Goal: Transaction & Acquisition: Purchase product/service

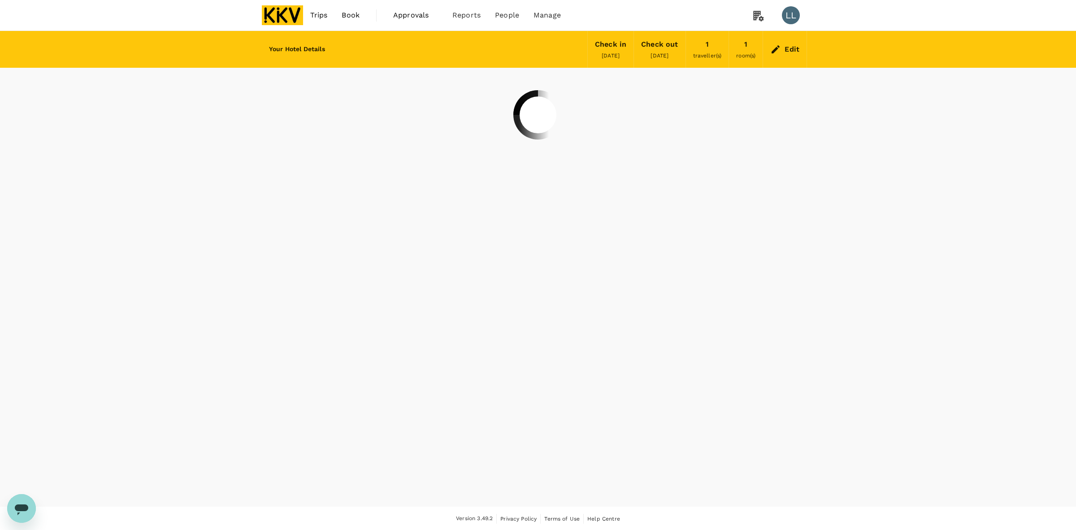
click at [292, 18] on img at bounding box center [282, 15] width 41 height 20
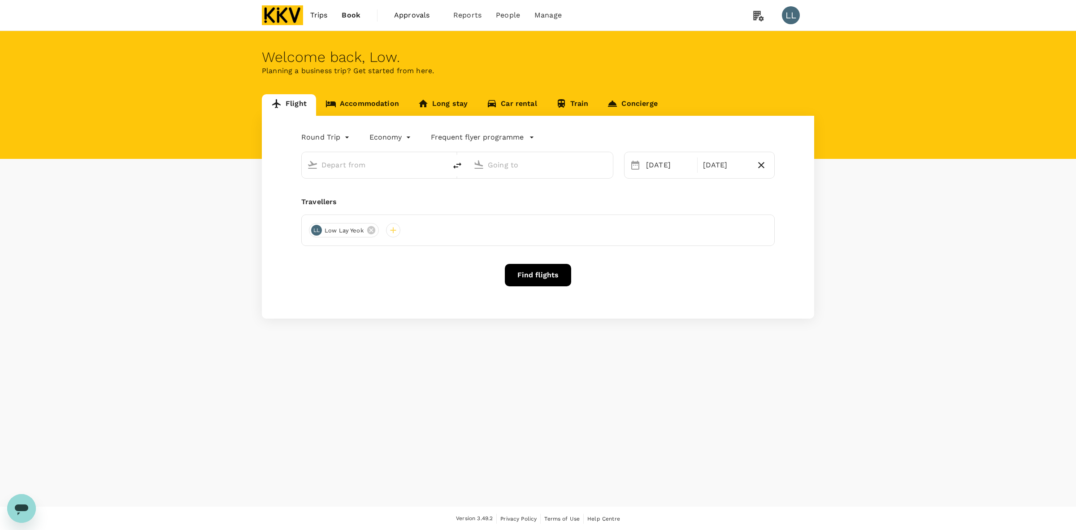
type input "[PERSON_NAME] (JHB)"
type input "Kuala Lumpur Intl ([GEOGRAPHIC_DATA])"
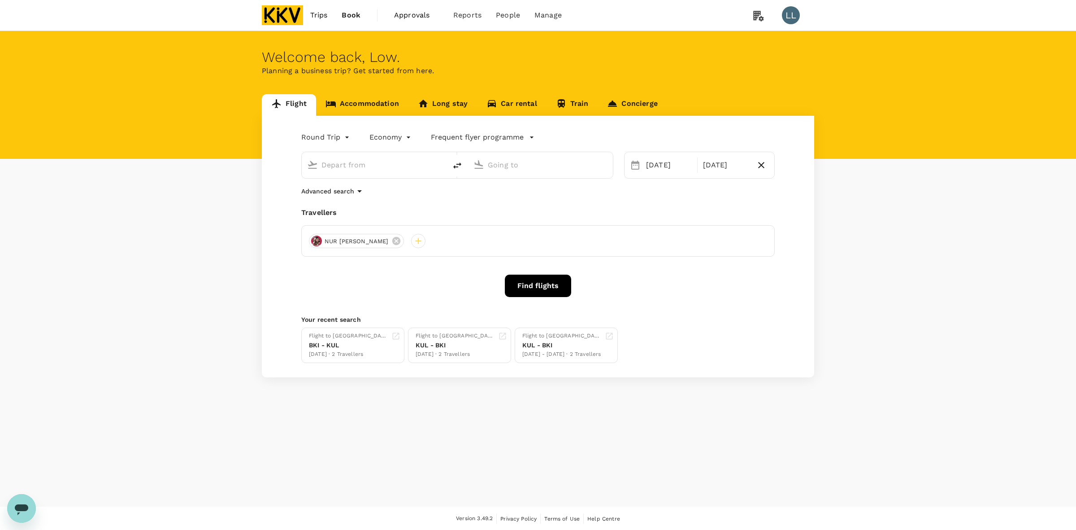
type input "[PERSON_NAME] (JHB)"
type input "Kuala Lumpur Intl (KUL)"
click at [453, 167] on icon "delete" at bounding box center [457, 165] width 11 height 11
type input "Kuala Lumpur Intl (KUL)"
click at [511, 170] on input "Sultan Ismail Intl (JHB)" at bounding box center [541, 165] width 106 height 14
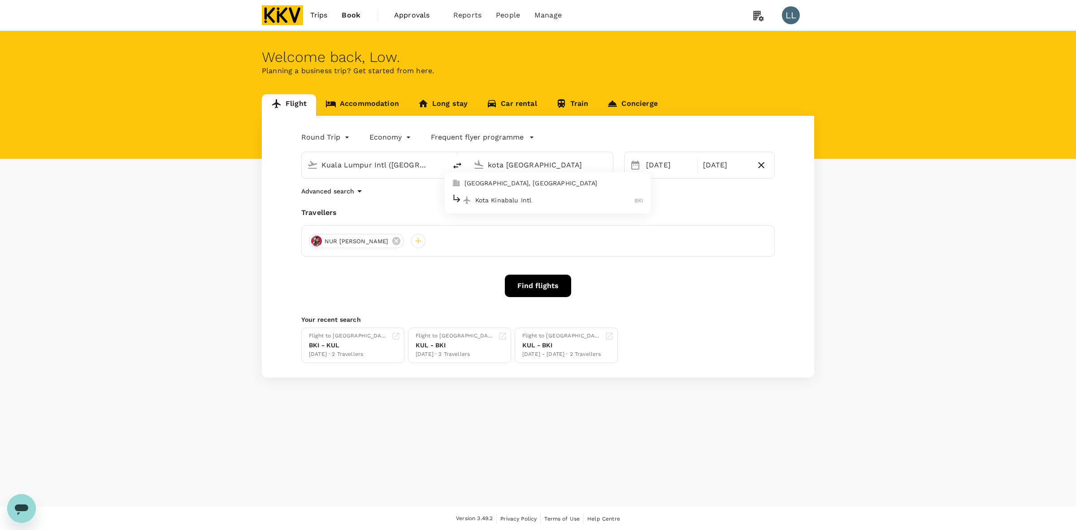
click at [523, 200] on p "Kota Kinabalu Intl" at bounding box center [555, 200] width 160 height 9
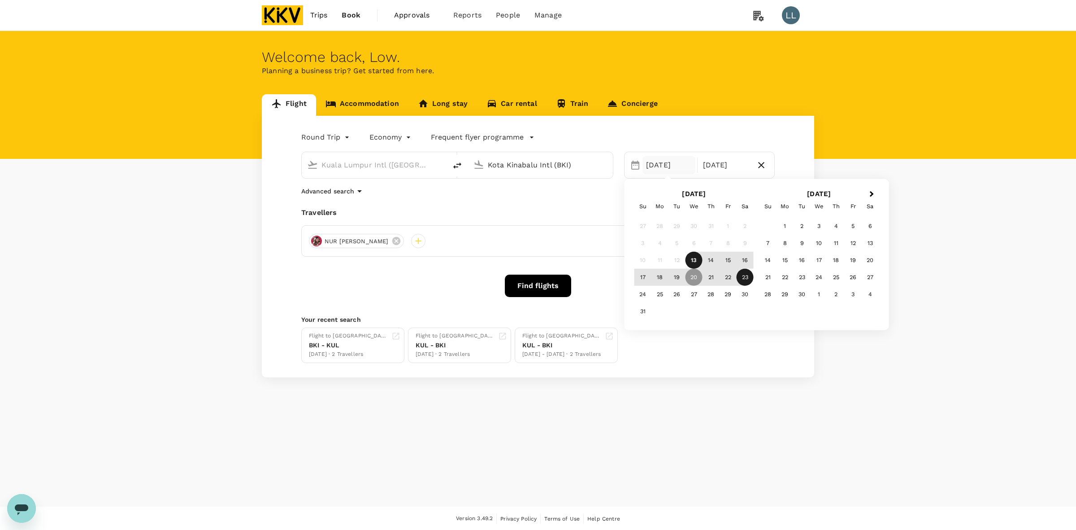
type input "Kota Kinabalu Intl (BKI)"
click at [621, 402] on div "Welcome back , Low . Planning a business trip? Get started from here. Flight Ac…" at bounding box center [538, 268] width 1076 height 475
click at [621, 165] on div "20 Aug" at bounding box center [669, 165] width 53 height 18
click at [621, 166] on icon "button" at bounding box center [761, 165] width 11 height 11
type input "oneway"
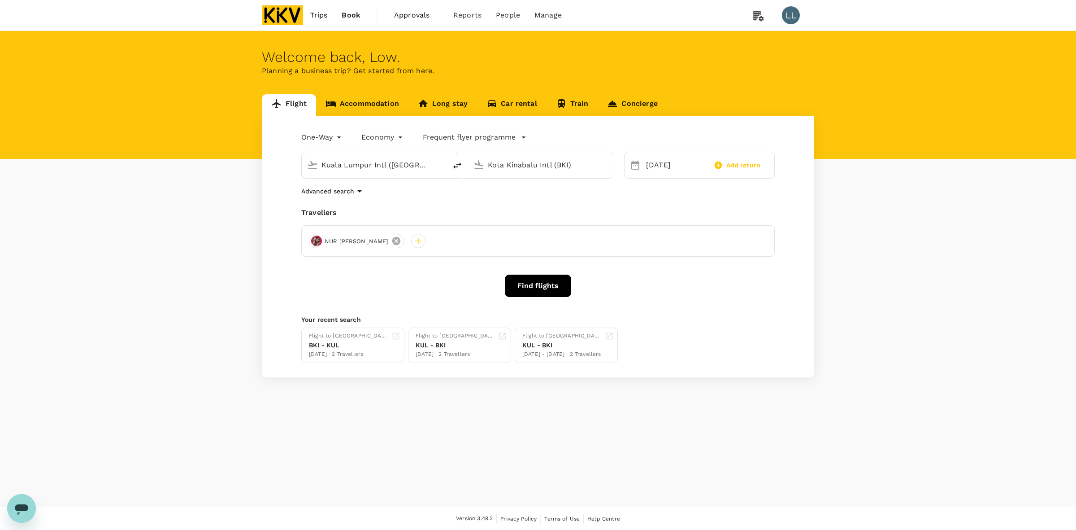
click at [401, 240] on icon at bounding box center [396, 241] width 10 height 10
click at [313, 241] on div at bounding box center [316, 241] width 14 height 14
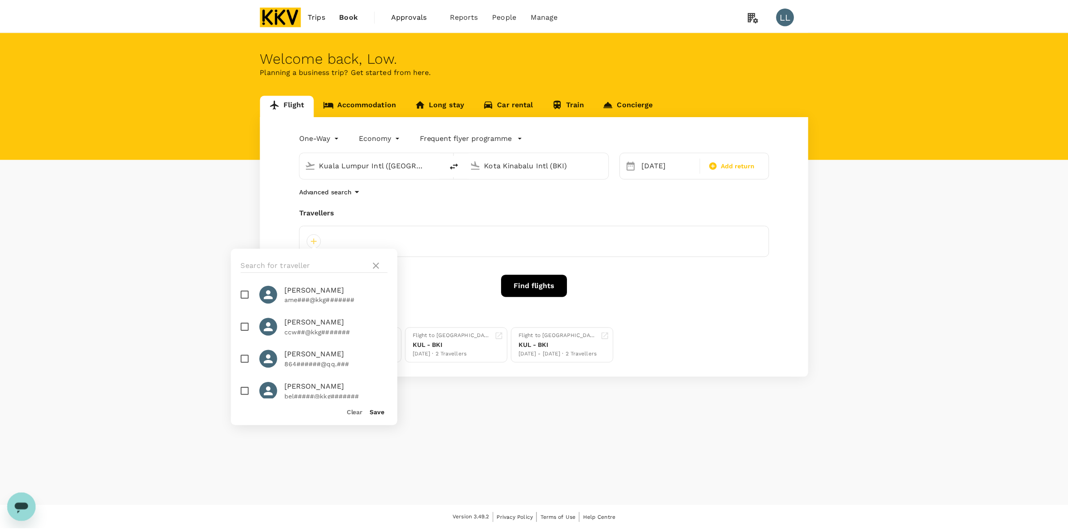
scroll to position [579, 0]
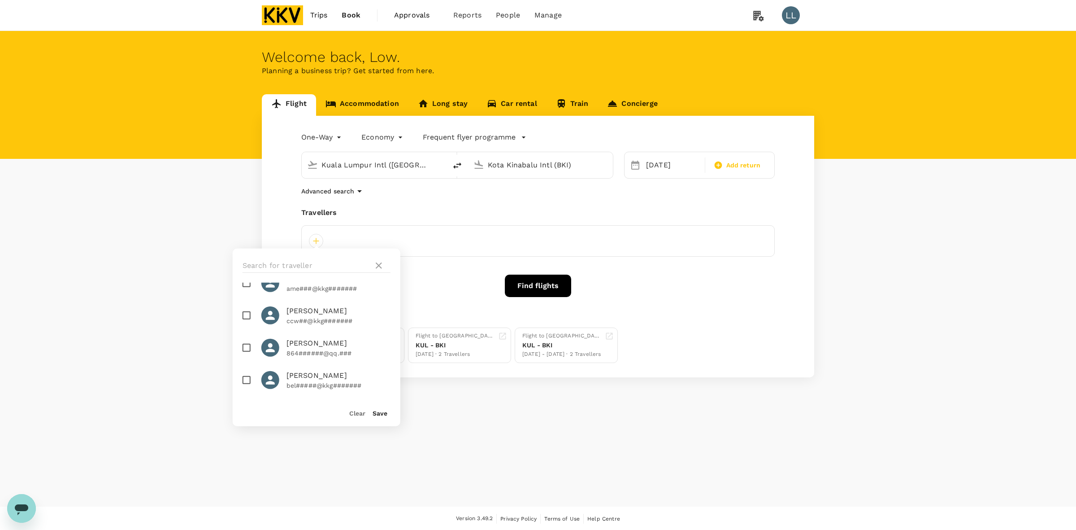
click at [292, 381] on p "bel#####@kkg#######" at bounding box center [339, 385] width 104 height 9
checkbox input "true"
click at [379, 402] on button "Save" at bounding box center [380, 412] width 15 height 7
click at [540, 293] on button "Find flights" at bounding box center [538, 285] width 66 height 22
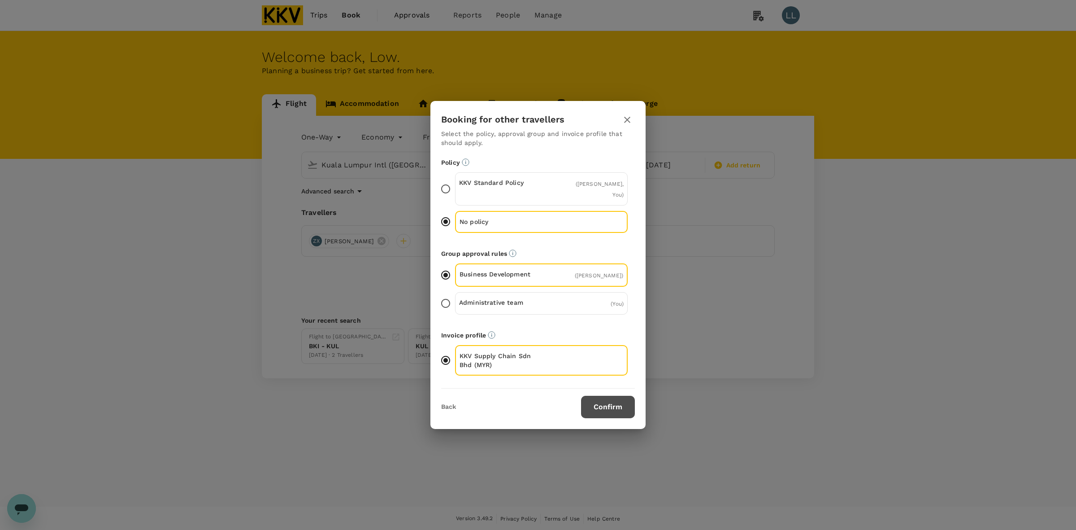
click at [599, 396] on button "Confirm" at bounding box center [608, 407] width 54 height 22
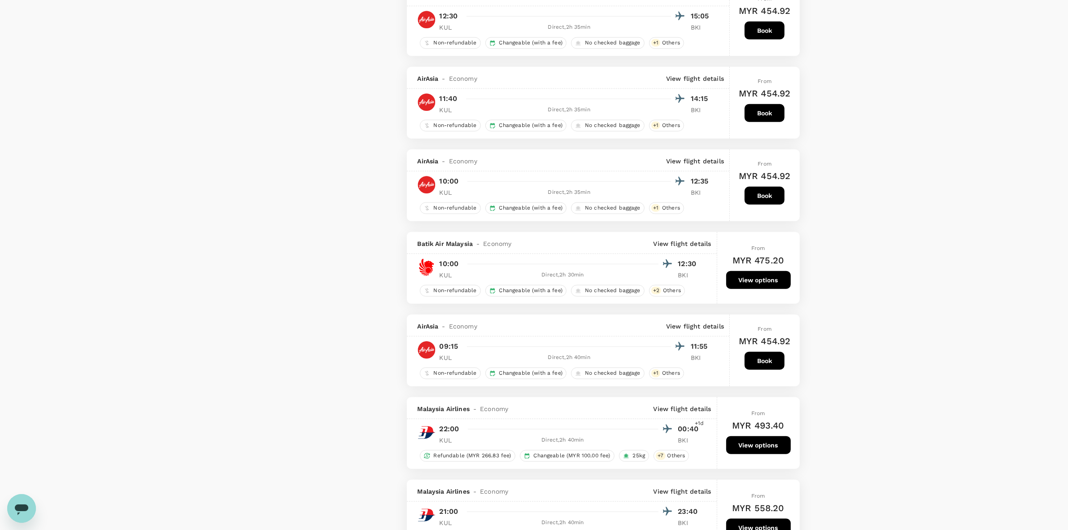
scroll to position [1121, 0]
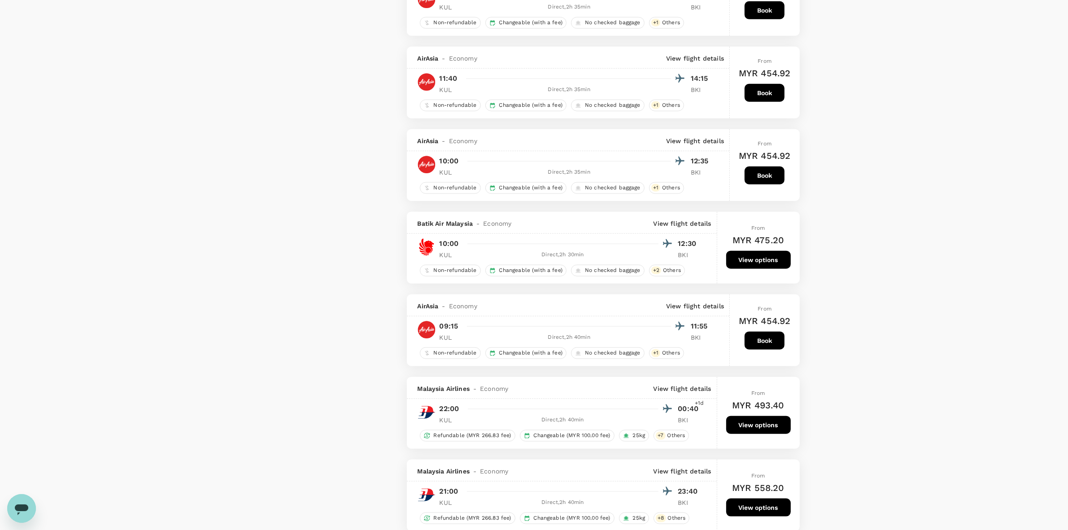
click at [621, 349] on button "Book" at bounding box center [764, 340] width 40 height 18
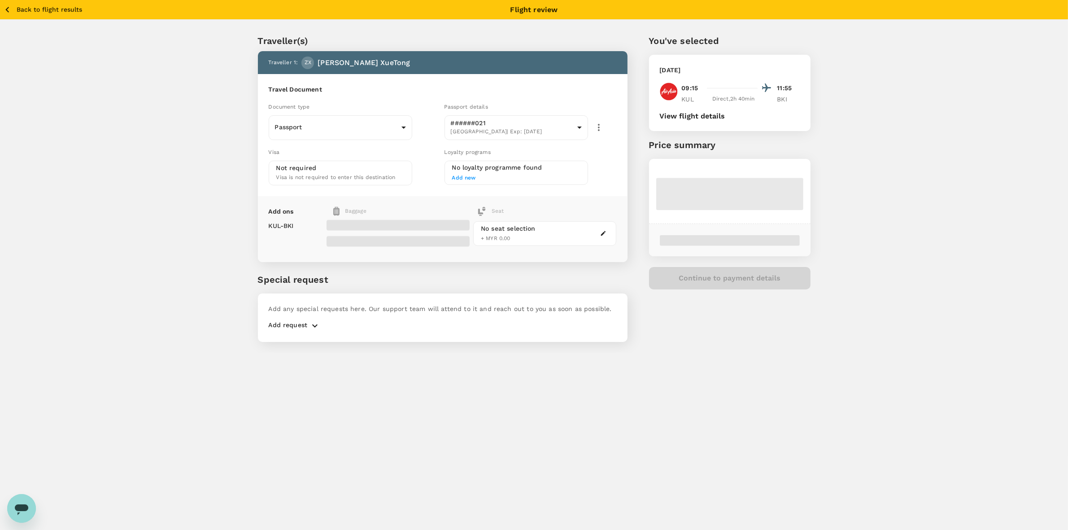
click at [621, 161] on div "Traveller(s) Traveller 1 : ZX Zhang XueTong Travel Document Document type Passp…" at bounding box center [534, 186] width 1068 height 333
click at [621, 117] on div "Traveller(s) Traveller 1 : ZX Zhang XueTong Travel Document Document type Passp…" at bounding box center [534, 186] width 1068 height 333
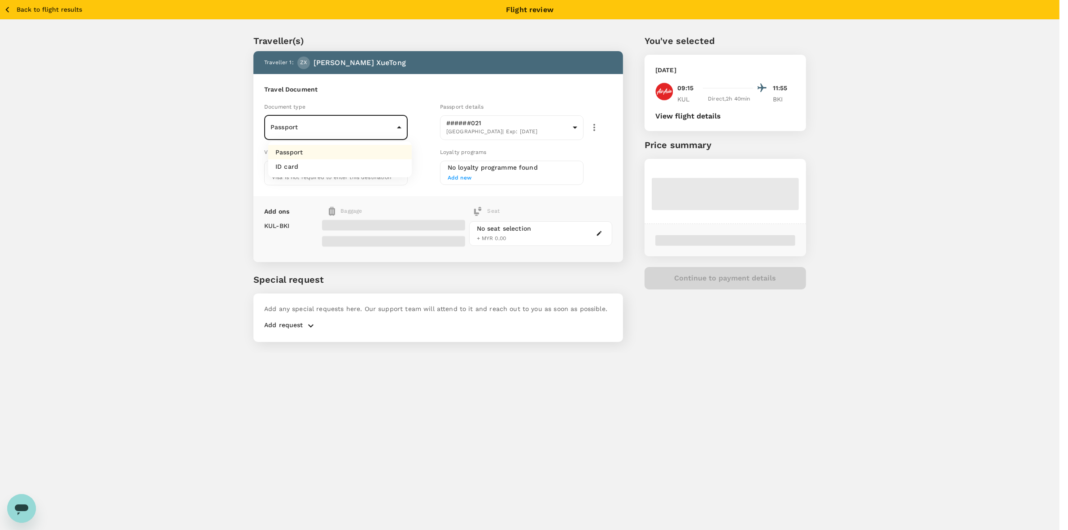
click at [352, 131] on body "Back to flight results Flight review Traveller(s) Traveller 1 : ZX Zhang XueTon…" at bounding box center [534, 277] width 1068 height 554
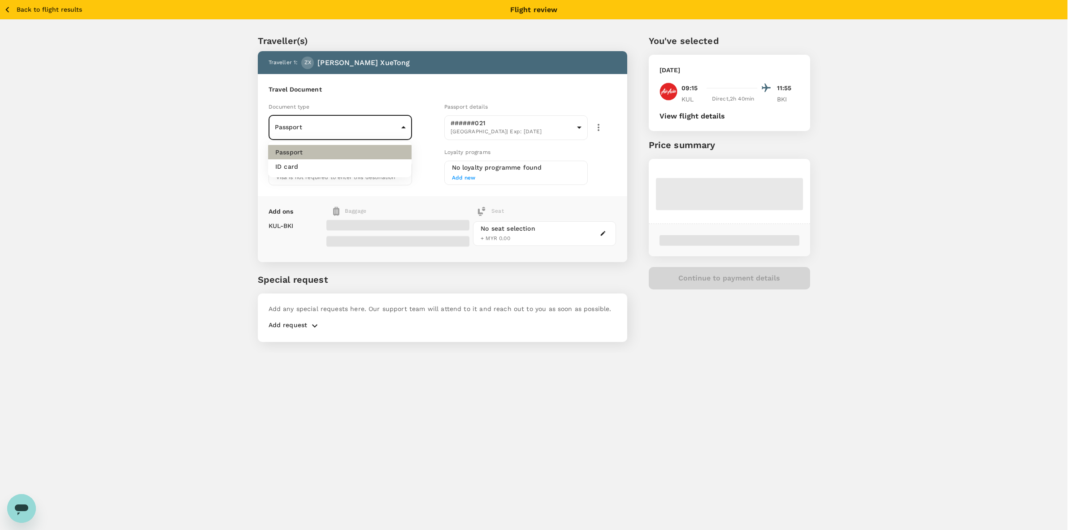
click at [342, 152] on li "Passport" at bounding box center [340, 152] width 144 height 14
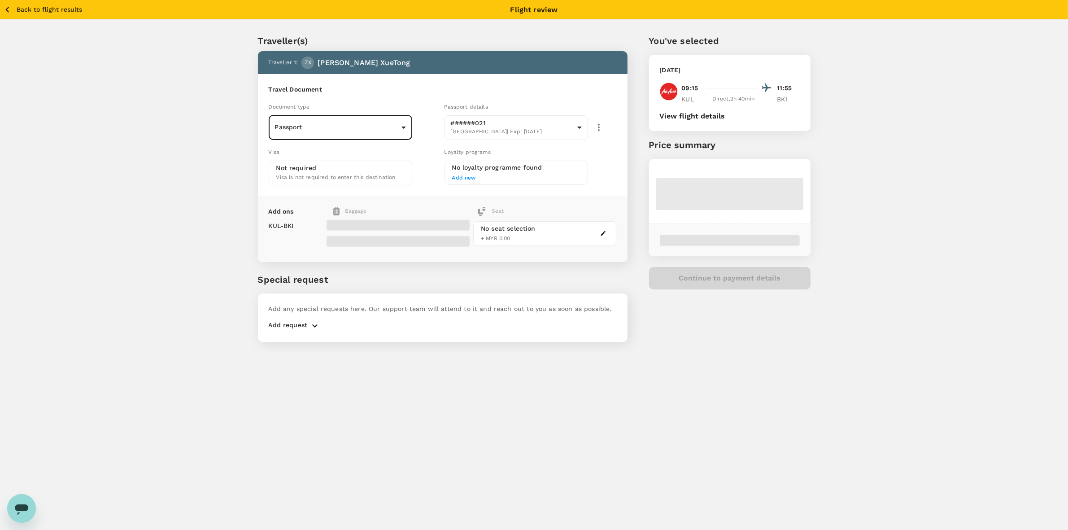
click at [621, 164] on div "Traveller(s) Traveller 1 : ZX Zhang XueTong Travel Document Document type Passp…" at bounding box center [534, 186] width 1068 height 333
click at [621, 161] on div "Traveller(s) Traveller 1 : ZX Zhang XueTong Travel Document Document type Passp…" at bounding box center [534, 186] width 1068 height 333
click at [621, 162] on div "Traveller(s) Traveller 1 : ZX Zhang XueTong Travel Document Document type Passp…" at bounding box center [534, 186] width 1068 height 333
drag, startPoint x: 860, startPoint y: 322, endPoint x: 846, endPoint y: 329, distance: 16.0
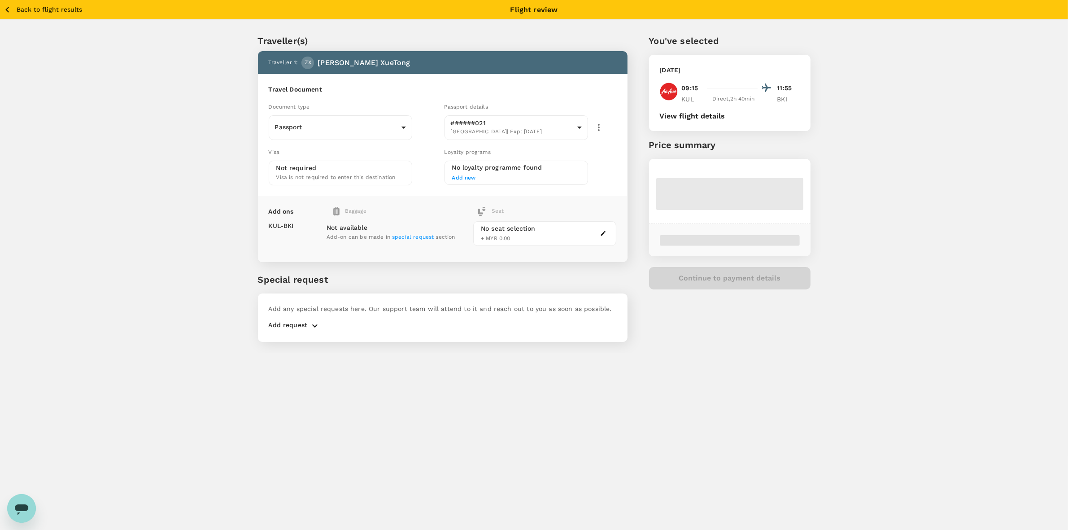
click at [621, 326] on div "Traveller(s) Traveller 1 : ZX Zhang XueTong Travel Document Document type Passp…" at bounding box center [534, 186] width 1068 height 333
click at [621, 368] on div "Back to flight results Flight review Traveller(s) Traveller 1 : ZX Zhang XueTon…" at bounding box center [534, 265] width 1068 height 530
click at [621, 198] on div "Traveller(s) Traveller 1 : ZX Zhang XueTong Travel Document Document type Passp…" at bounding box center [534, 186] width 1068 height 333
click at [673, 395] on div "Back to flight results Flight review Traveller(s) Traveller 1 : ZX Zhang XueTon…" at bounding box center [534, 265] width 1068 height 530
click at [9, 12] on icon "button" at bounding box center [7, 9] width 11 height 11
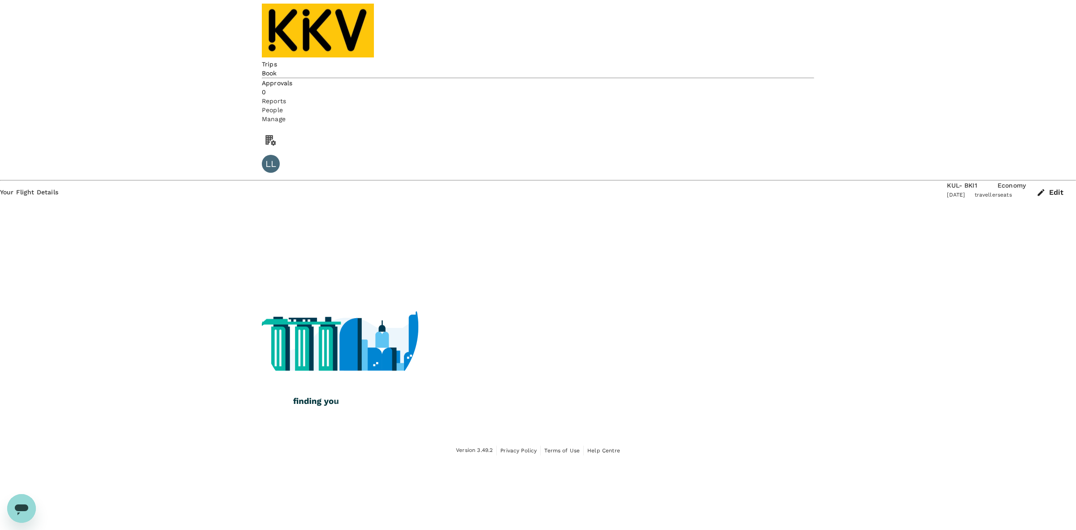
click at [788, 421] on div "Your Flight Details KUL - BKI 20 Aug 2025 1 traveller Economy seats Edit" at bounding box center [538, 309] width 1076 height 257
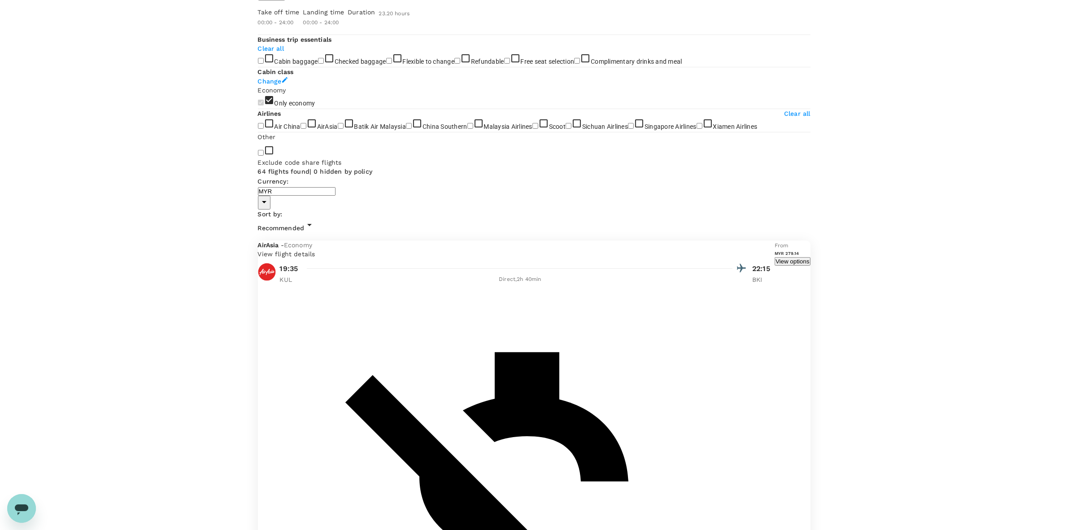
scroll to position [336, 0]
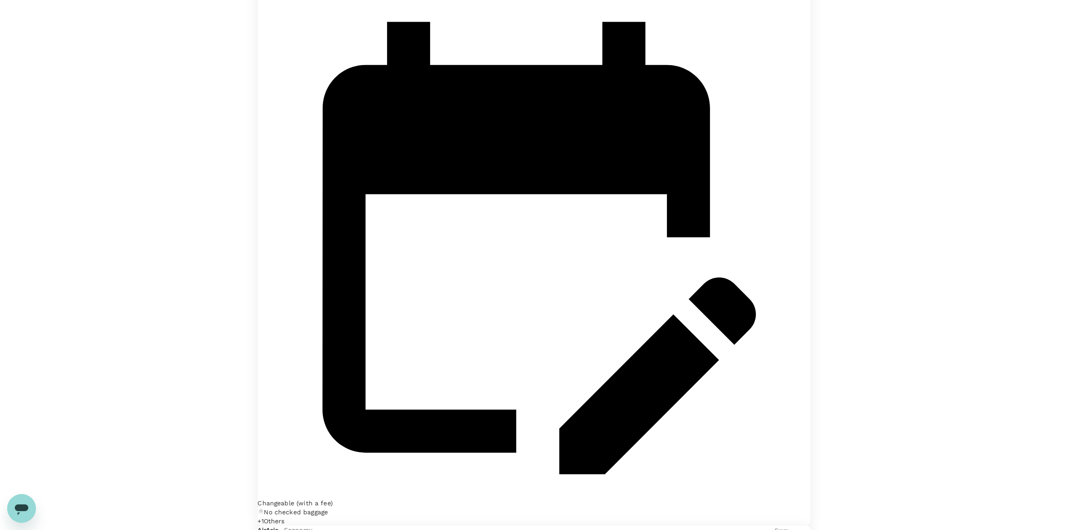
scroll to position [1121, 0]
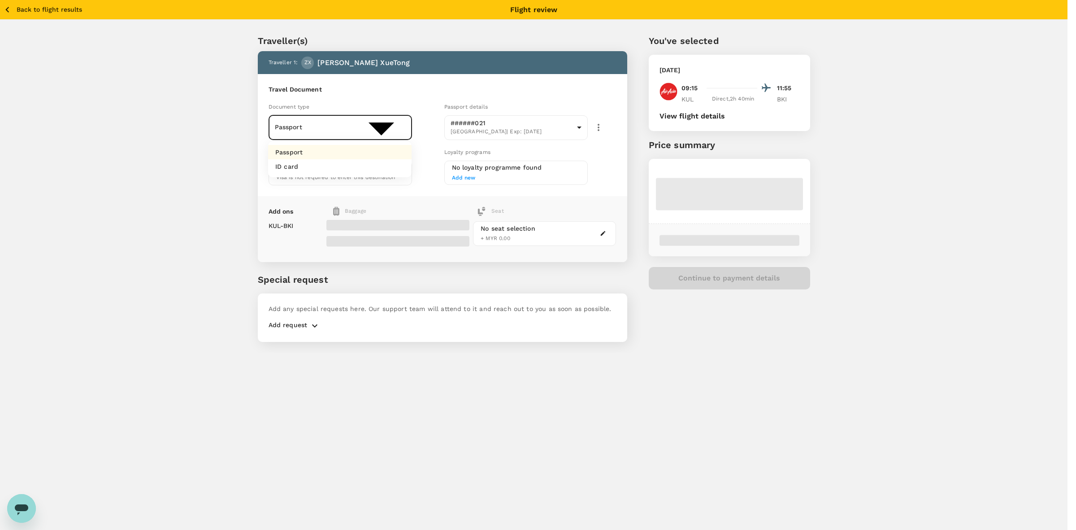
click at [335, 128] on body "Back to flight results Flight review Traveller(s) Traveller 1 : ZX Zhang XueTon…" at bounding box center [538, 277] width 1076 height 554
click at [312, 152] on li "Passport" at bounding box center [340, 152] width 144 height 14
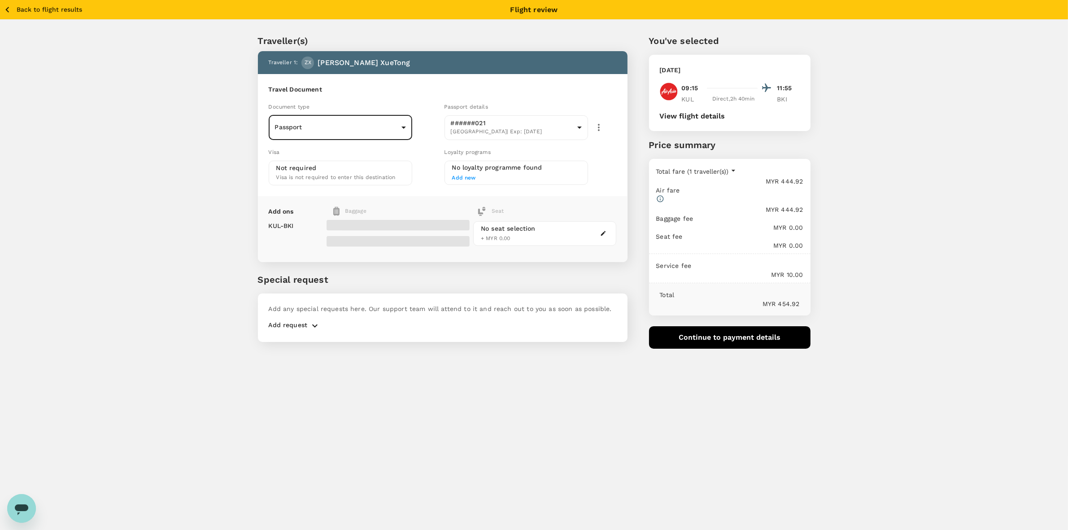
drag, startPoint x: 907, startPoint y: 166, endPoint x: 901, endPoint y: 167, distance: 5.5
click at [906, 166] on div "Traveller(s) Traveller 1 : ZX Zhang XueTong Travel Document Document type Passp…" at bounding box center [534, 188] width 1068 height 336
click at [857, 326] on div "Traveller(s) Traveller 1 : ZX Zhang XueTong Travel Document Document type Passp…" at bounding box center [534, 188] width 1068 height 336
click at [10, 11] on icon "button" at bounding box center [7, 9] width 11 height 11
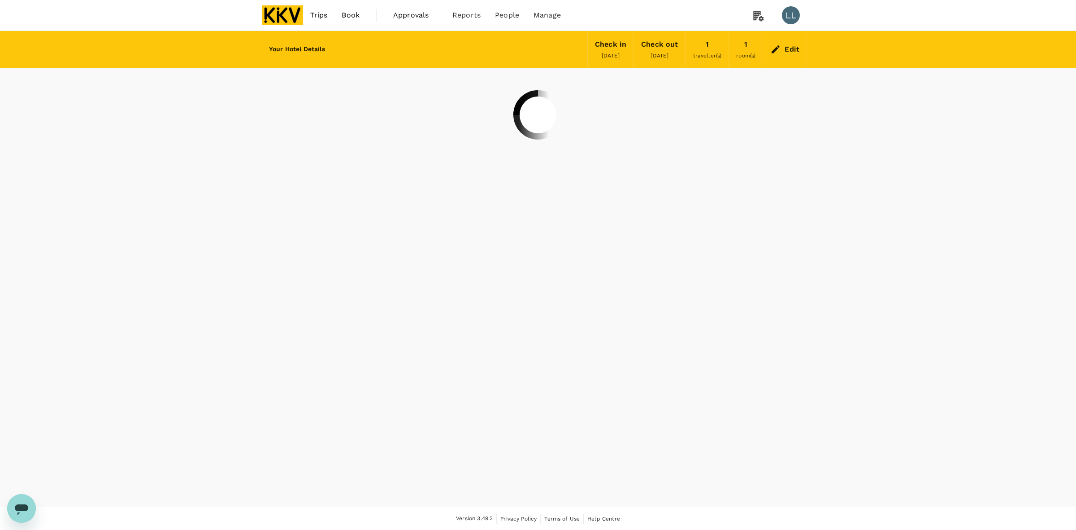
drag, startPoint x: 875, startPoint y: 111, endPoint x: 764, endPoint y: 70, distance: 118.5
click at [876, 112] on div "Your Hotel Details Check in 20 Aug 2025 Check out 27 Aug 2025 1 traveller(s) 1 …" at bounding box center [538, 268] width 1076 height 475
click at [1029, 240] on div "Your Hotel Details Check in 20 Aug 2025 Check out 27 Aug 2025 1 traveller(s) 1 …" at bounding box center [538, 268] width 1076 height 475
click at [295, 14] on img at bounding box center [282, 15] width 41 height 20
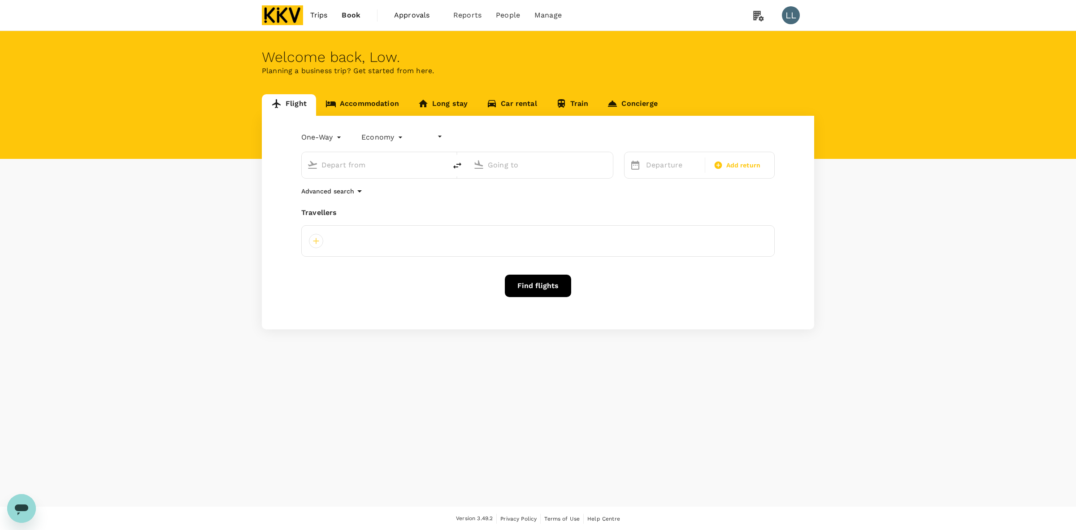
type input "undefined, undefined (any)"
type input "Kuala Lumpur Intl (KUL)"
type input "Kota Kinabalu Intl (BKI)"
type input "Kuala Lumpur Intl (KUL)"
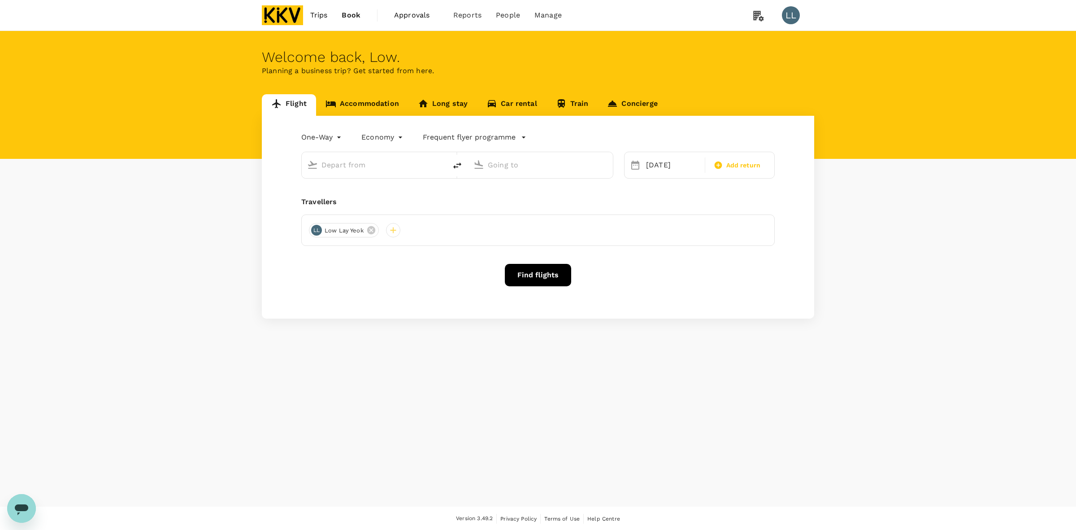
type input "Kota Kinabalu Intl (BKI)"
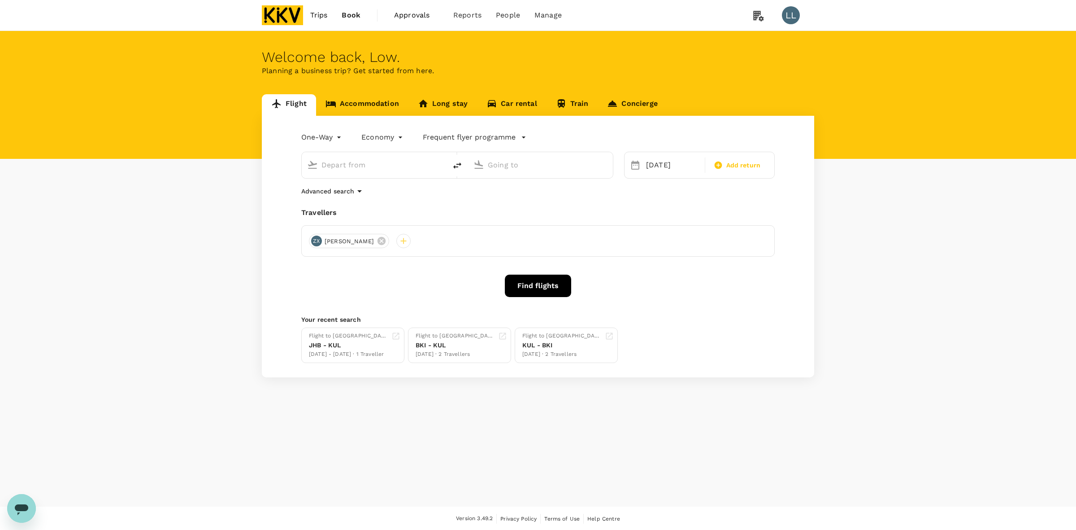
type input "Kuala Lumpur Intl (KUL)"
type input "Kota Kinabalu Intl (BKI)"
click at [529, 288] on button "Find flights" at bounding box center [538, 285] width 66 height 22
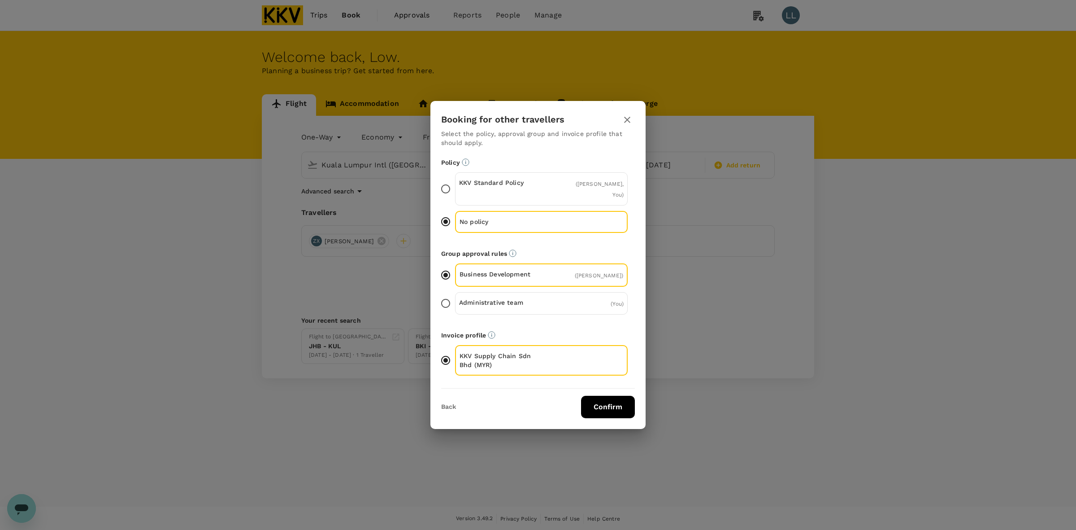
click at [609, 403] on button "Confirm" at bounding box center [608, 407] width 54 height 22
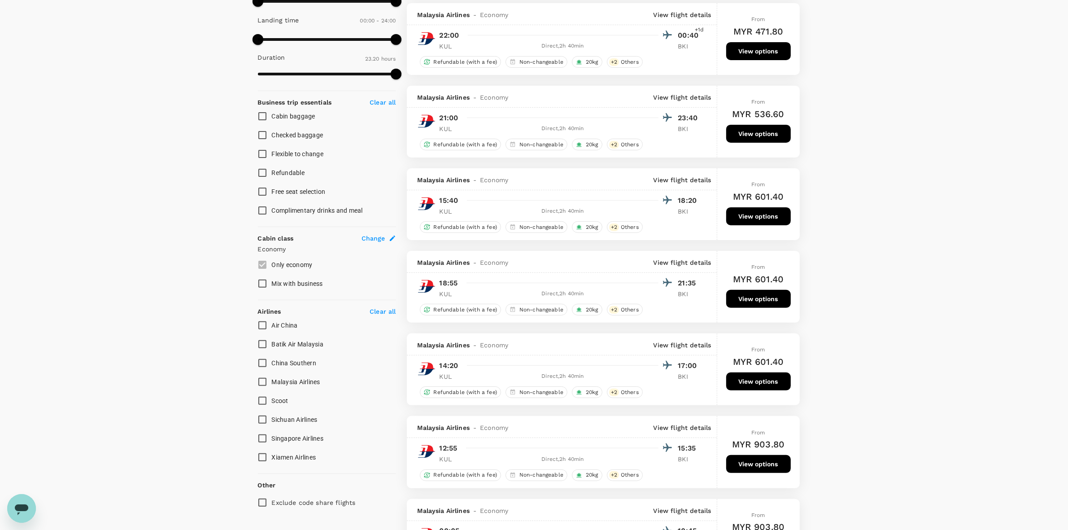
scroll to position [280, 0]
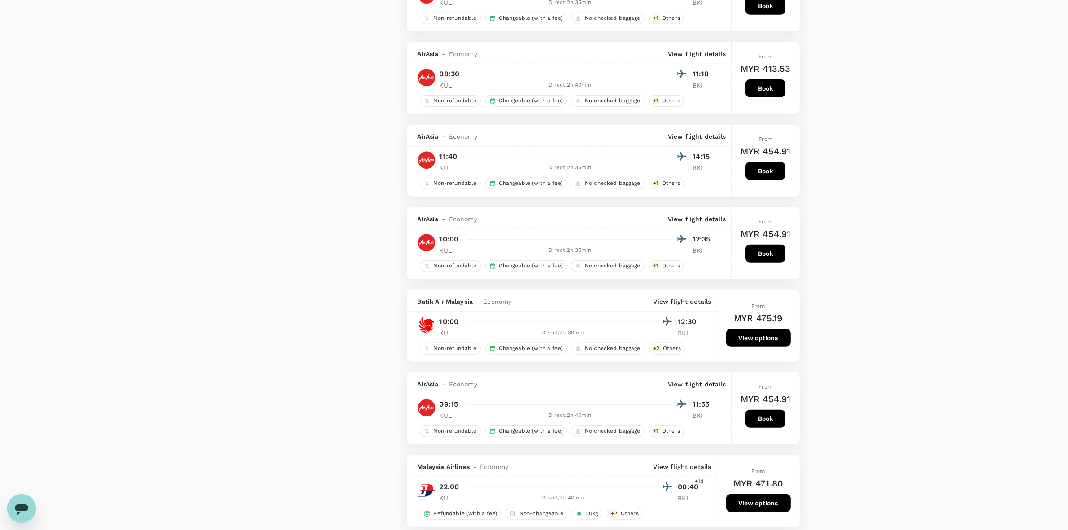
scroll to position [1177, 0]
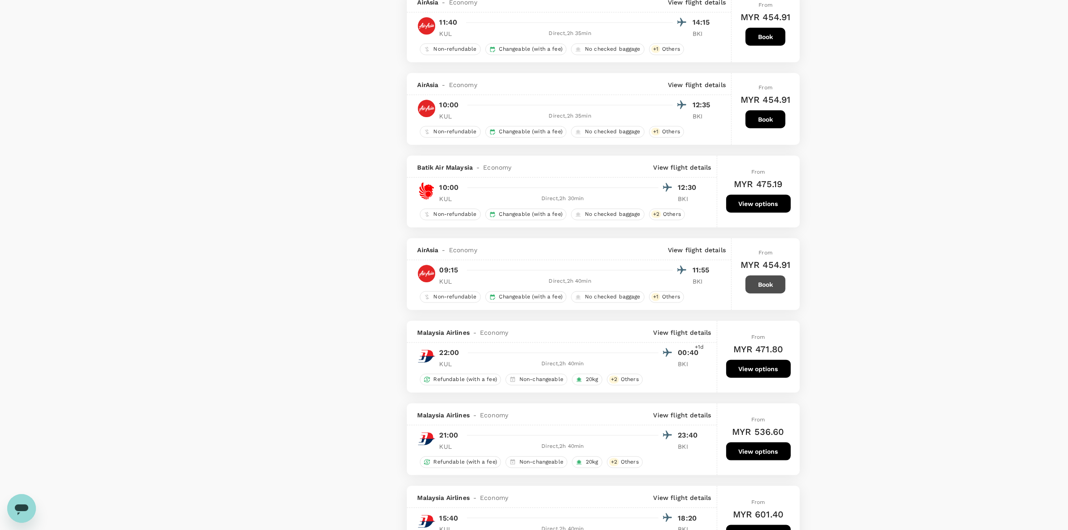
click at [769, 293] on button "Book" at bounding box center [765, 284] width 40 height 18
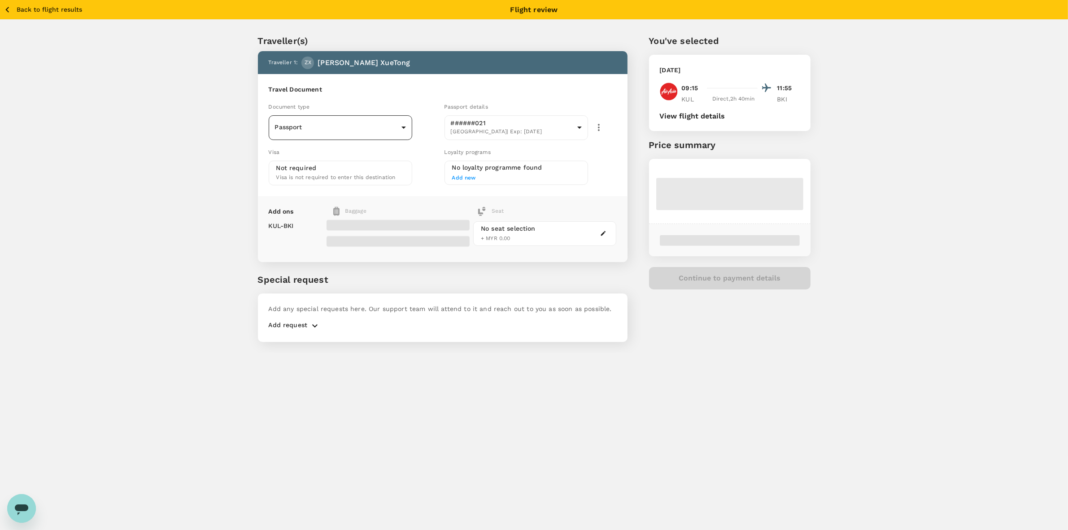
click at [381, 124] on body "Back to flight results Flight review Traveller(s) Traveller 1 : ZX Zhang XueTon…" at bounding box center [534, 277] width 1068 height 554
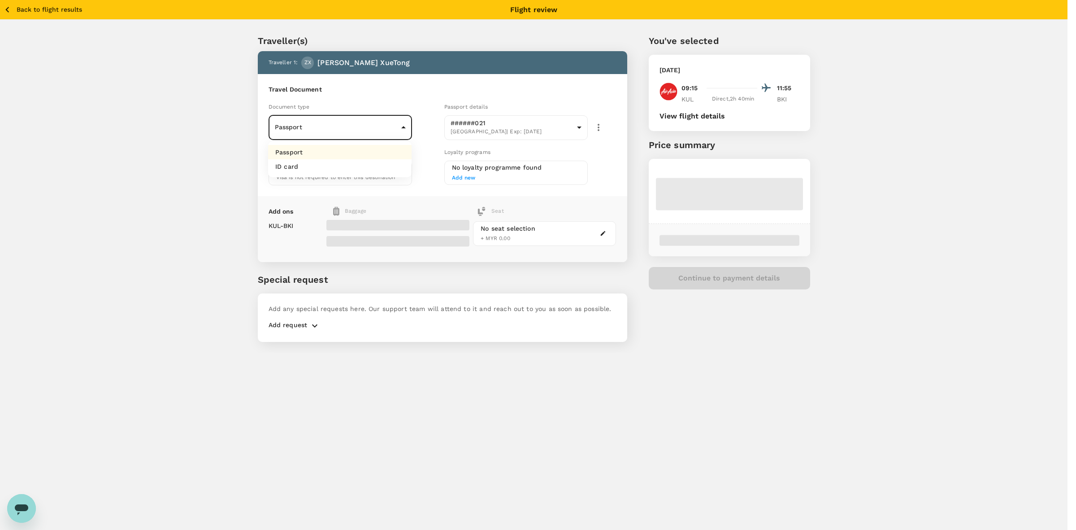
click at [366, 153] on li "Passport" at bounding box center [340, 152] width 144 height 14
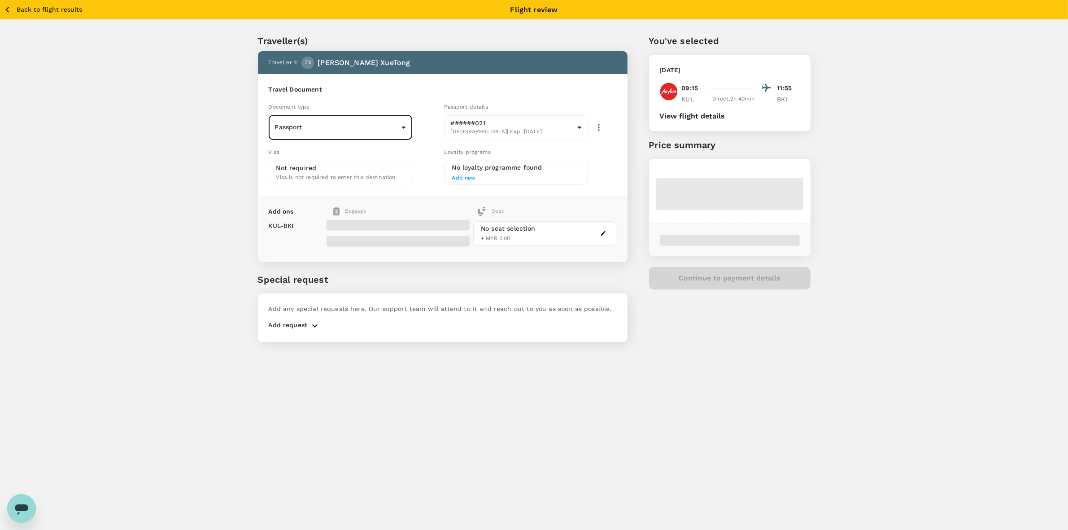
click at [855, 224] on div "Traveller(s) Traveller 1 : ZX Zhang XueTong Travel Document Document type Passp…" at bounding box center [534, 186] width 1068 height 333
click at [841, 261] on div "Traveller(s) Traveller 1 : ZX Zhang XueTong Travel Document Document type Passp…" at bounding box center [534, 186] width 1068 height 333
click at [843, 260] on div "Traveller(s) Traveller 1 : ZX Zhang XueTong Travel Document Document type Passp…" at bounding box center [534, 186] width 1068 height 333
click at [487, 134] on body "Back to flight results Flight review Traveller(s) Traveller 1 : ZX Zhang XueTon…" at bounding box center [534, 277] width 1068 height 554
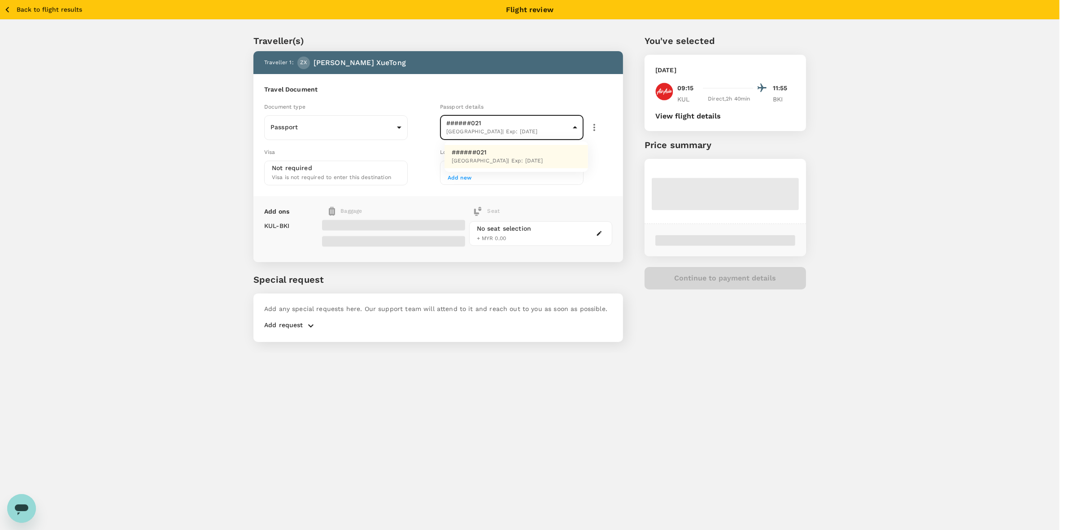
click at [148, 126] on div at bounding box center [534, 265] width 1068 height 530
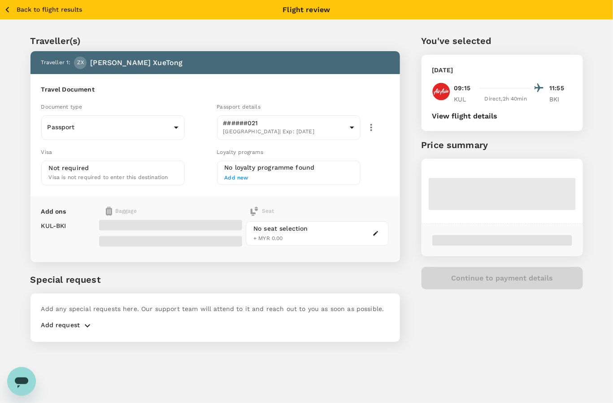
click at [454, 356] on div "Back to flight results Flight review Traveller(s) Traveller 1 : ZX Zhang XueTon…" at bounding box center [306, 201] width 613 height 403
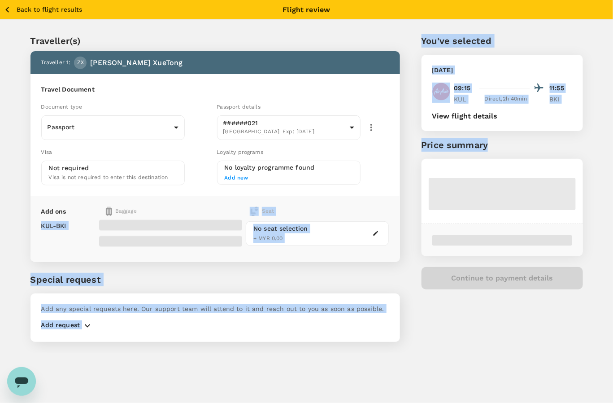
drag, startPoint x: 354, startPoint y: 204, endPoint x: 415, endPoint y: 162, distance: 74.4
click at [415, 164] on div "Traveller(s) Traveller 1 : ZX Zhang XueTong Travel Document Document type Passp…" at bounding box center [296, 183] width 574 height 340
click at [408, 159] on div "You've selected Wednesday, 20 Aug 2025 09:15 11:55 KUL Direct , 2h 40min BKI Vi…" at bounding box center [491, 183] width 183 height 340
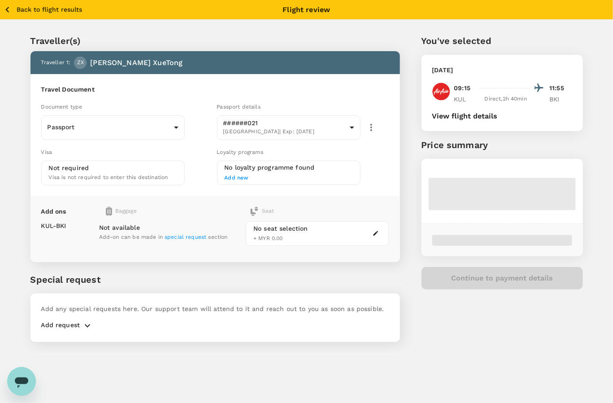
click at [418, 149] on div "You've selected Wednesday, 20 Aug 2025 09:15 11:55 KUL Direct , 2h 40min BKI Vi…" at bounding box center [491, 183] width 183 height 340
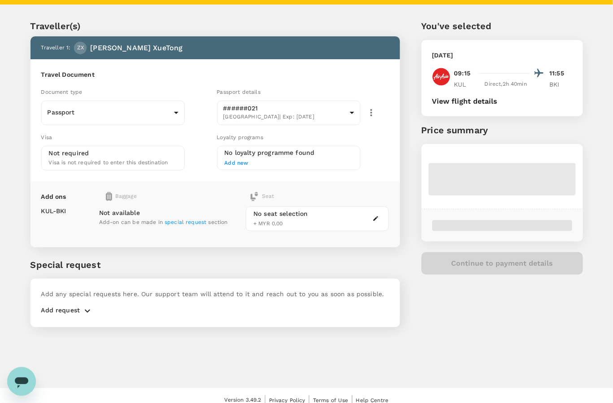
scroll to position [23, 0]
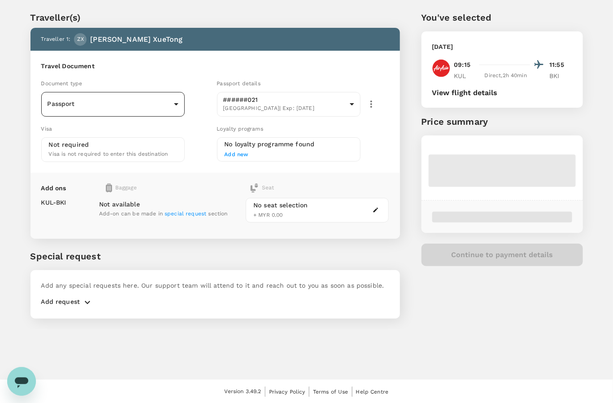
click at [82, 97] on body "Back to flight results Flight review Traveller(s) Traveller 1 : ZX Zhang XueTon…" at bounding box center [306, 190] width 613 height 427
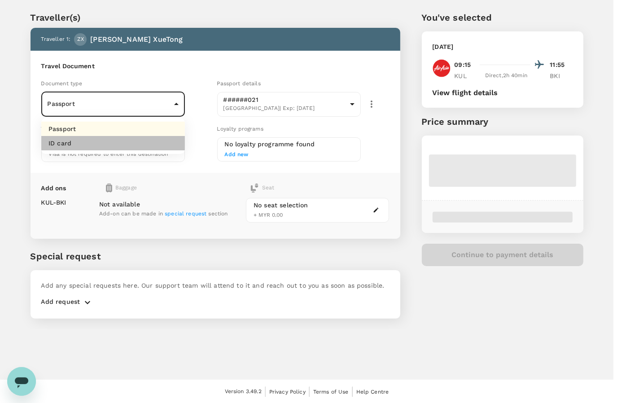
click at [86, 142] on li "ID card" at bounding box center [113, 143] width 144 height 14
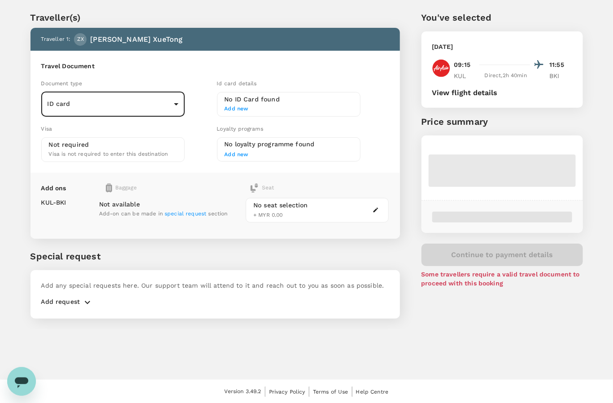
click at [95, 100] on body "Back to flight results Flight review Traveller(s) Traveller 1 : ZX Zhang XueTon…" at bounding box center [306, 190] width 613 height 427
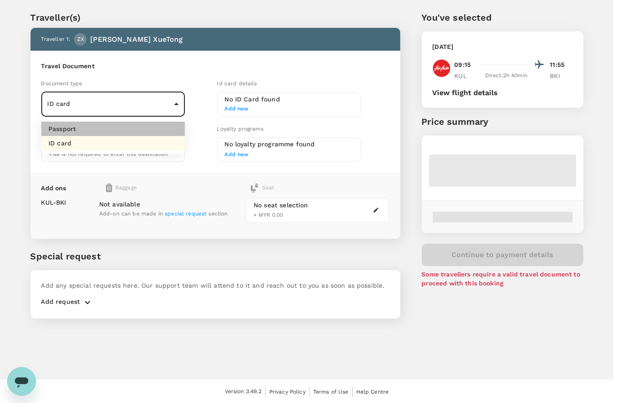
click at [100, 133] on li "Passport" at bounding box center [113, 129] width 144 height 14
type input "Passport"
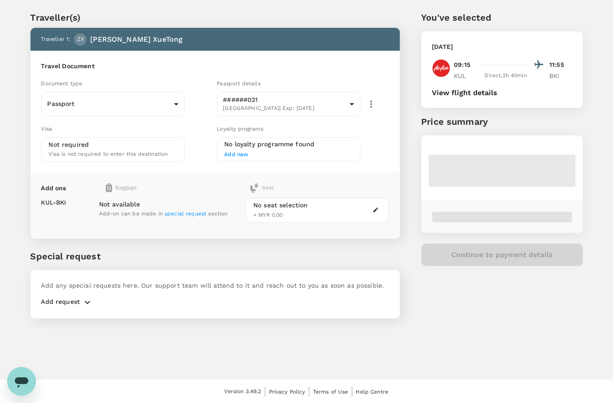
click at [440, 351] on div "Back to flight results Flight review Traveller(s) Traveller 1 : ZX Zhang XueTon…" at bounding box center [306, 178] width 613 height 403
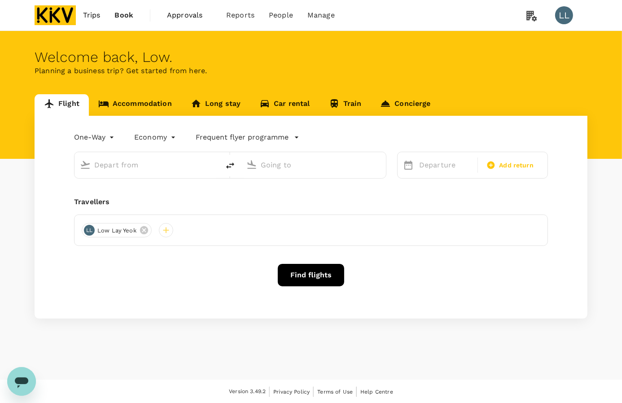
type input "Kuala Lumpur Intl ([GEOGRAPHIC_DATA])"
type input "Kota Kinabalu Intl (BKI)"
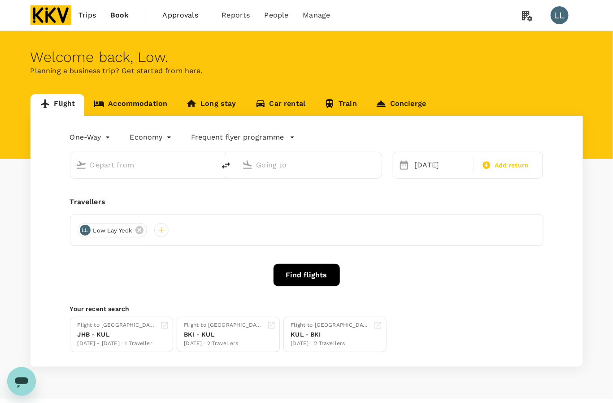
type input "Kuala Lumpur Intl ([GEOGRAPHIC_DATA])"
type input "Kota Kinabalu Intl (BKI)"
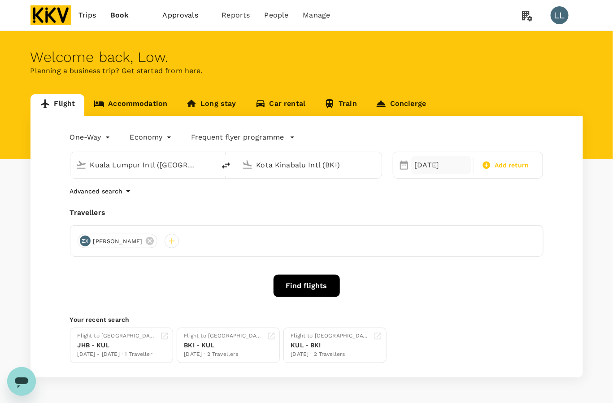
click at [428, 167] on div "[DATE]" at bounding box center [441, 165] width 60 height 18
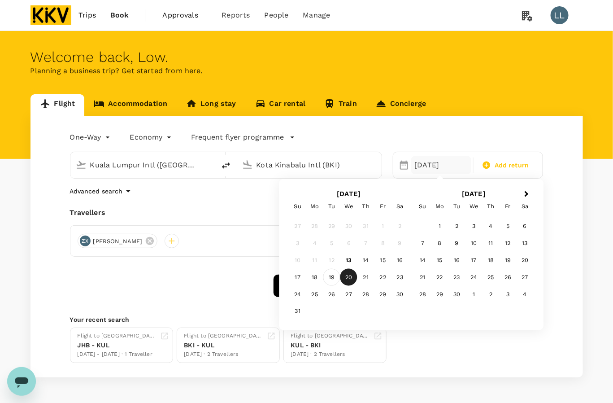
click at [330, 276] on div "19" at bounding box center [331, 277] width 17 height 17
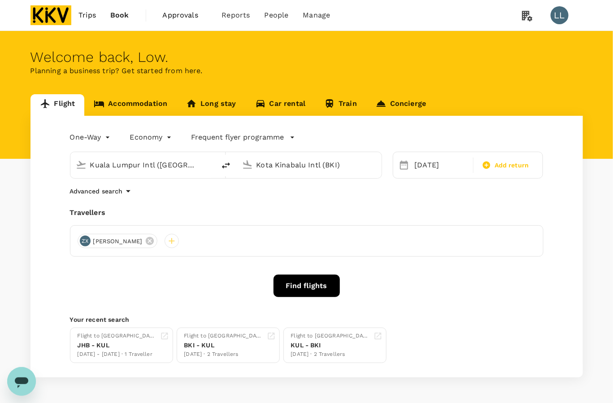
click at [445, 196] on div "Advanced search" at bounding box center [307, 191] width 474 height 11
click at [299, 291] on button "Find flights" at bounding box center [307, 285] width 66 height 22
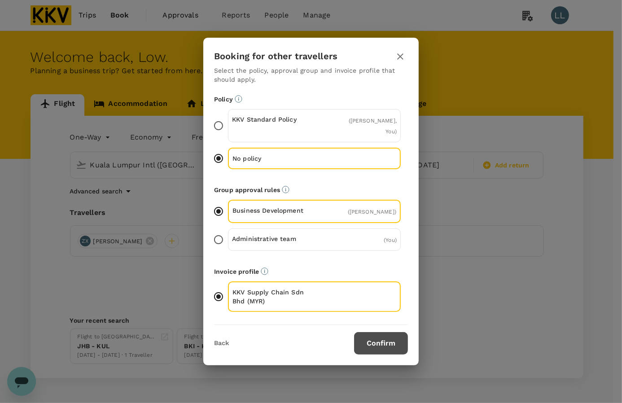
click at [369, 346] on button "Confirm" at bounding box center [381, 343] width 54 height 22
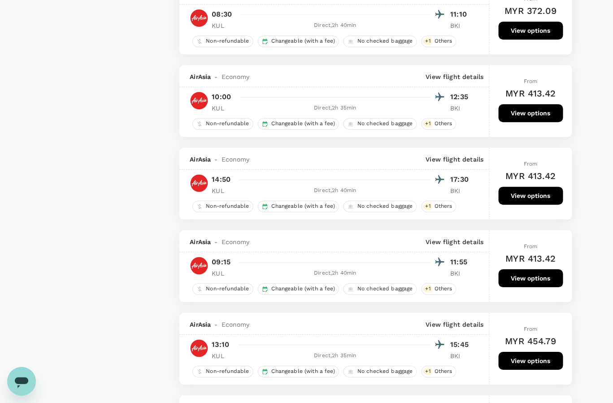
scroll to position [897, 0]
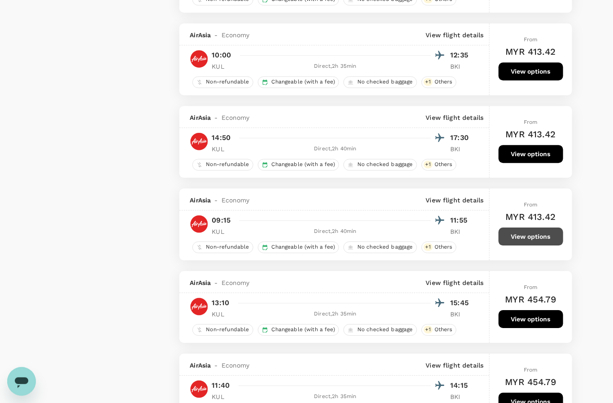
click at [534, 245] on button "View options" at bounding box center [531, 236] width 65 height 18
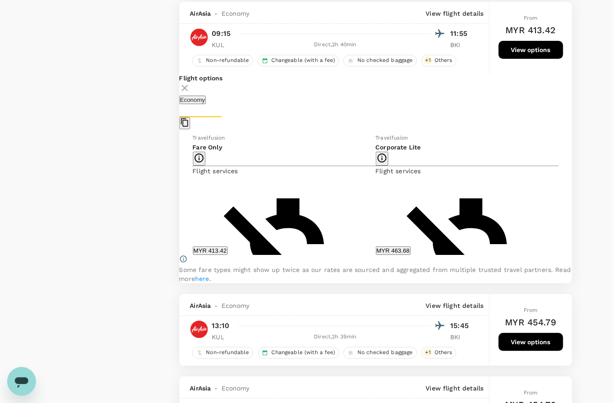
scroll to position [1095, 0]
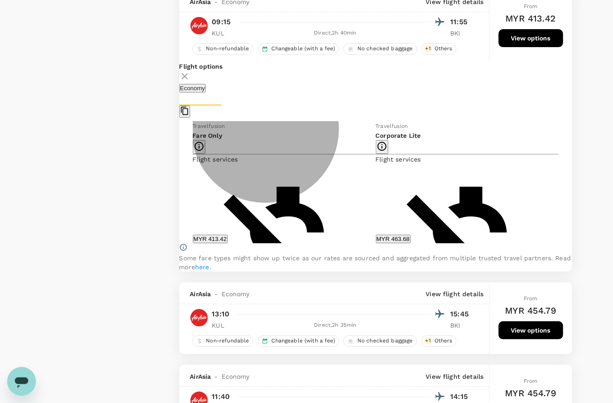
click at [228, 243] on button "MYR 413.42" at bounding box center [210, 239] width 35 height 9
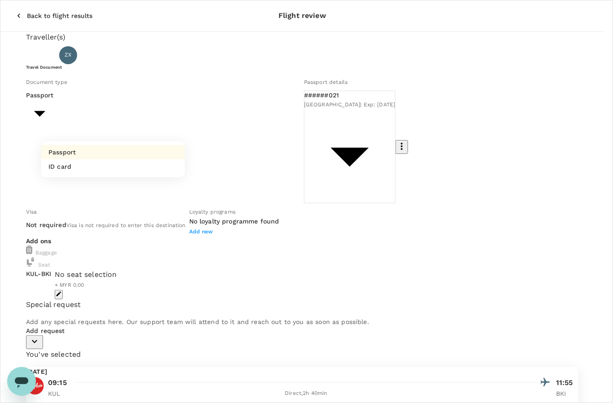
click at [113, 116] on body "Back to flight results Flight review Traveller(s) Traveller 1 : ZX Zhang XueTon…" at bounding box center [306, 282] width 613 height 565
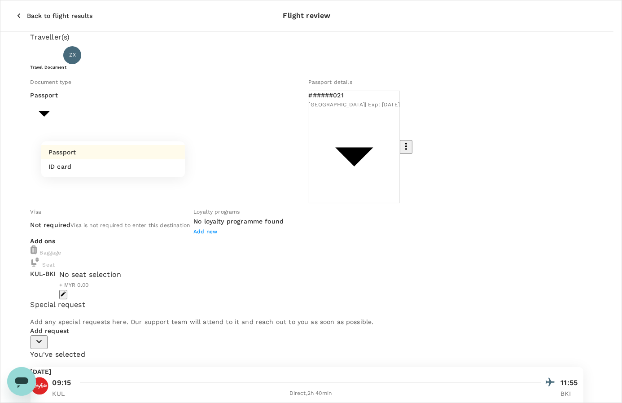
click at [109, 143] on ul "Passport ID card" at bounding box center [113, 159] width 144 height 36
click at [111, 150] on li "Passport" at bounding box center [113, 152] width 144 height 14
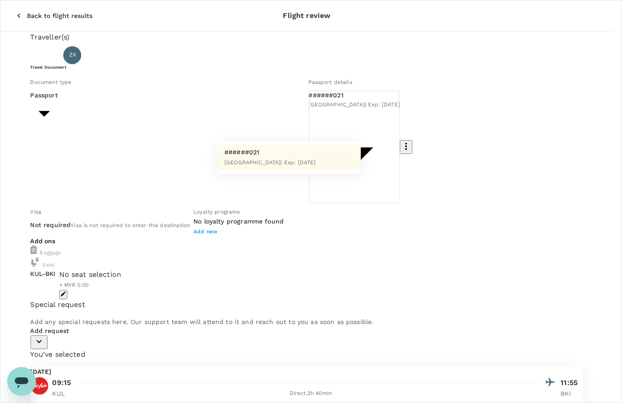
click at [256, 117] on body "Back to flight results Flight review Traveller(s) Traveller 1 : ZX Zhang XueTon…" at bounding box center [311, 282] width 622 height 565
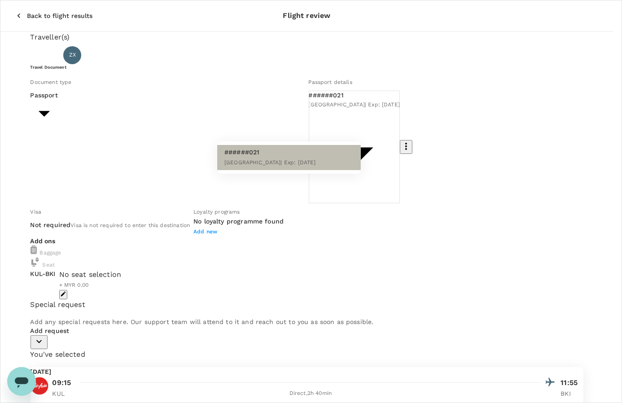
drag, startPoint x: 261, startPoint y: 156, endPoint x: 262, endPoint y: 175, distance: 19.8
click at [261, 156] on div "######021 China | Exp: 20 Feb 2033" at bounding box center [269, 158] width 91 height 20
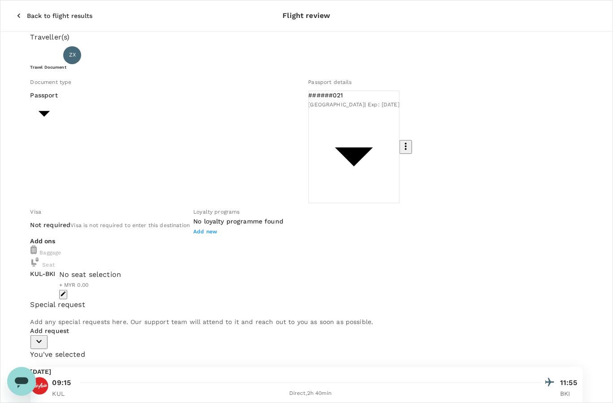
click at [261, 217] on h6 "No loyalty programme found" at bounding box center [238, 222] width 90 height 10
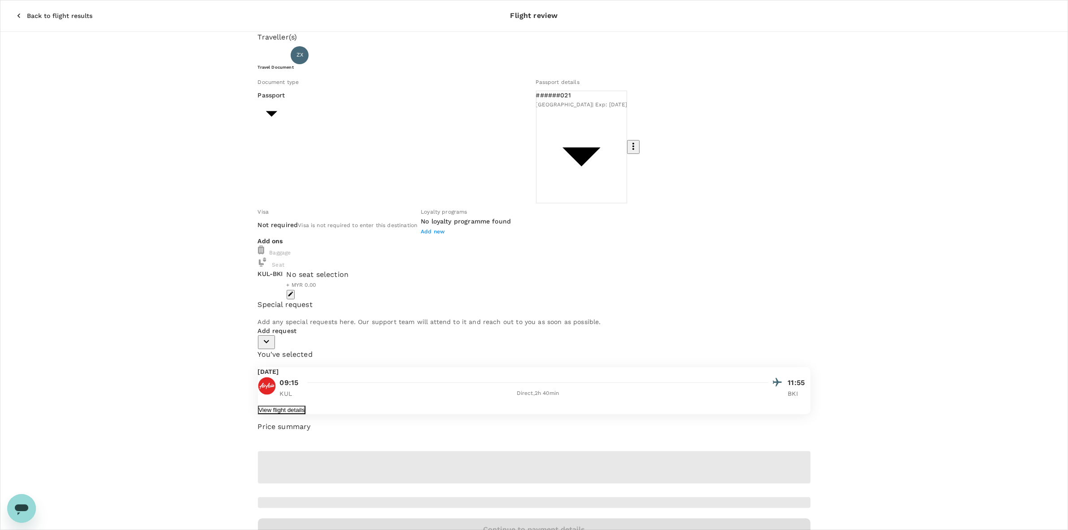
click at [306, 402] on button "View flight details" at bounding box center [282, 409] width 48 height 9
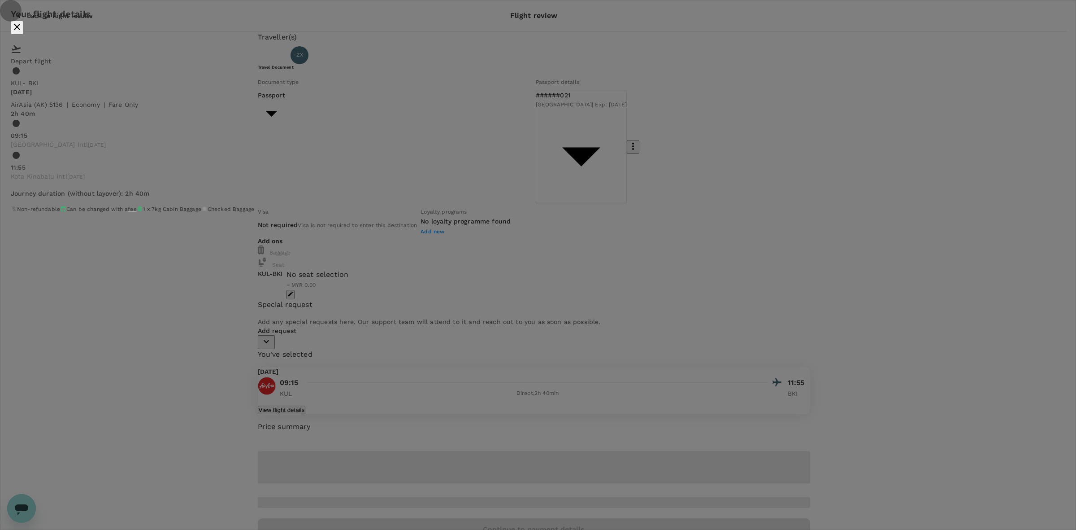
click at [20, 30] on icon "close" at bounding box center [17, 27] width 6 height 6
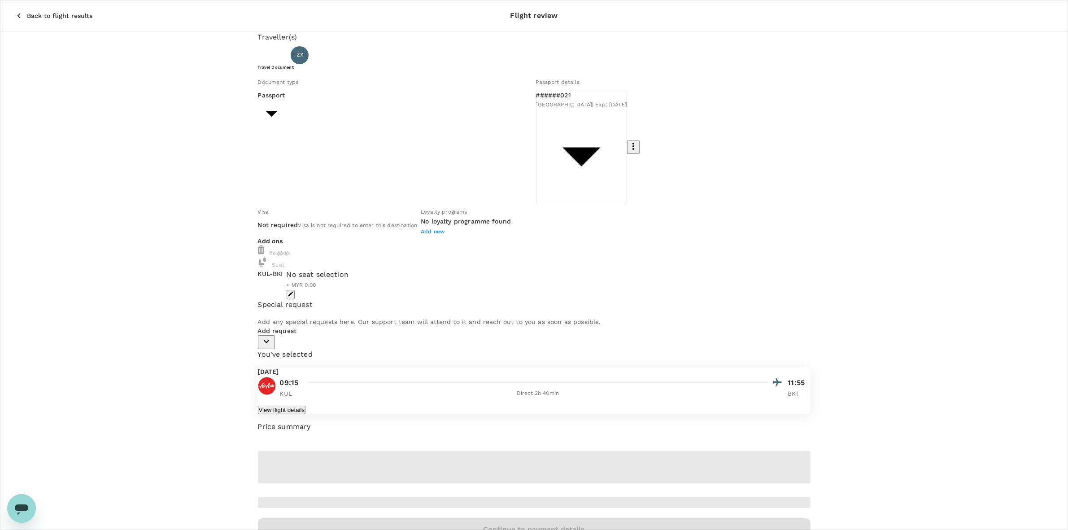
click at [382, 349] on div "Traveller(s) Traveller 1 : ZX Zhang XueTong Travel Document Document type Passp…" at bounding box center [534, 190] width 552 height 317
click at [272, 336] on icon "button" at bounding box center [266, 341] width 11 height 11
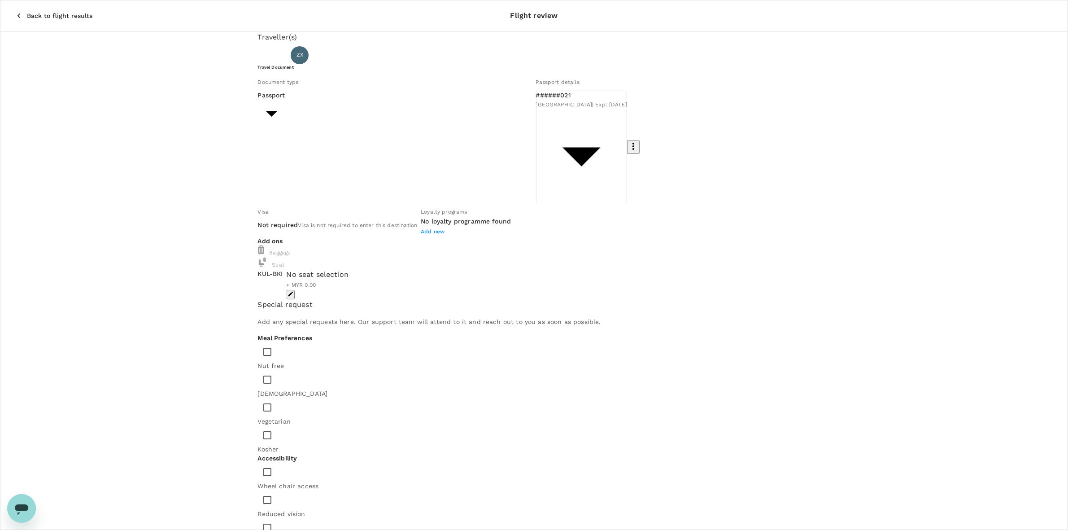
click at [196, 360] on div "Traveller(s) Traveller 1 : ZX Zhang XueTong Travel Document Document type Passp…" at bounding box center [534, 424] width 1068 height 785
click at [204, 294] on div "Traveller(s) Traveller 1 : ZX Zhang XueTong Travel Document Document type Passp…" at bounding box center [534, 424] width 1068 height 785
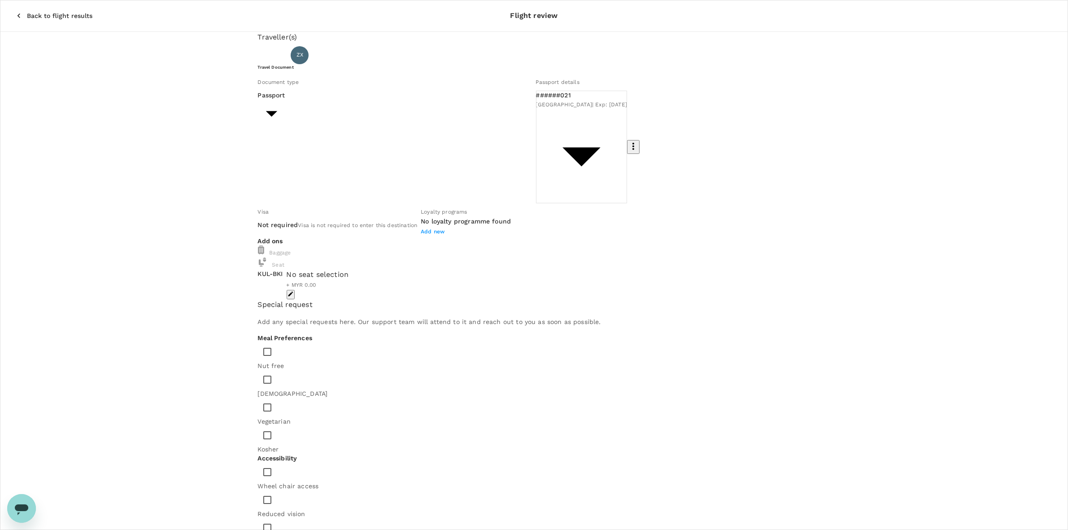
drag, startPoint x: 680, startPoint y: 377, endPoint x: 622, endPoint y: 309, distance: 89.1
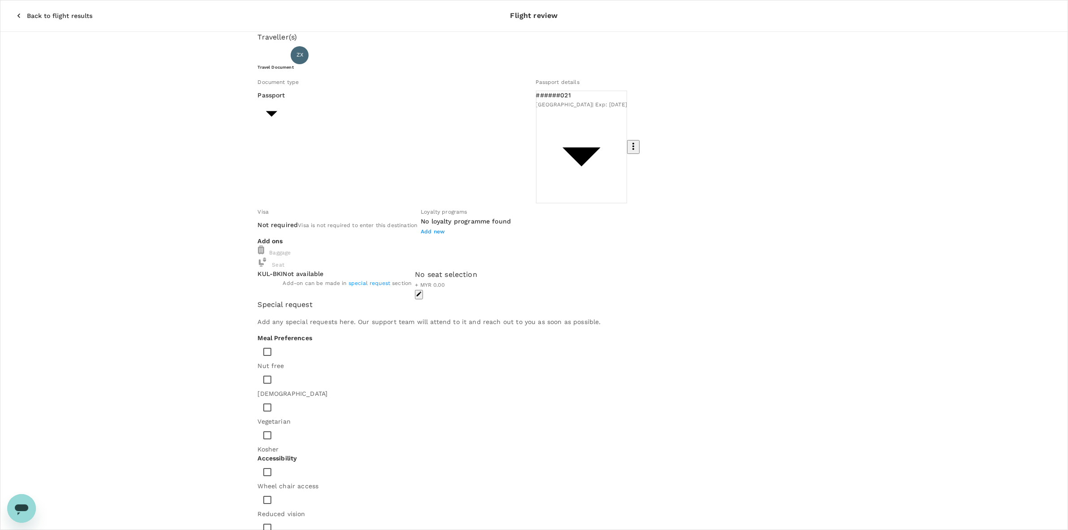
click at [621, 170] on div "Traveller(s) Traveller 1 : ZX Zhang XueTong Travel Document Document type Passp…" at bounding box center [534, 449] width 1068 height 835
click at [621, 145] on div "Traveller(s) Traveller 1 : ZX Zhang XueTong Travel Document Document type Passp…" at bounding box center [534, 449] width 1068 height 835
click at [621, 298] on div "Traveller(s) Traveller 1 : ZX Zhang XueTong Travel Document Document type Passp…" at bounding box center [534, 449] width 1068 height 835
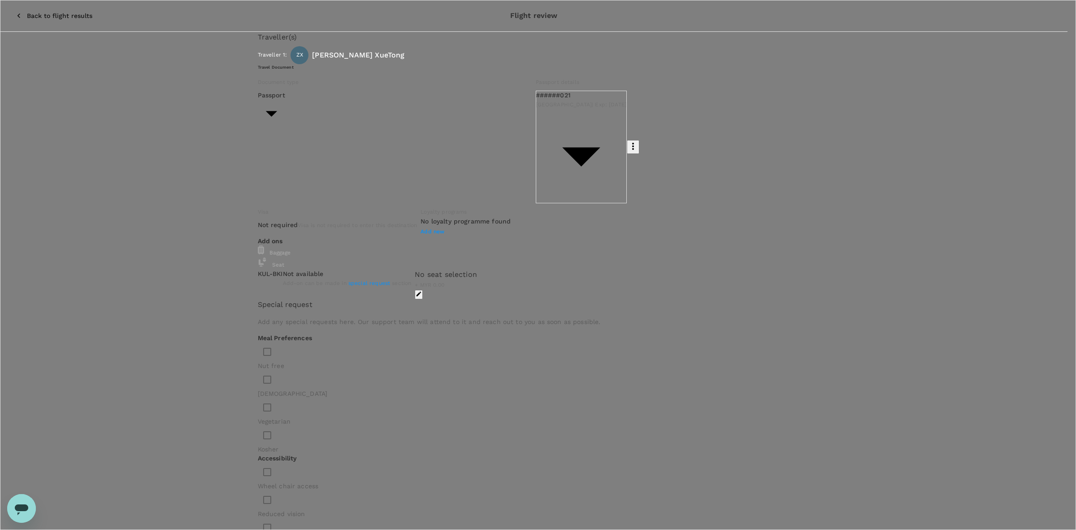
type input "9e510fc4-1fa6-4d7b-ad18-59a5d7afb8c4"
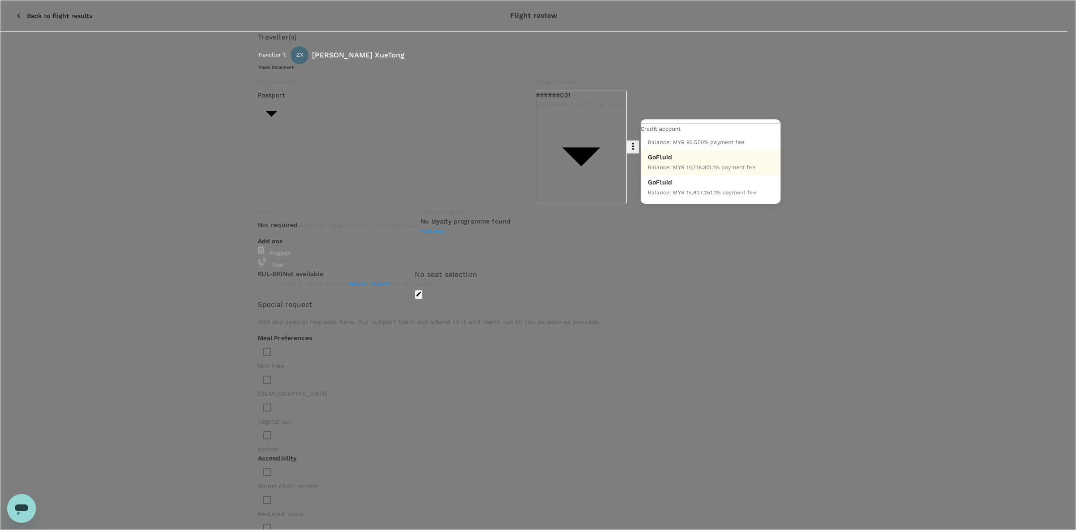
click at [621, 161] on p "GoFluid" at bounding box center [702, 156] width 108 height 9
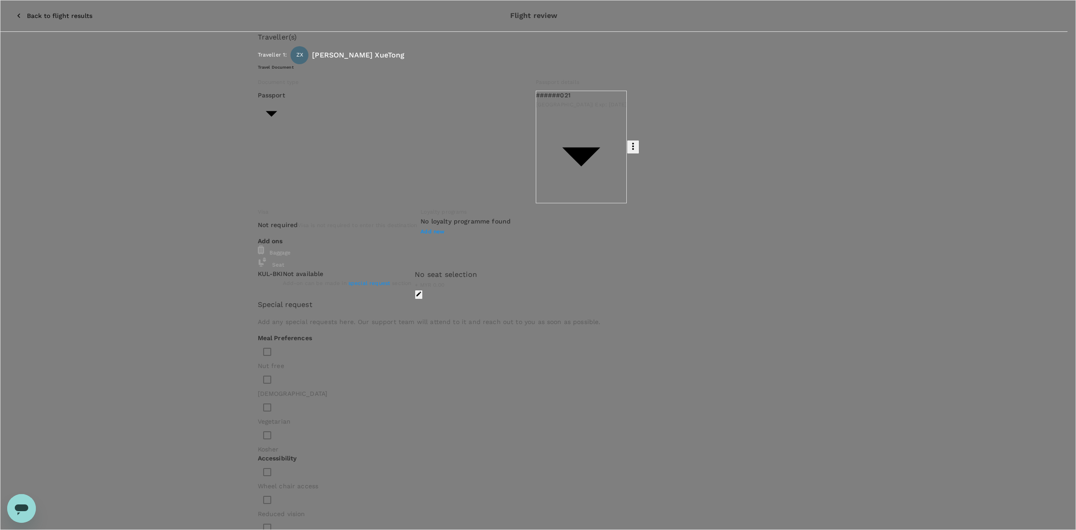
drag, startPoint x: 869, startPoint y: 326, endPoint x: 844, endPoint y: 225, distance: 103.9
drag, startPoint x: 762, startPoint y: 335, endPoint x: 754, endPoint y: 336, distance: 8.6
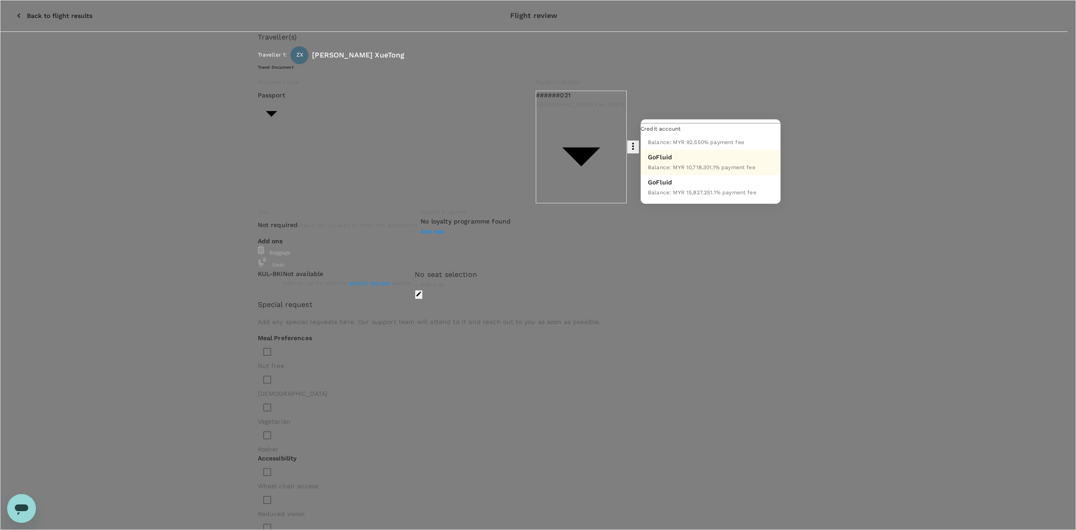
click at [621, 161] on p "GoFluid" at bounding box center [702, 156] width 108 height 9
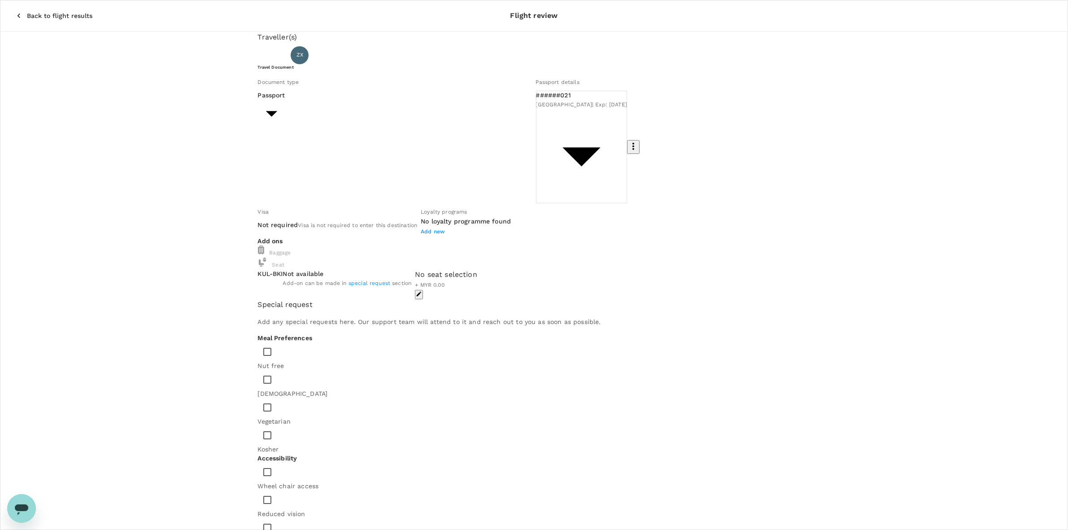
click at [27, 11] on p "Back to flight results" at bounding box center [59, 15] width 65 height 9
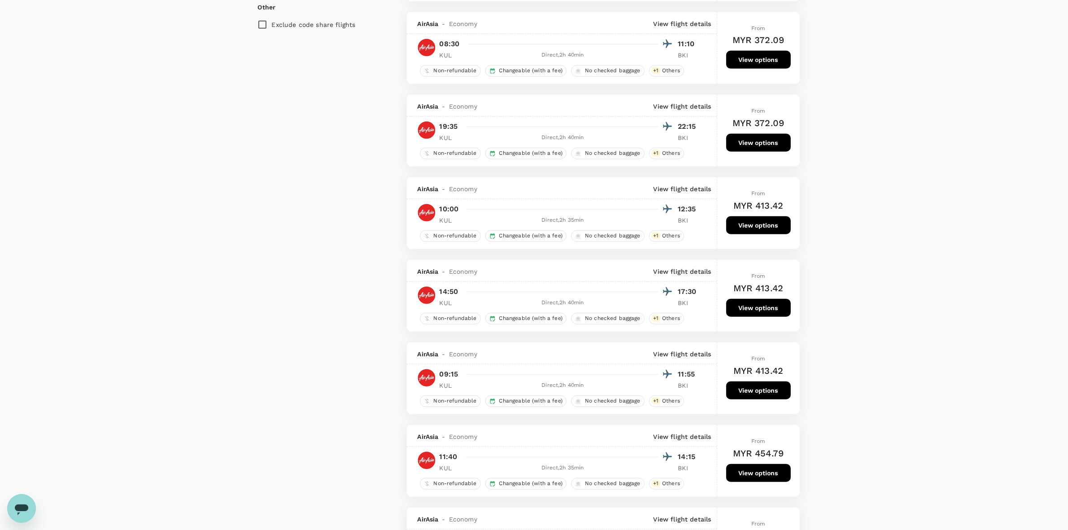
scroll to position [841, 0]
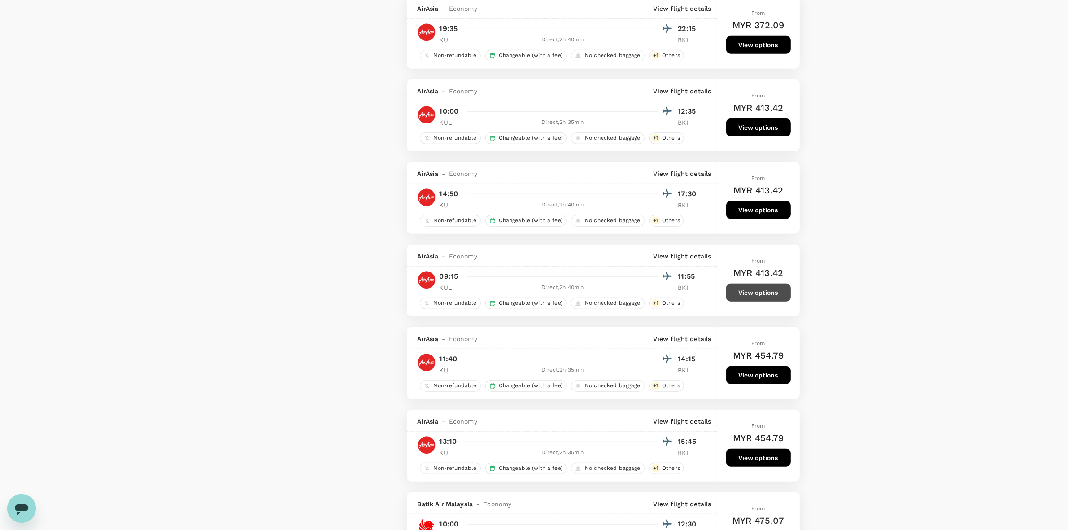
click at [621, 301] on button "View options" at bounding box center [758, 292] width 65 height 18
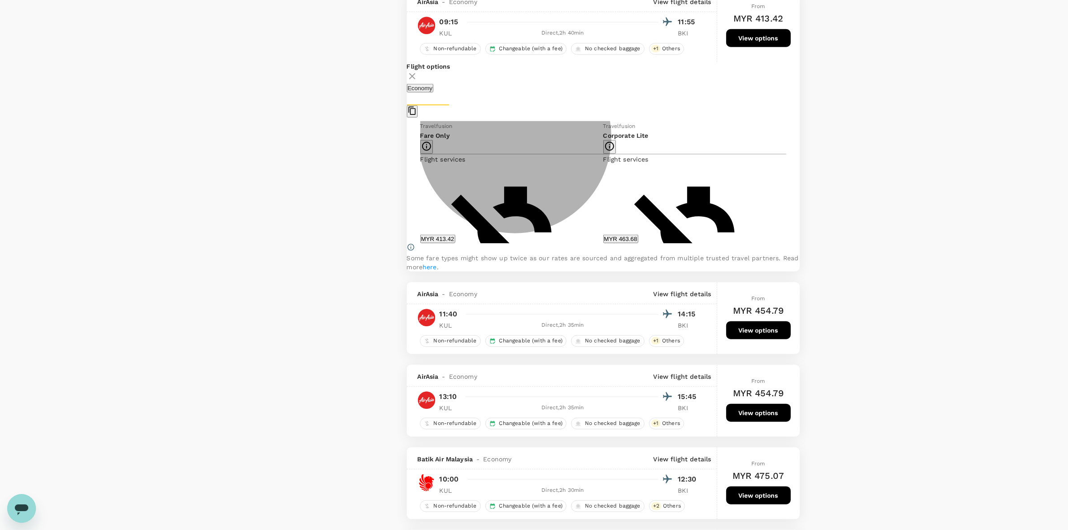
click at [455, 243] on button "MYR 413.42" at bounding box center [437, 239] width 35 height 9
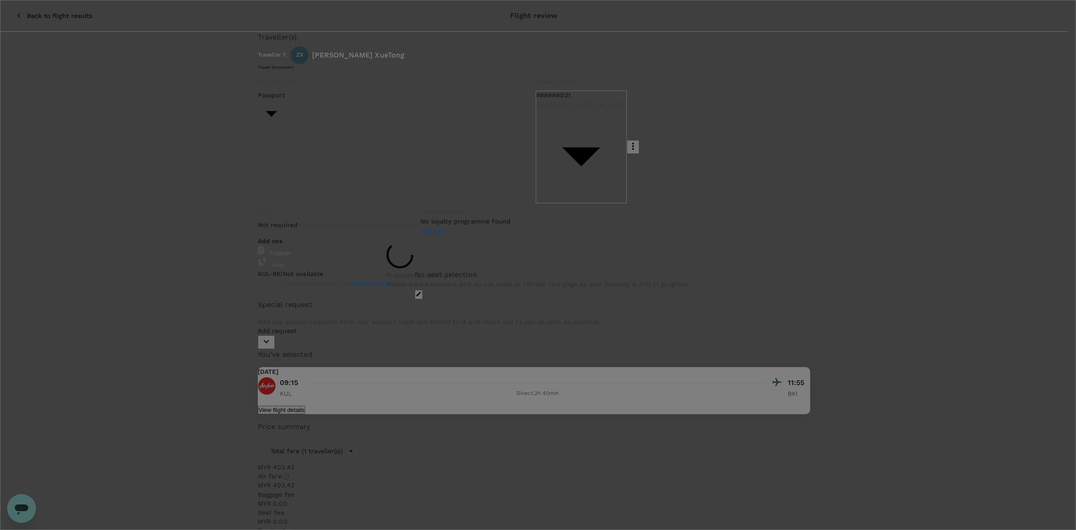
click at [621, 400] on div "Processing booking Please wait a moment and do not close or refresh this page a…" at bounding box center [538, 265] width 1076 height 530
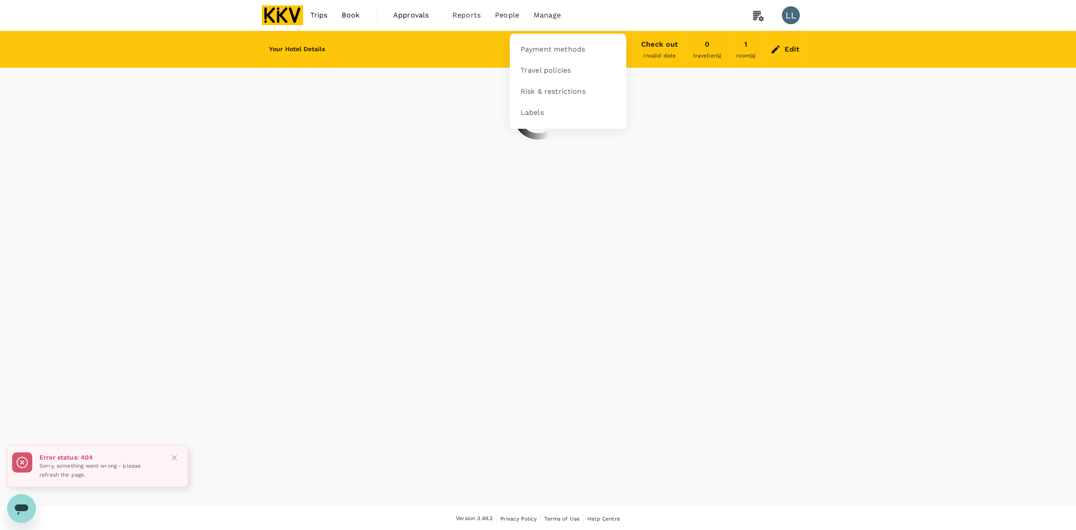
click at [554, 4] on li "Manage" at bounding box center [547, 15] width 42 height 30
click at [543, 49] on span "Payment methods" at bounding box center [553, 49] width 65 height 10
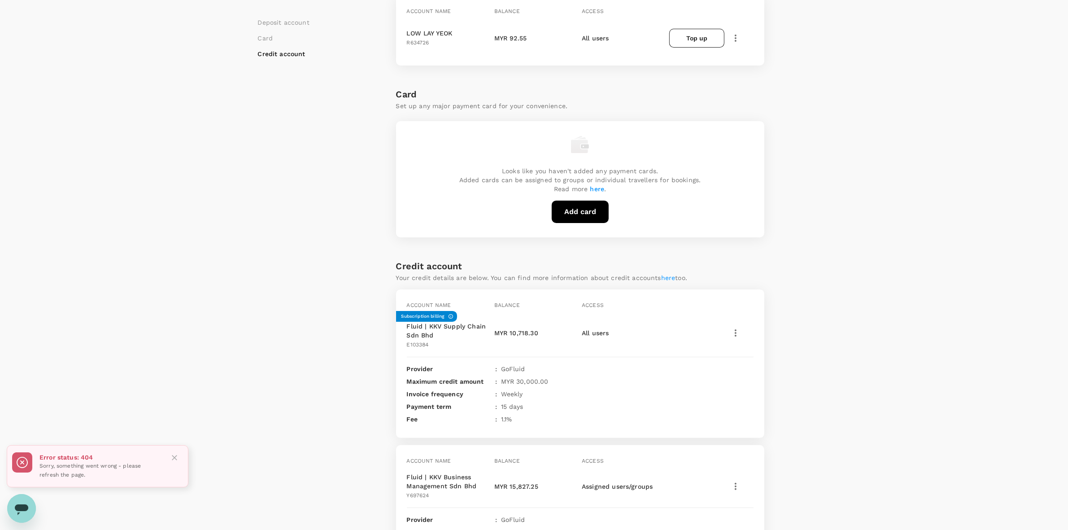
scroll to position [241, 0]
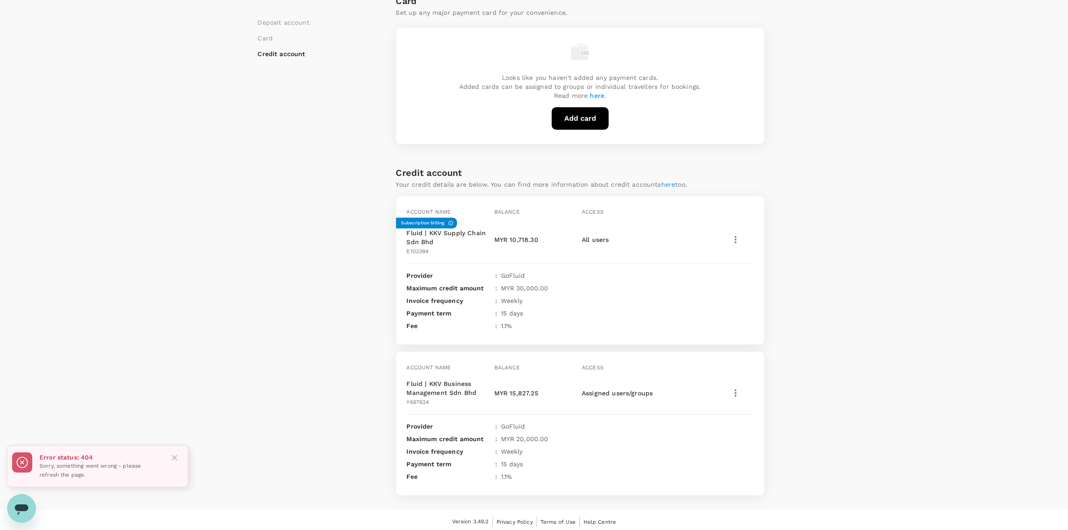
click at [852, 310] on div "Payment methods Deposit account Card Credit account Deposit account Add deposit…" at bounding box center [534, 150] width 1068 height 720
click at [854, 310] on div "Payment methods Deposit account Card Credit account Deposit account Add deposit…" at bounding box center [534, 150] width 1068 height 720
click at [826, 296] on div "Payment methods Deposit account Card Credit account Deposit account Add deposit…" at bounding box center [534, 150] width 1068 height 720
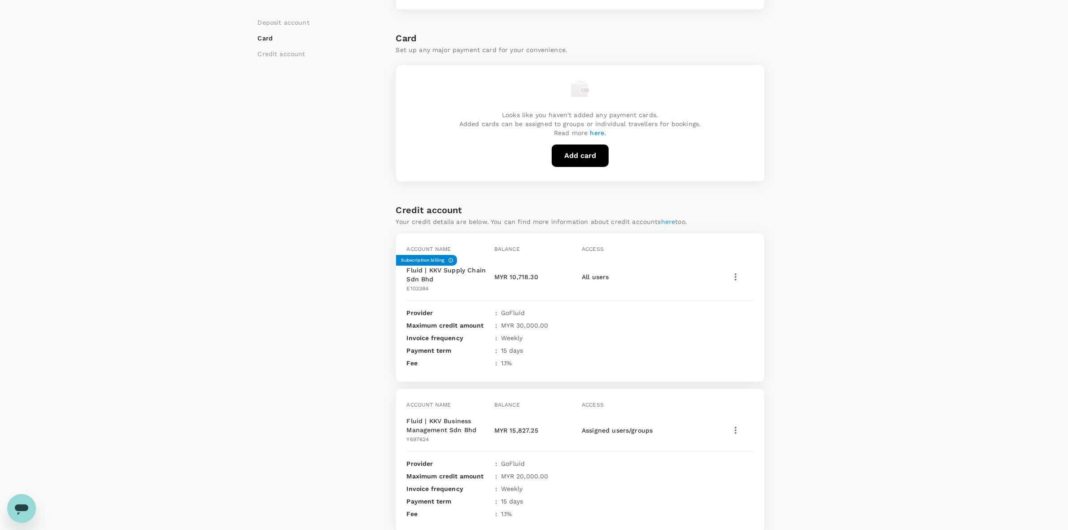
scroll to position [241, 0]
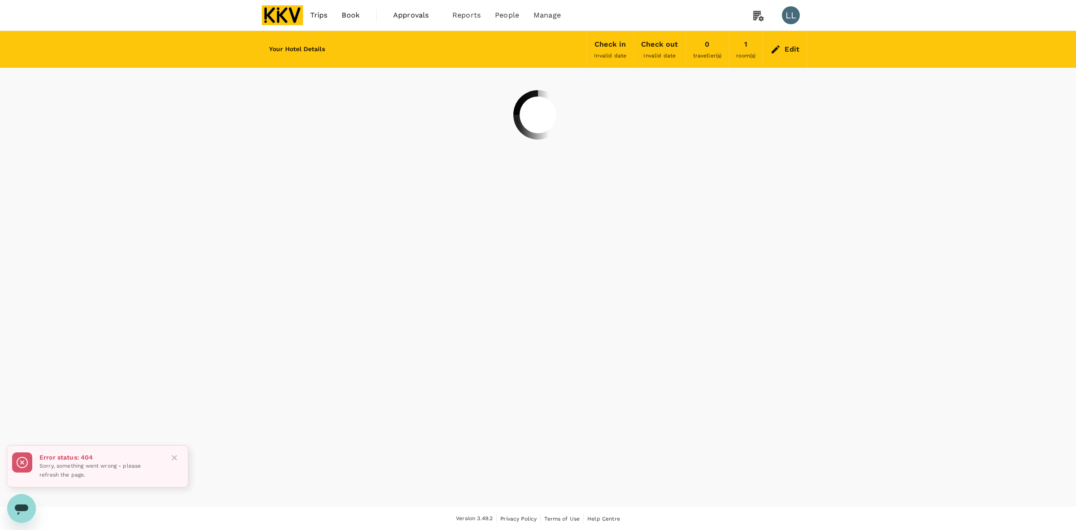
click at [285, 18] on img at bounding box center [282, 15] width 41 height 20
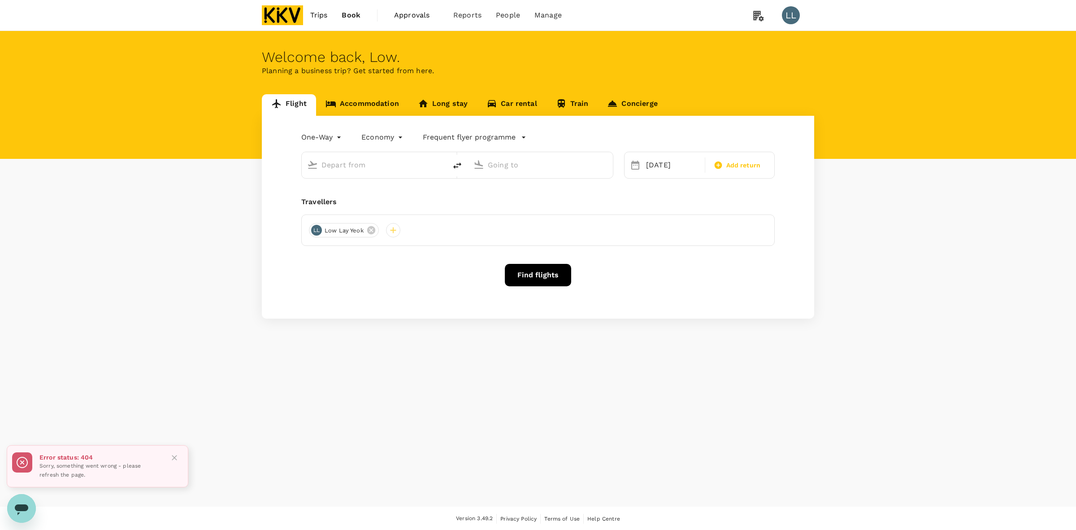
type input "Kuala Lumpur Intl ([GEOGRAPHIC_DATA])"
type input "Kota Kinabalu Intl (BKI)"
type input "Kuala Lumpur Intl ([GEOGRAPHIC_DATA])"
type input "Kota Kinabalu Intl (BKI)"
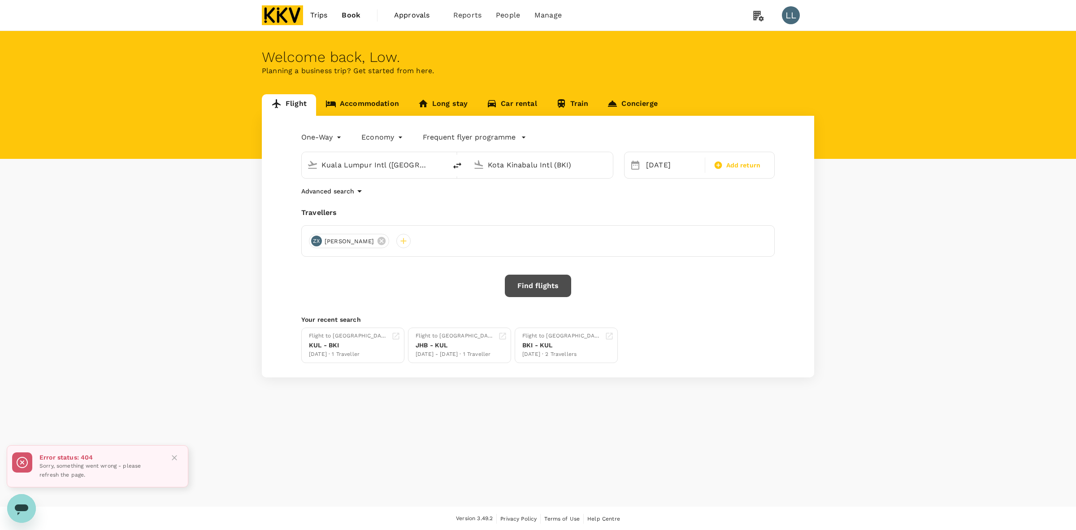
click at [527, 283] on button "Find flights" at bounding box center [538, 285] width 66 height 22
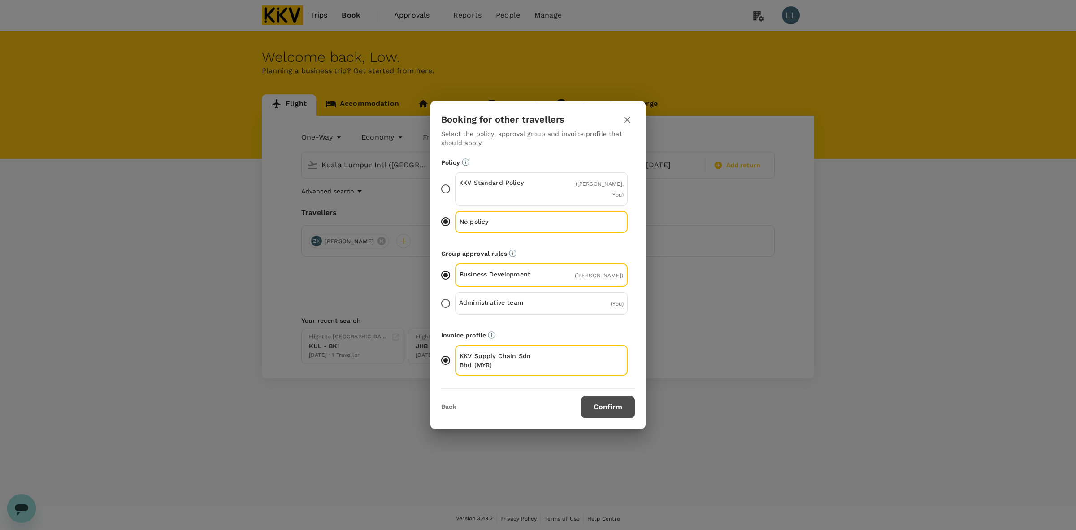
click at [601, 409] on button "Confirm" at bounding box center [608, 407] width 54 height 22
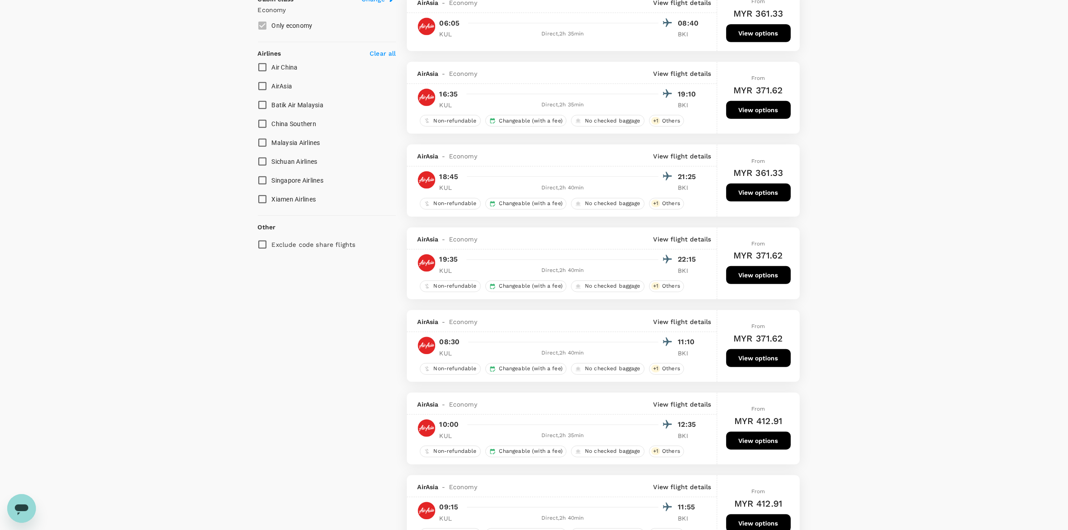
scroll to position [617, 0]
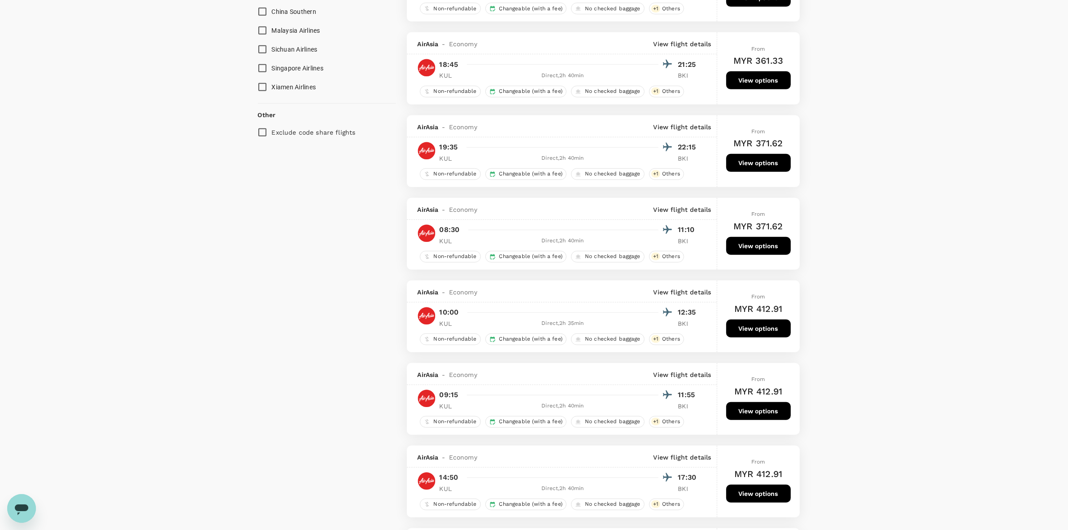
click at [748, 420] on button "View options" at bounding box center [758, 411] width 65 height 18
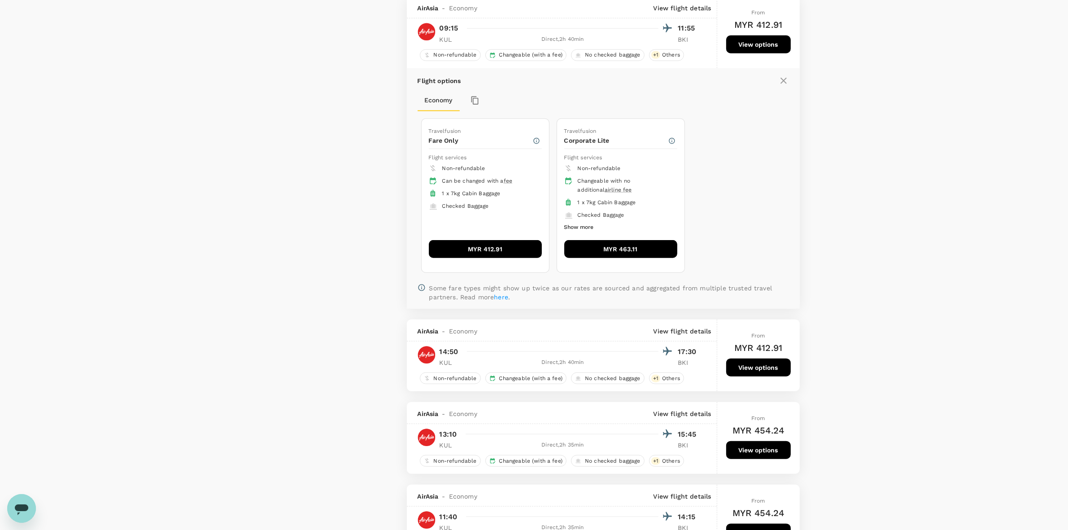
scroll to position [988, 0]
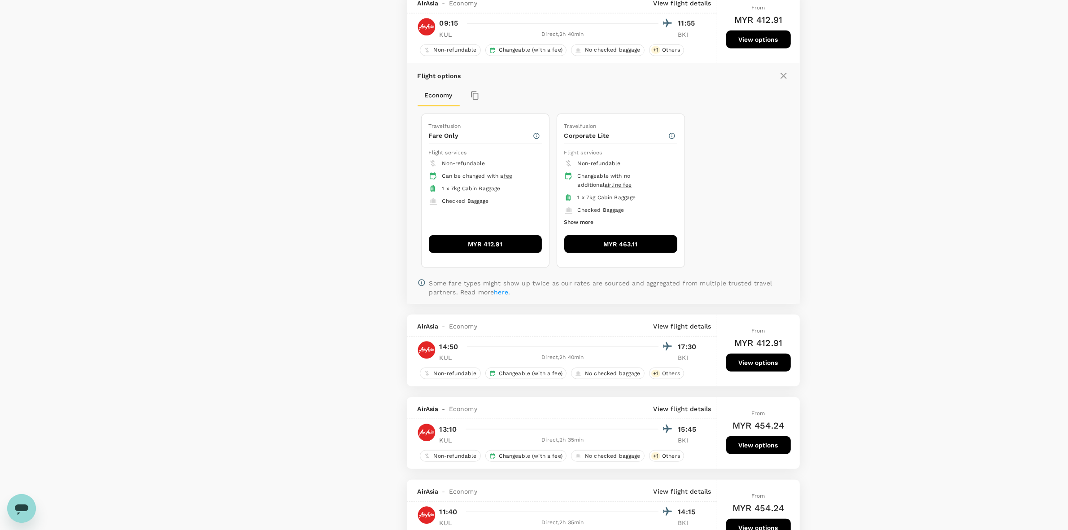
click at [460, 253] on button "MYR 412.91" at bounding box center [485, 244] width 113 height 18
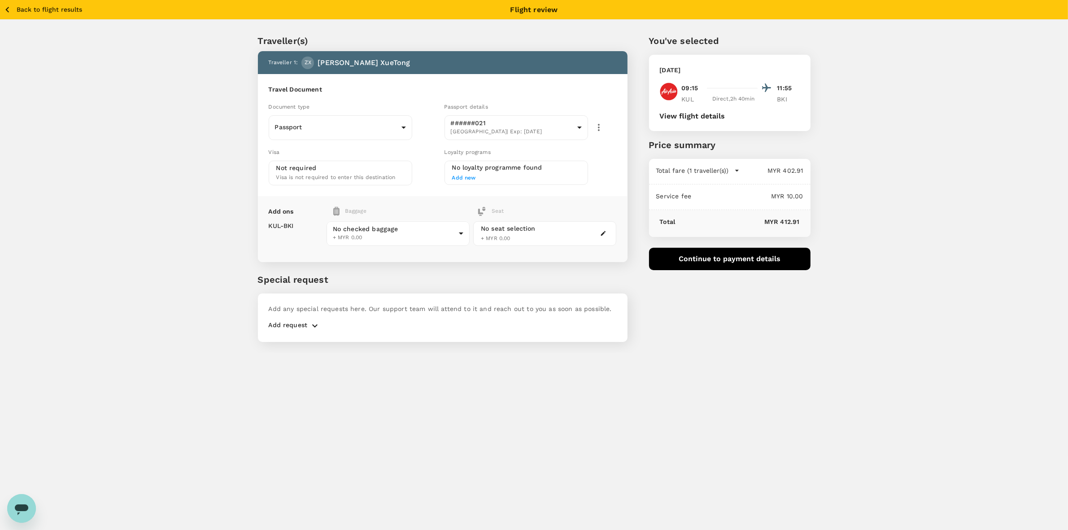
click at [743, 258] on button "Continue to payment details" at bounding box center [729, 259] width 161 height 22
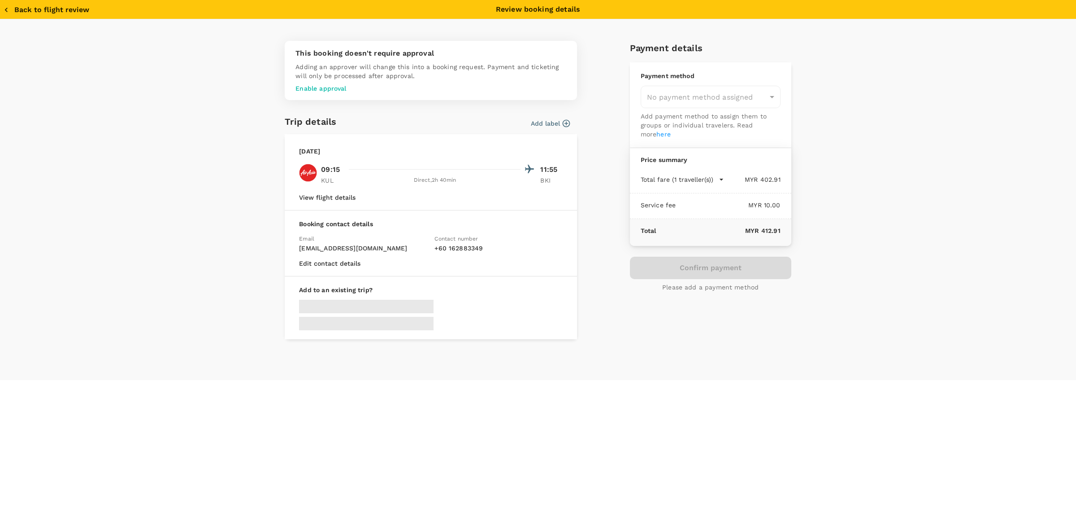
type input "9e510fc4-1fa6-4d7b-ad18-59a5d7afb8c4"
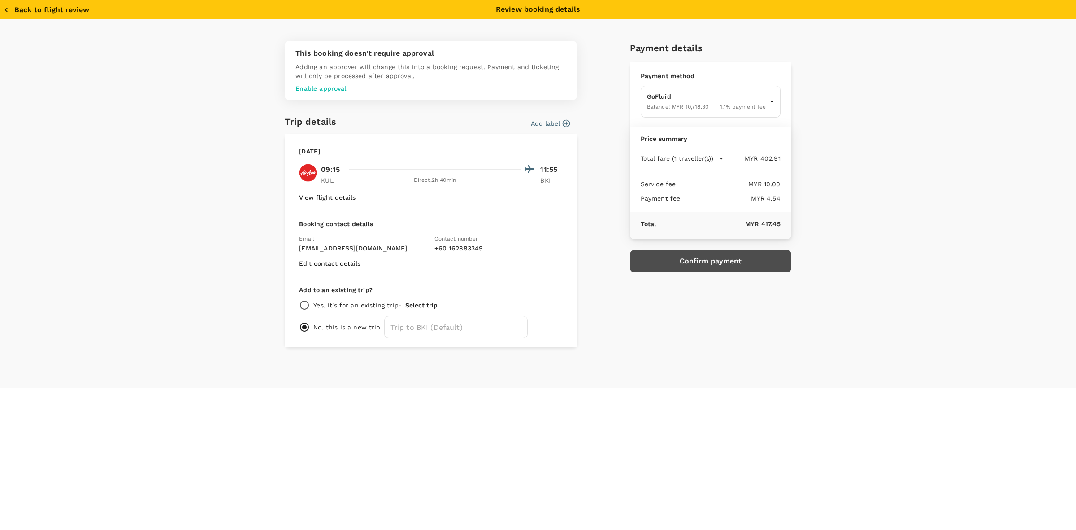
click at [721, 261] on button "Confirm payment" at bounding box center [710, 261] width 161 height 22
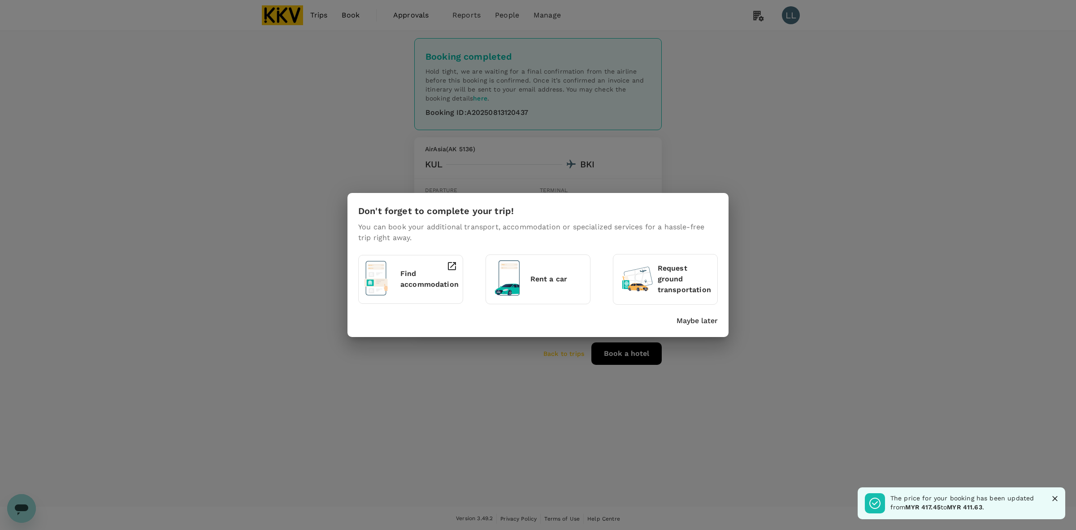
click at [713, 323] on p "Maybe later" at bounding box center [697, 320] width 41 height 11
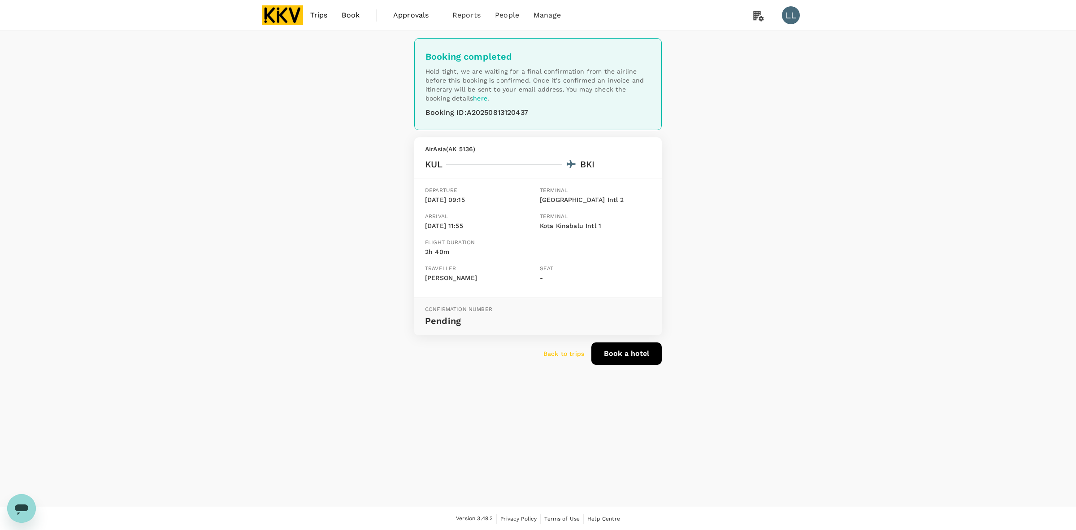
click at [277, 19] on img at bounding box center [282, 15] width 41 height 20
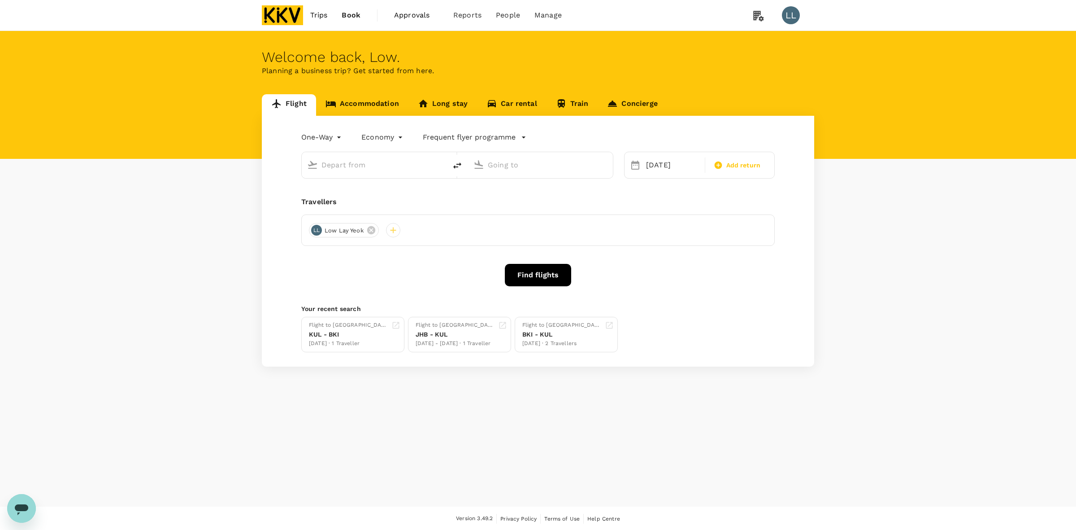
type input "Kuala Lumpur Intl (KUL)"
type input "Kota Kinabalu Intl (BKI)"
type input "Kuala Lumpur Intl (KUL)"
type input "Kota Kinabalu Intl (BKI)"
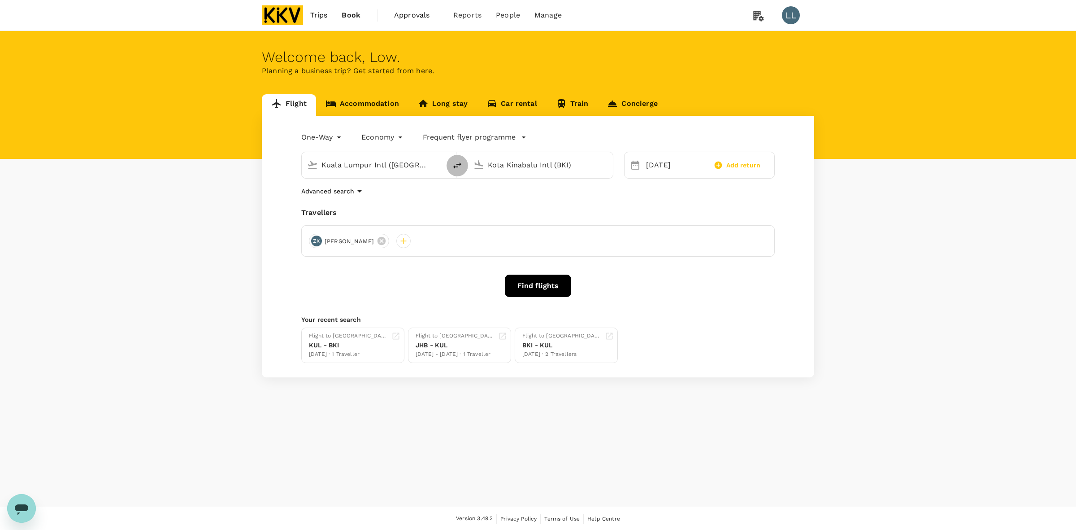
click at [457, 166] on icon "delete" at bounding box center [457, 165] width 11 height 11
type input "Kota Kinabalu Intl (BKI)"
click at [490, 164] on input "Kuala Lumpur Intl (KUL)" at bounding box center [541, 165] width 106 height 14
click at [494, 202] on p "Kuching Intl" at bounding box center [553, 200] width 157 height 9
type input "Kuching Intl (KCH)"
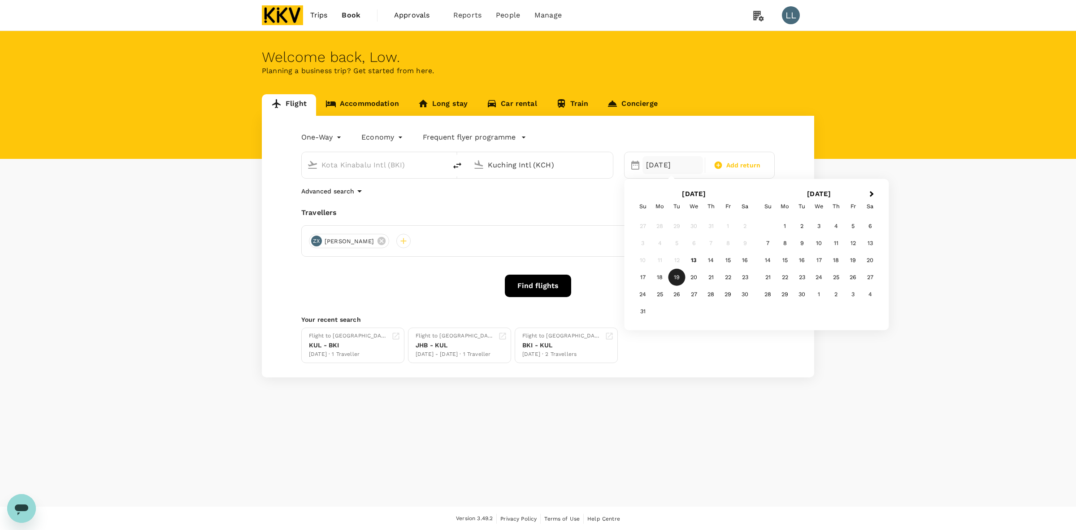
click at [670, 166] on div "19 Aug" at bounding box center [673, 165] width 61 height 18
click at [694, 273] on div "20" at bounding box center [694, 277] width 17 height 17
click at [718, 189] on div "Advanced search" at bounding box center [538, 191] width 474 height 11
click at [532, 284] on button "Find flights" at bounding box center [538, 285] width 66 height 22
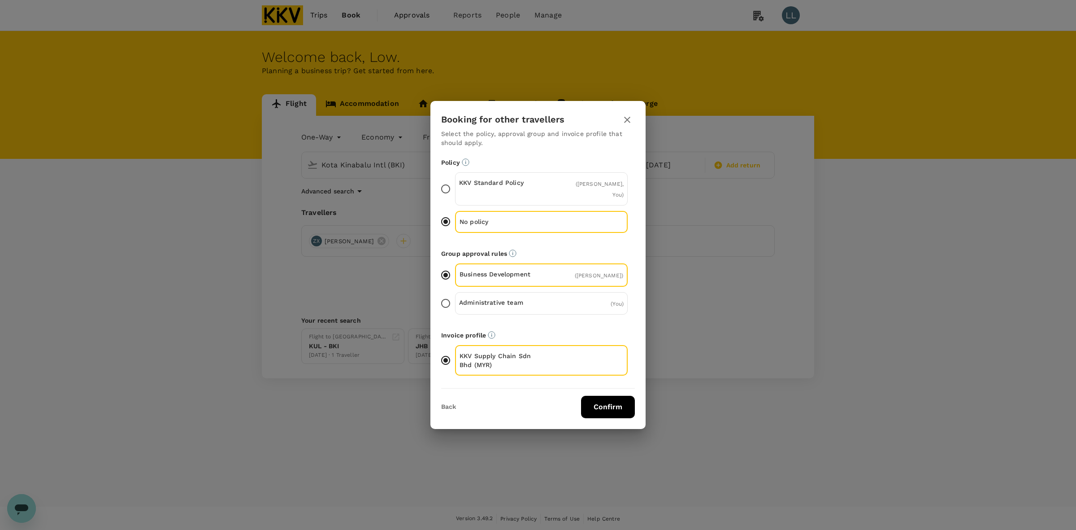
click at [591, 409] on button "Confirm" at bounding box center [608, 407] width 54 height 22
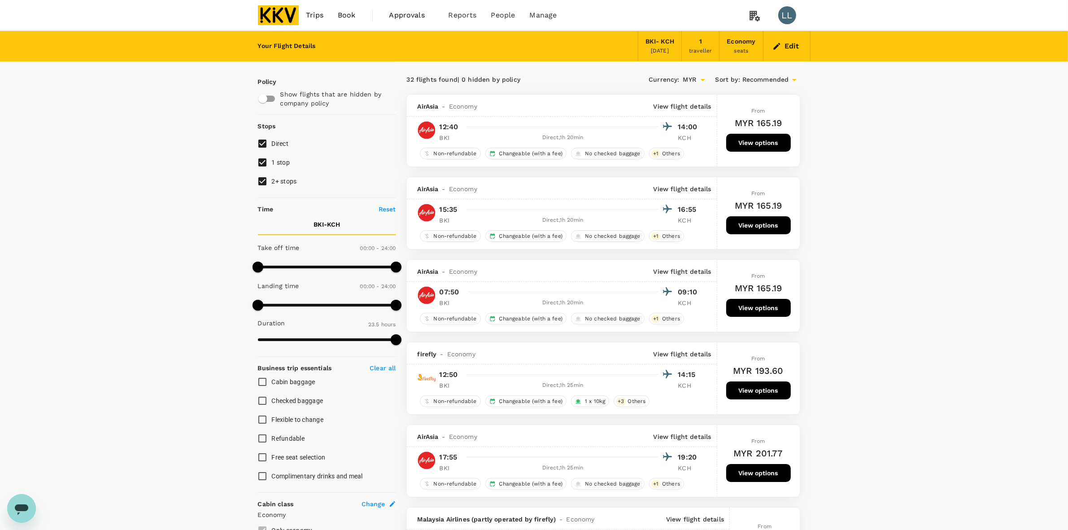
click at [754, 144] on button "View options" at bounding box center [758, 143] width 65 height 18
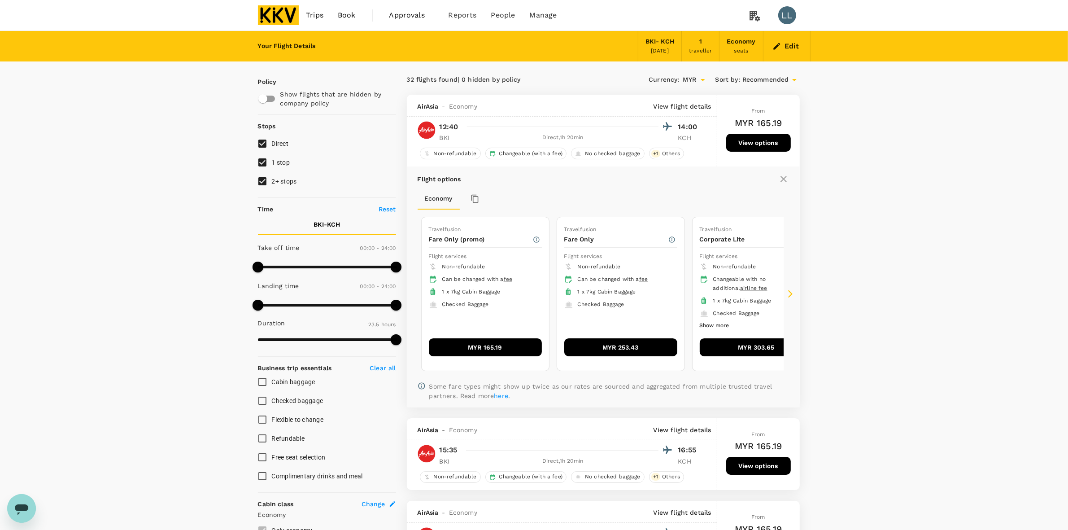
scroll to position [95, 0]
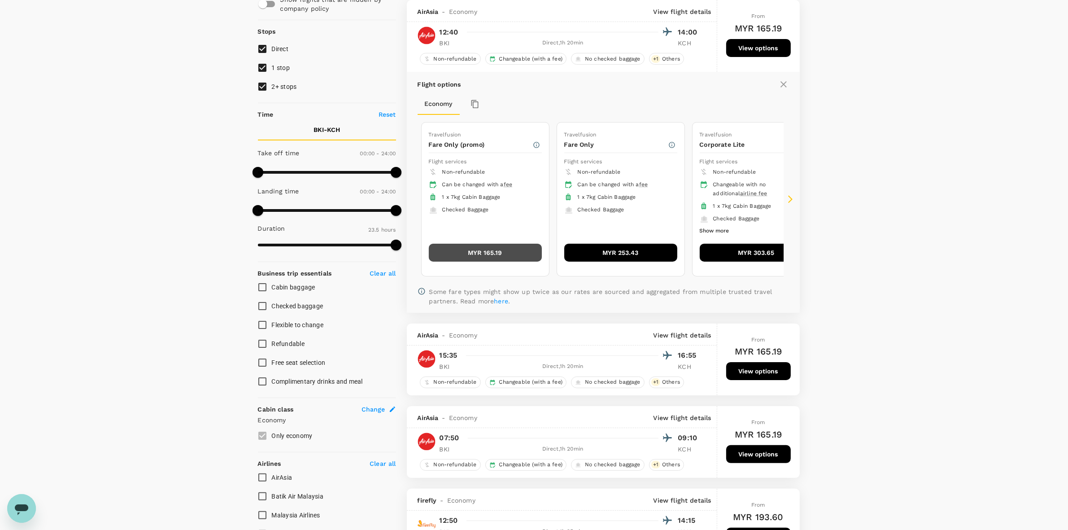
click at [490, 251] on button "MYR 165.19" at bounding box center [485, 253] width 113 height 18
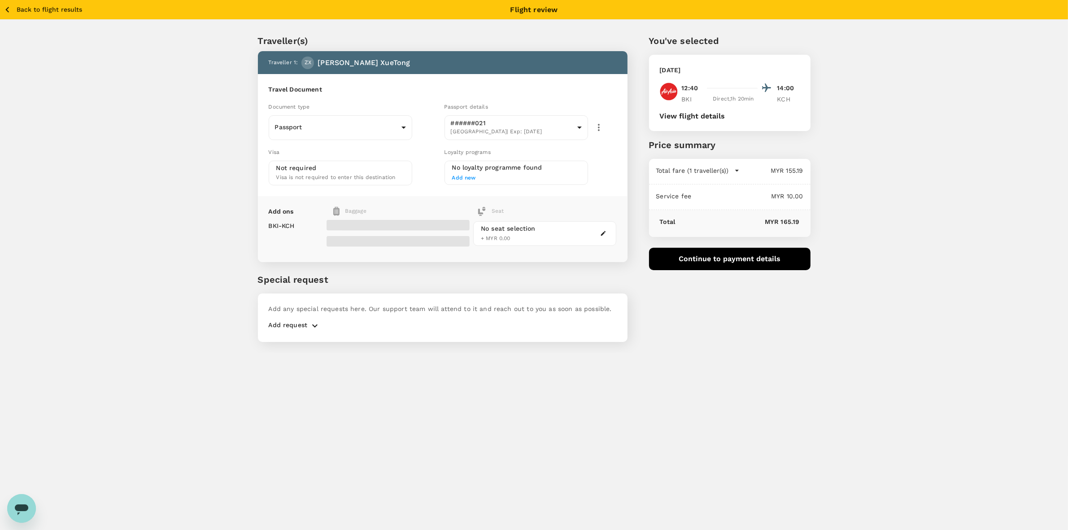
click at [853, 336] on div "Traveller(s) Traveller 1 : ZX Zhang XueTong Travel Document Document type Passp…" at bounding box center [534, 186] width 1068 height 333
click at [713, 253] on button "Continue to payment details" at bounding box center [729, 259] width 161 height 22
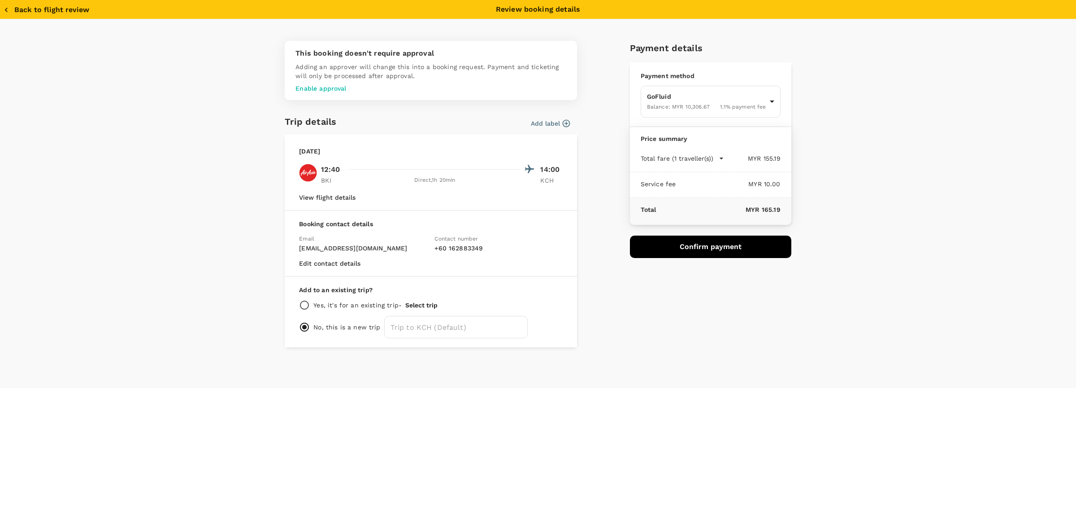
click at [721, 248] on button "Confirm payment" at bounding box center [710, 246] width 161 height 22
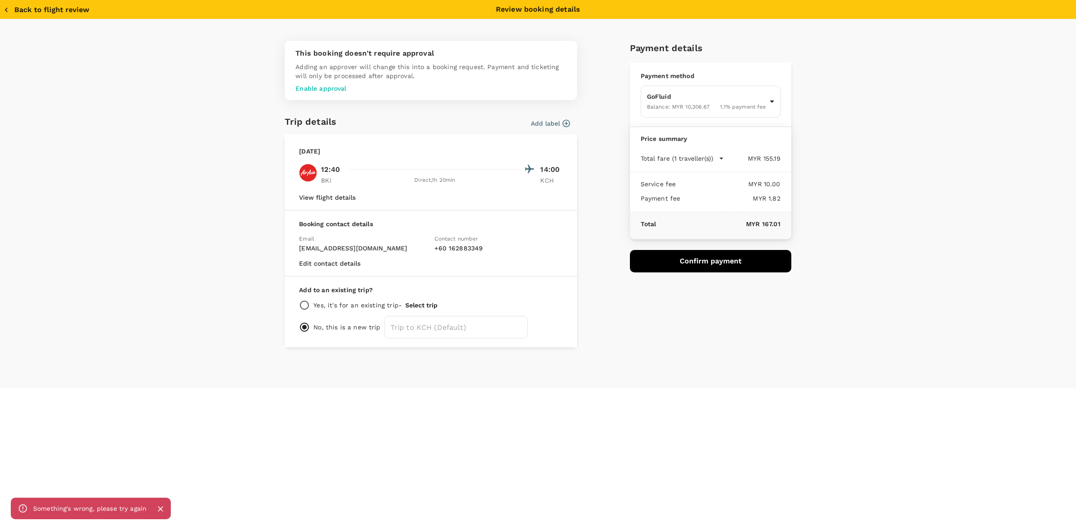
click at [583, 423] on div "Back to flight review Review booking details This booking doesn't require appro…" at bounding box center [538, 265] width 1076 height 530
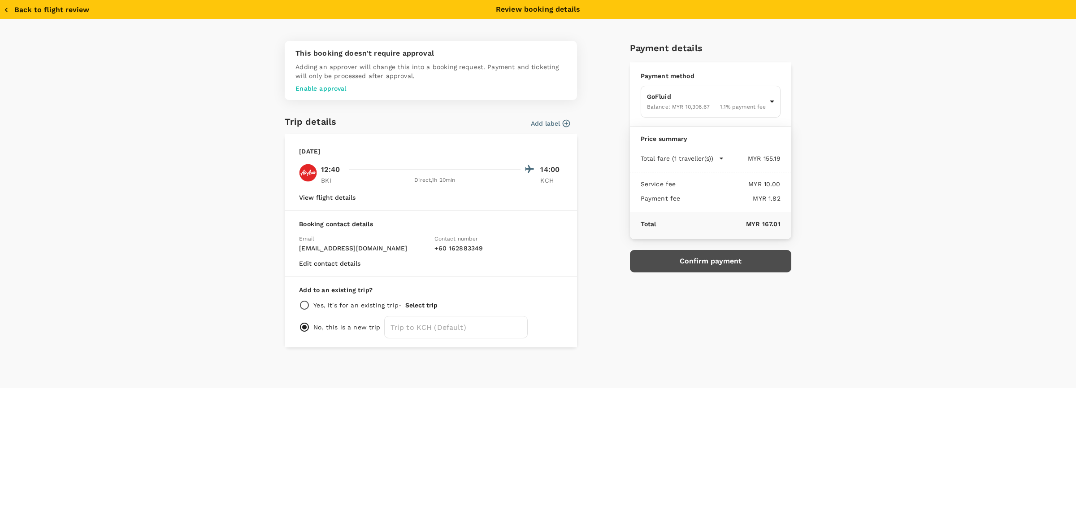
click at [702, 261] on button "Confirm payment" at bounding box center [710, 261] width 161 height 22
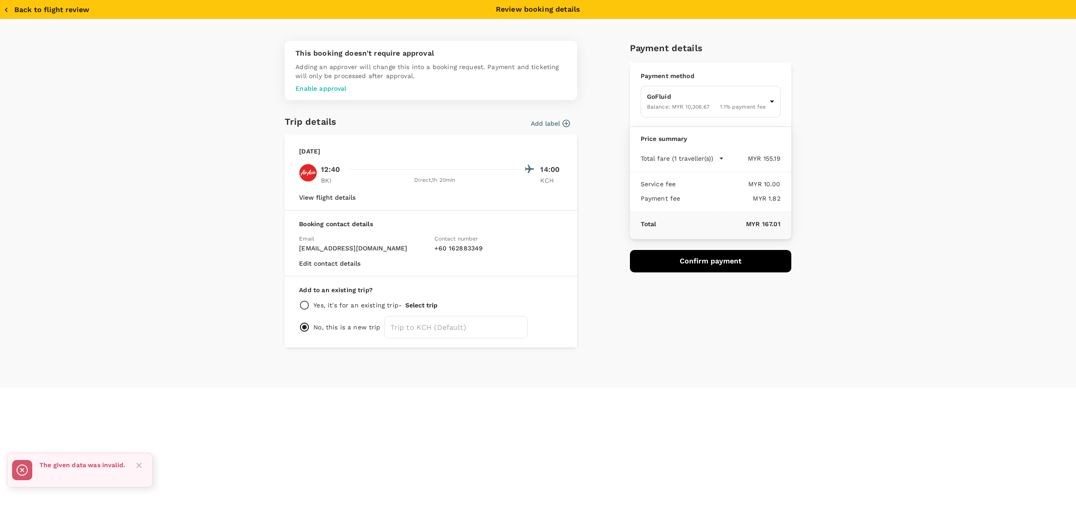
click at [10, 8] on icon "button" at bounding box center [6, 9] width 9 height 9
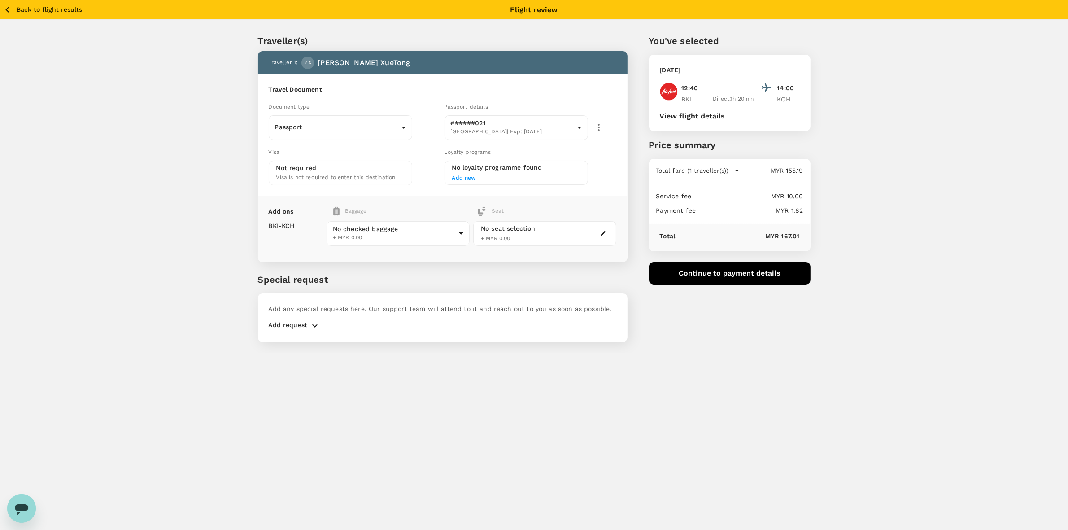
click at [35, 4] on button "Back to flight results" at bounding box center [43, 9] width 78 height 11
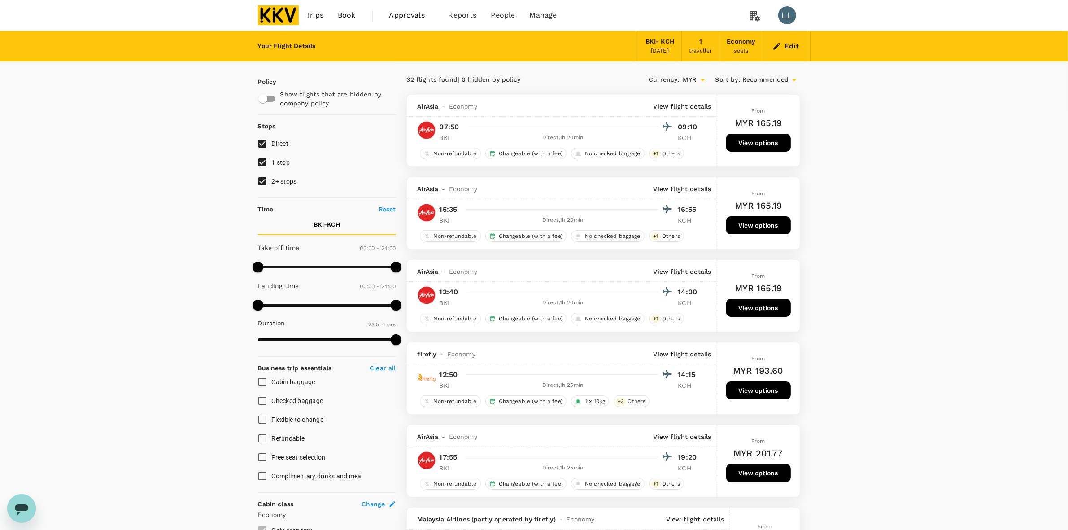
click at [761, 305] on button "View options" at bounding box center [758, 308] width 65 height 18
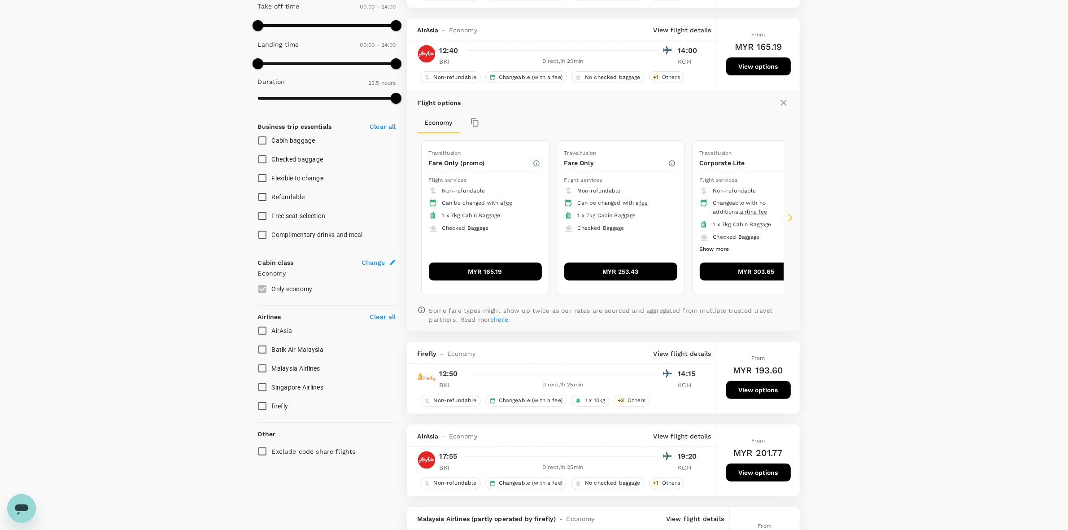
scroll to position [261, 0]
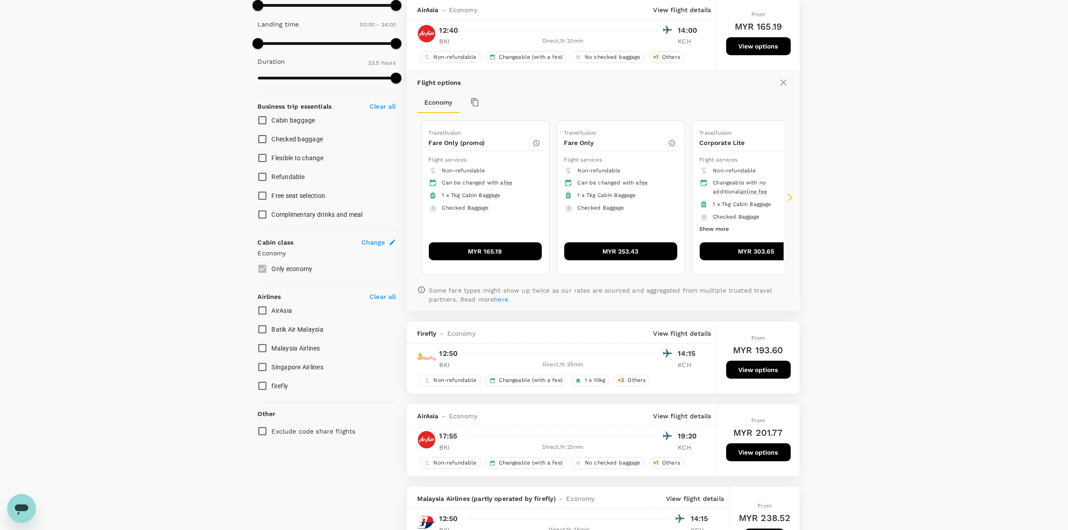
click at [496, 250] on button "MYR 165.19" at bounding box center [485, 251] width 113 height 18
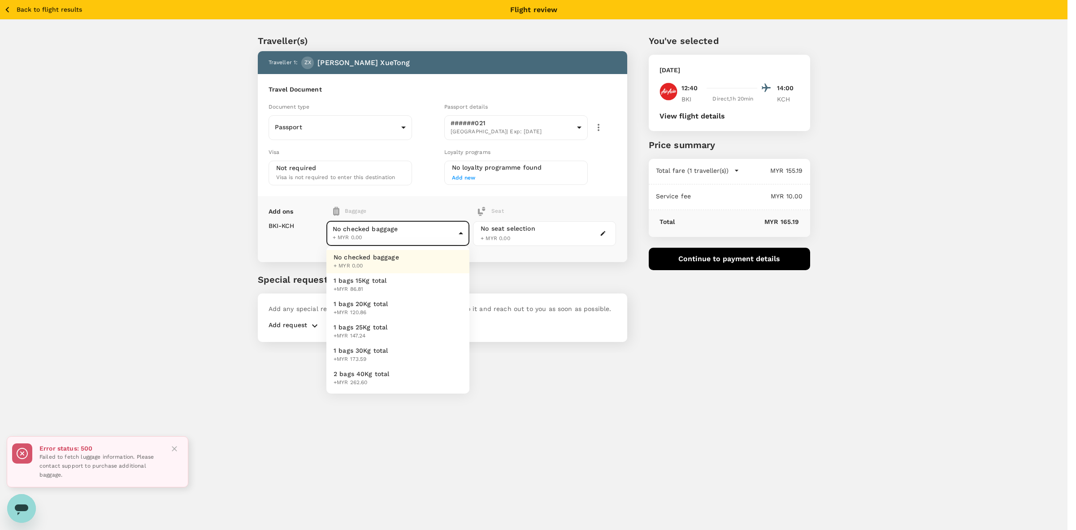
click at [406, 220] on body "Back to flight results Flight review Traveller(s) Traveller 1 : ZX Zhang XueTon…" at bounding box center [538, 277] width 1076 height 554
click at [400, 259] on li "No checked baggage + MYR 0.00" at bounding box center [397, 261] width 143 height 23
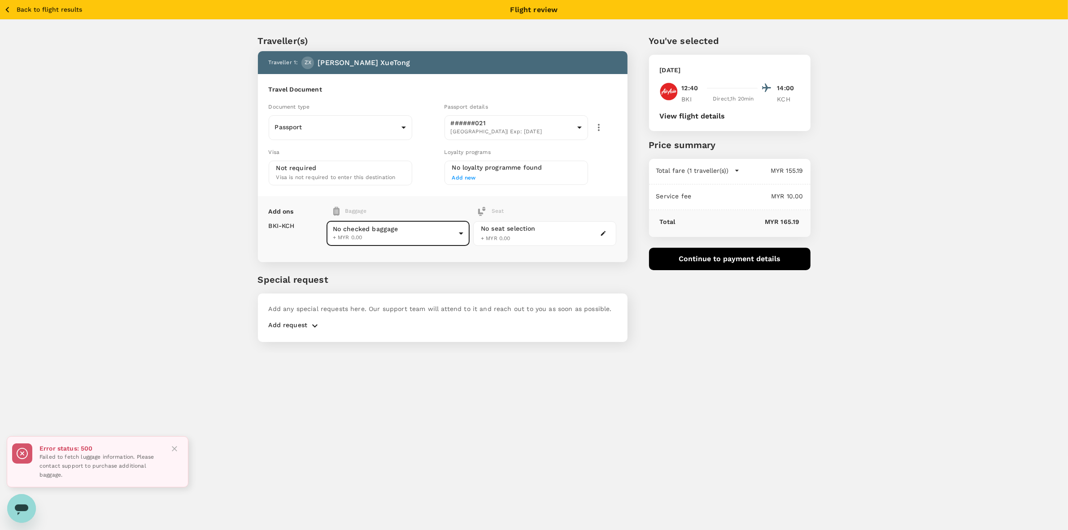
click at [763, 261] on button "Continue to payment details" at bounding box center [729, 259] width 161 height 22
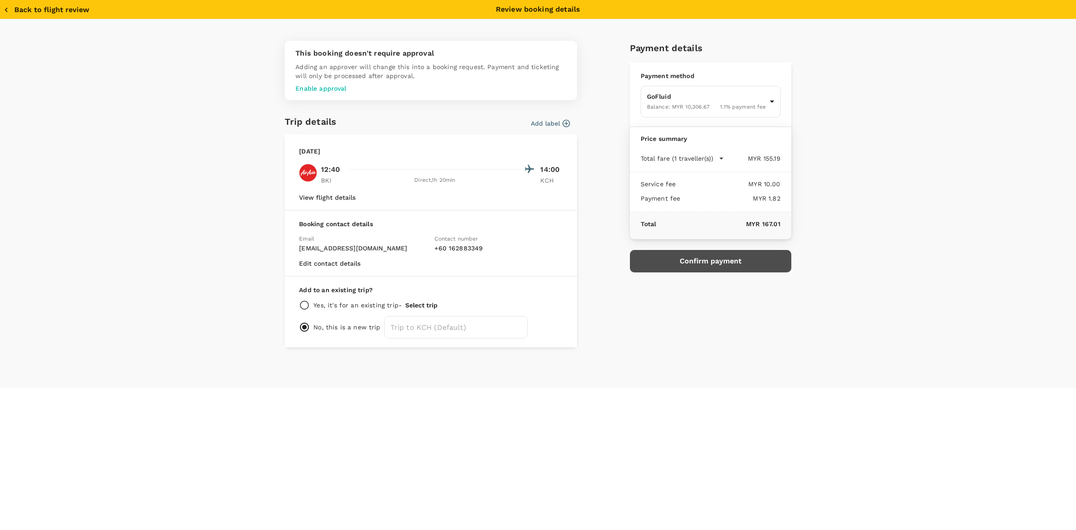
click at [721, 258] on button "Confirm payment" at bounding box center [710, 261] width 161 height 22
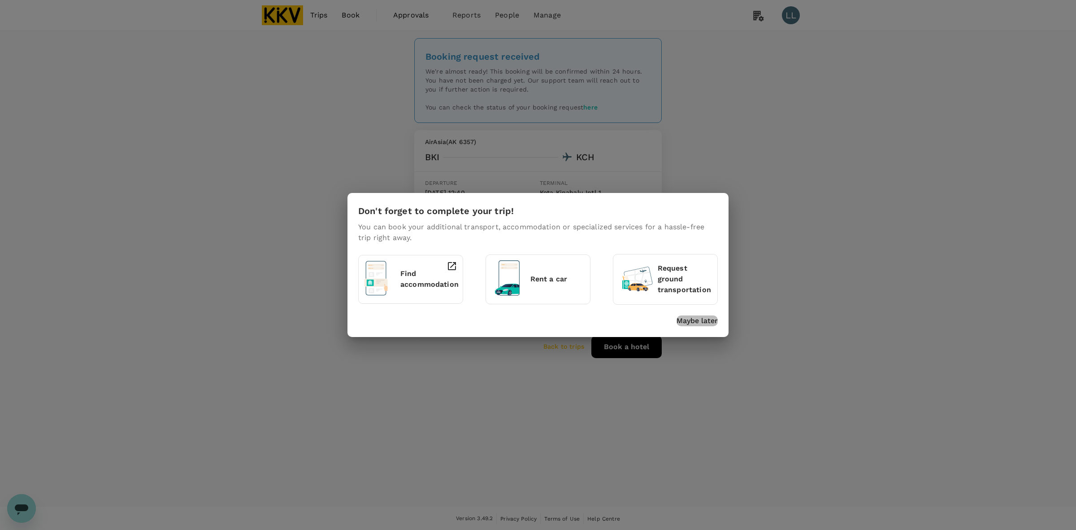
click at [708, 324] on p "Maybe later" at bounding box center [697, 320] width 41 height 11
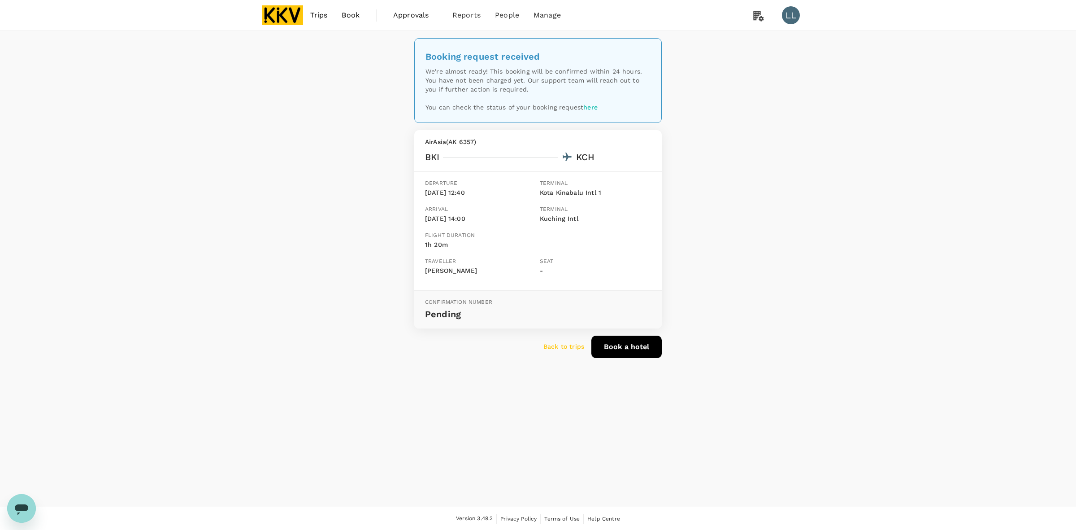
click at [281, 15] on img at bounding box center [282, 15] width 41 height 20
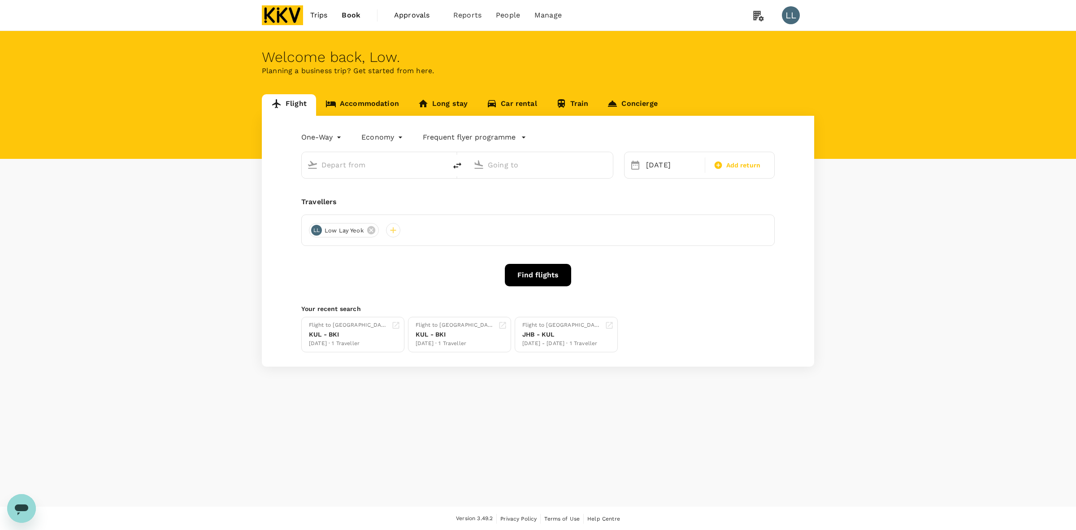
type input "Kota Kinabalu Intl (BKI)"
type input "Kuching Intl (KCH)"
type input "Kota Kinabalu Intl (BKI)"
type input "Kuching Intl (KCH)"
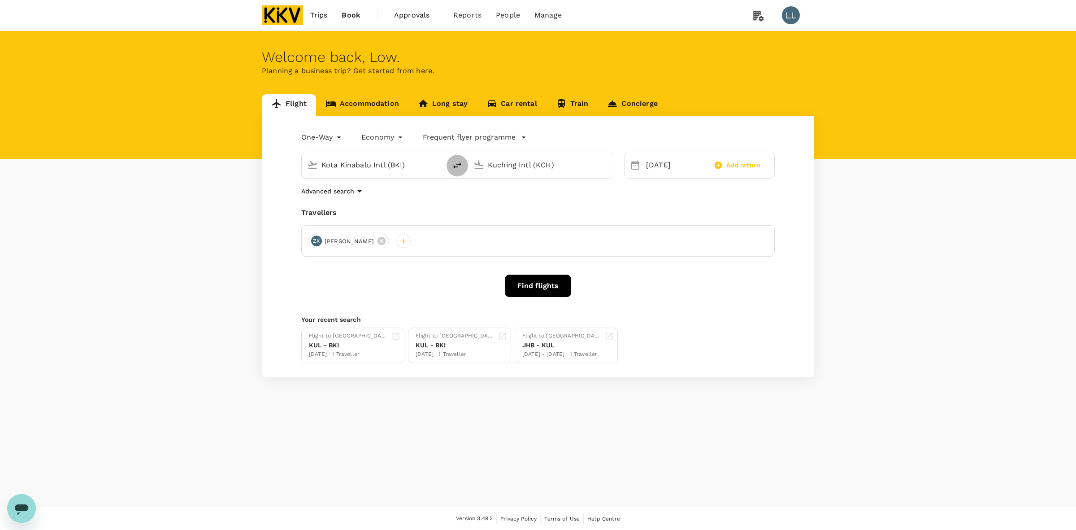
click at [456, 167] on icon "delete" at bounding box center [457, 165] width 8 height 6
type input "Kuching Intl (KCH)"
click at [507, 164] on input "Kota Kinabalu Intl (BKI)" at bounding box center [541, 165] width 106 height 14
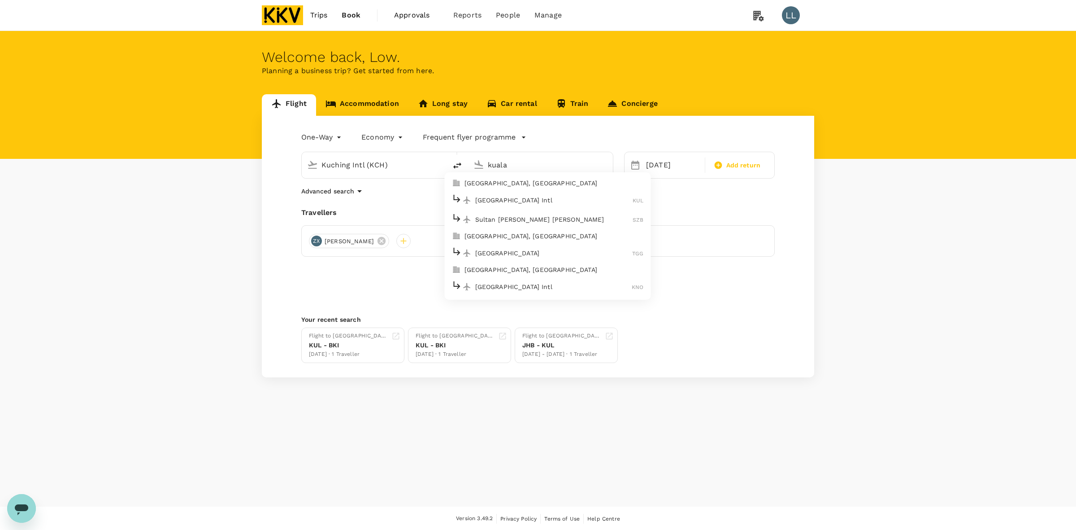
click at [519, 204] on p "[GEOGRAPHIC_DATA] Intl" at bounding box center [554, 200] width 158 height 9
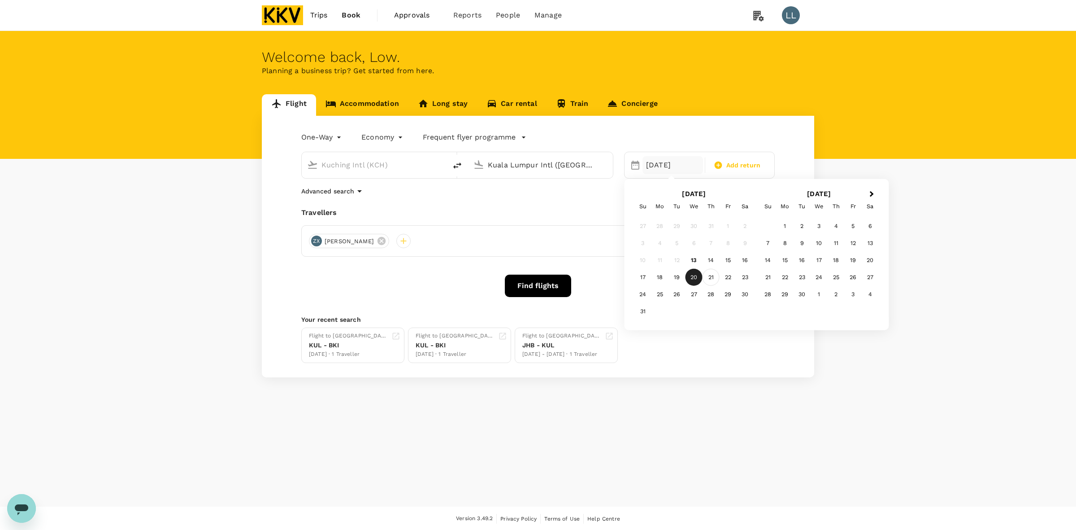
type input "Kuala Lumpur Intl ([GEOGRAPHIC_DATA])"
click at [709, 279] on div "21" at bounding box center [711, 277] width 17 height 17
click at [518, 285] on button "Find flights" at bounding box center [538, 285] width 66 height 22
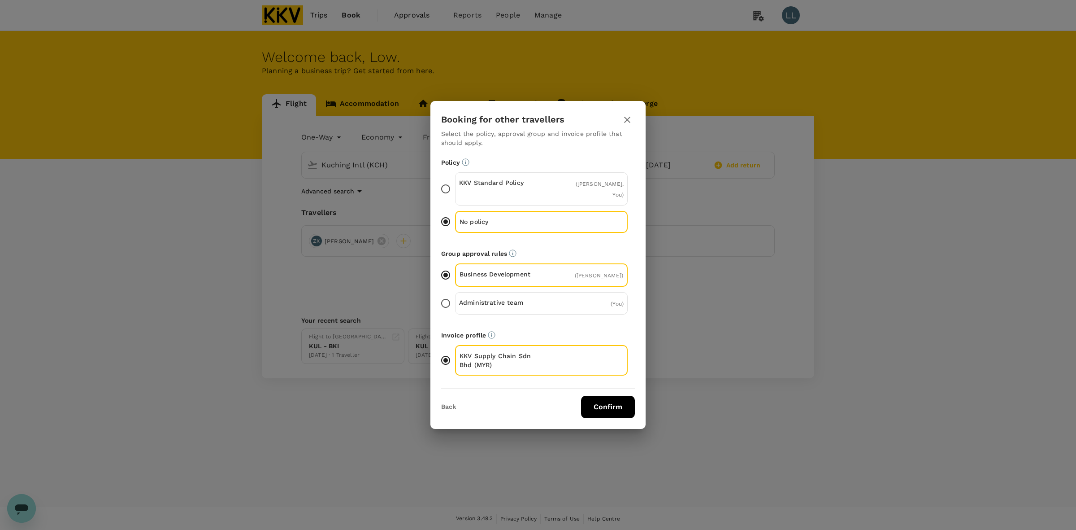
click at [610, 404] on button "Confirm" at bounding box center [608, 407] width 54 height 22
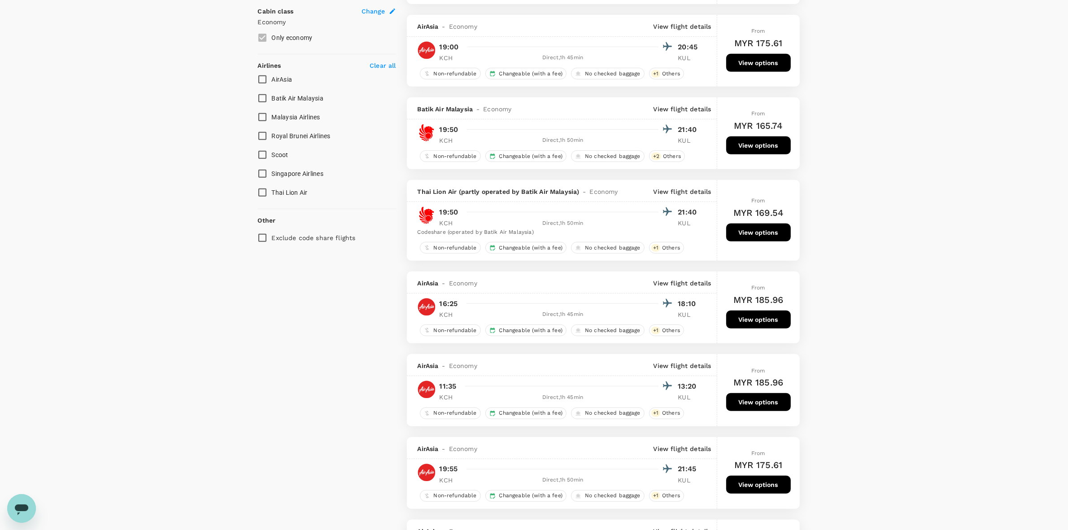
scroll to position [504, 0]
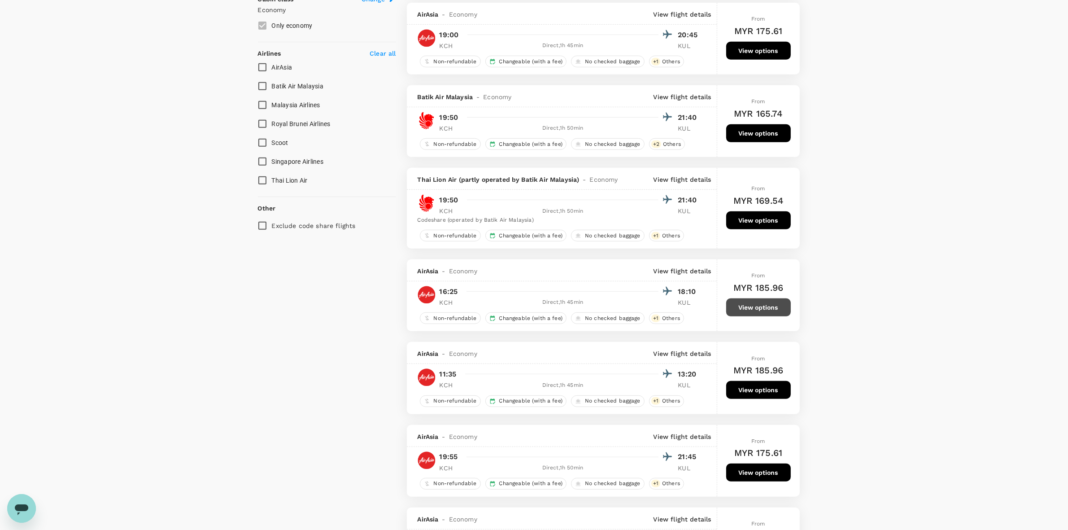
click at [751, 313] on button "View options" at bounding box center [758, 307] width 65 height 18
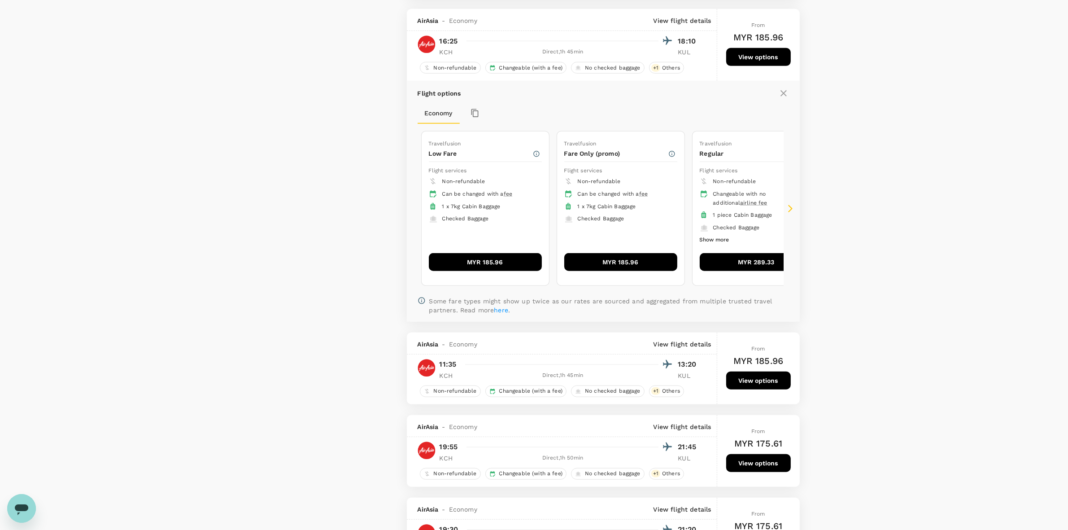
scroll to position [770, 0]
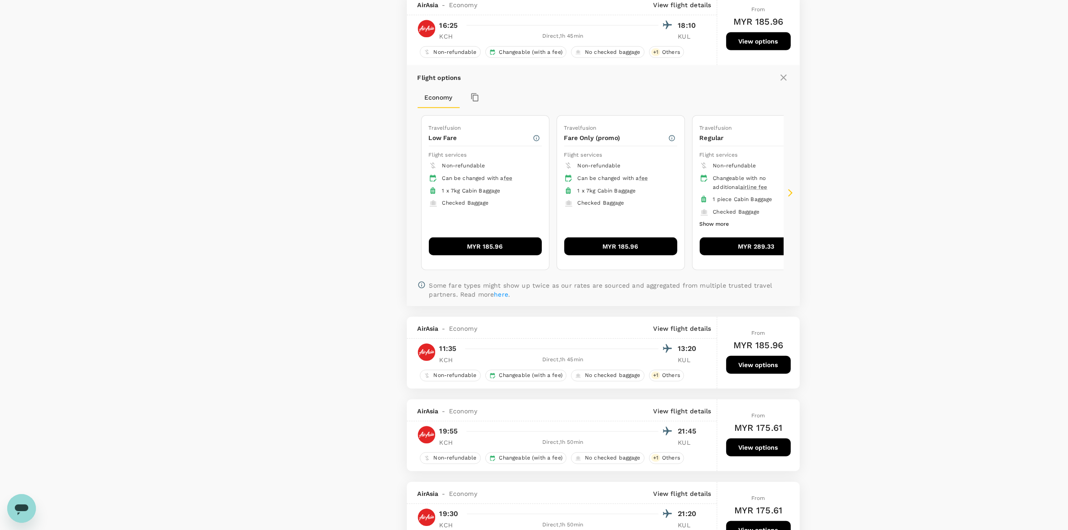
click at [629, 250] on button "MYR 185.96" at bounding box center [620, 246] width 113 height 18
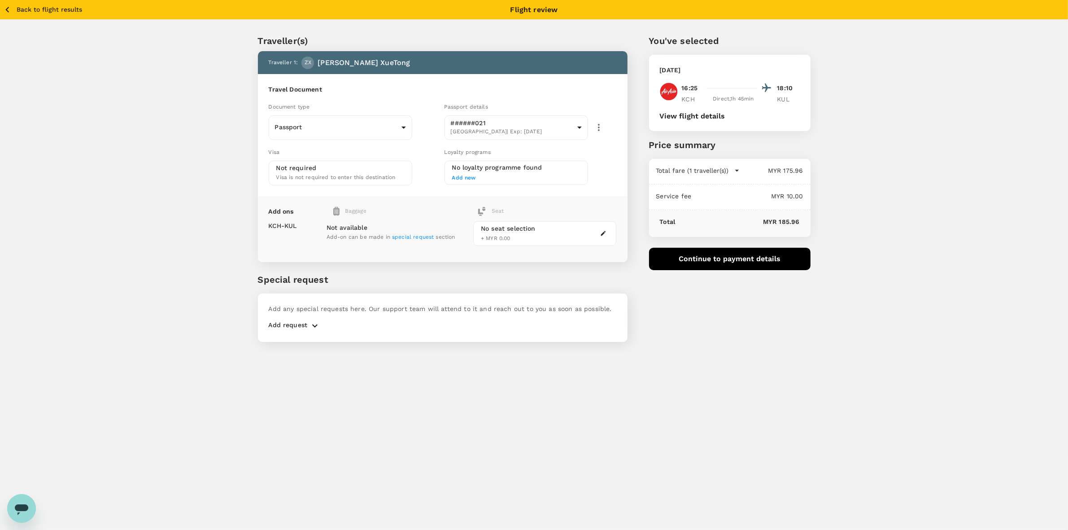
drag, startPoint x: 865, startPoint y: 411, endPoint x: 774, endPoint y: 303, distance: 141.3
click at [861, 404] on div "Back to flight results Flight review Traveller(s) Traveller 1 : ZX [PERSON_NAME…" at bounding box center [534, 265] width 1068 height 530
click at [739, 258] on button "Continue to payment details" at bounding box center [729, 259] width 161 height 22
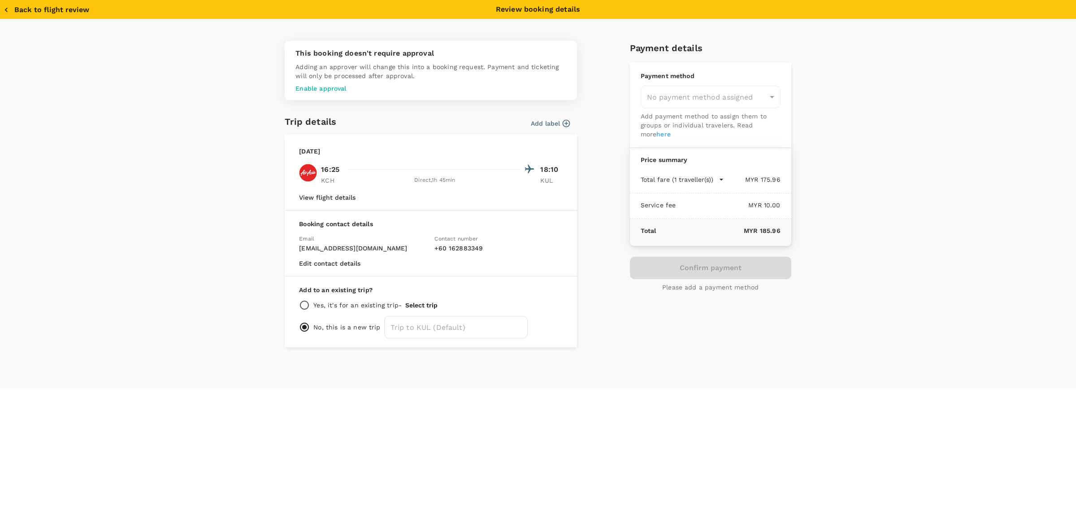
type input "9e510fc4-1fa6-4d7b-ad18-59a5d7afb8c4"
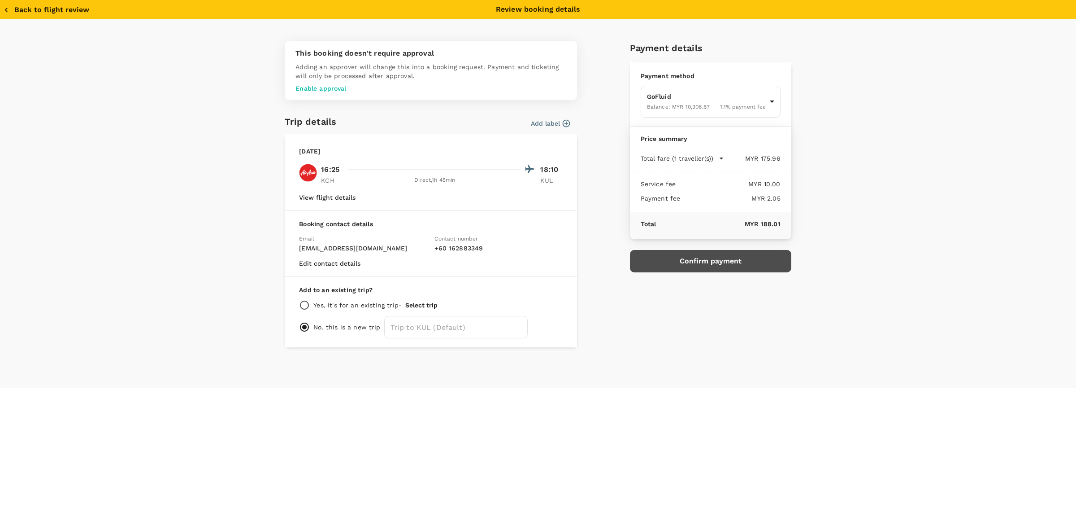
click at [720, 254] on button "Confirm payment" at bounding box center [710, 261] width 161 height 22
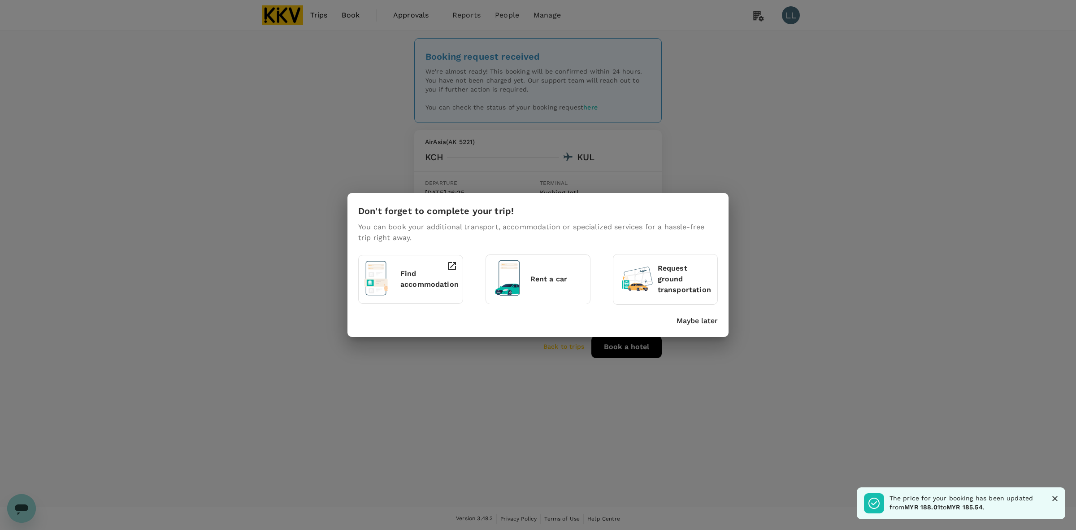
click at [713, 326] on div "Don't forget to complete your trip! You can book your additional transport, acc…" at bounding box center [538, 265] width 381 height 144
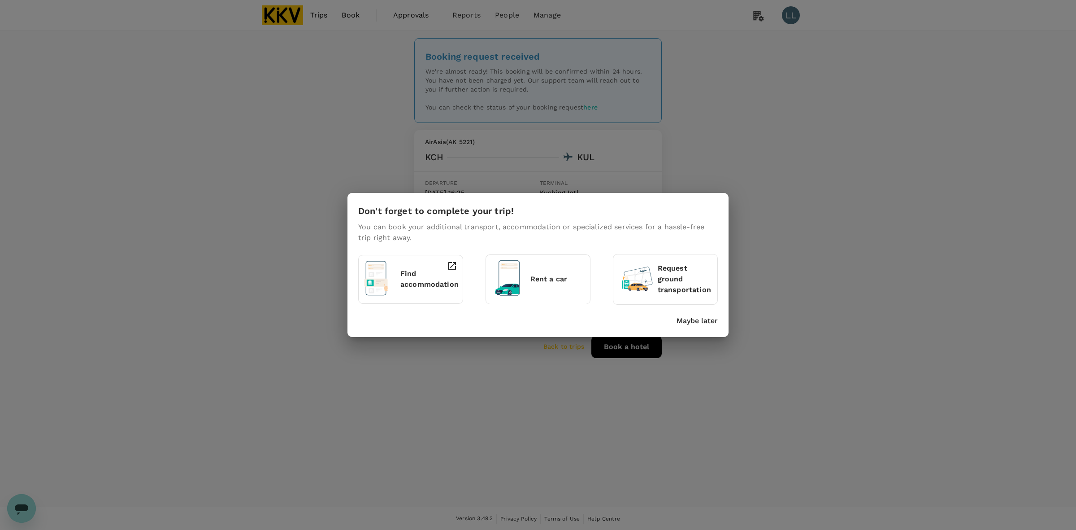
click at [711, 325] on p "Maybe later" at bounding box center [697, 320] width 41 height 11
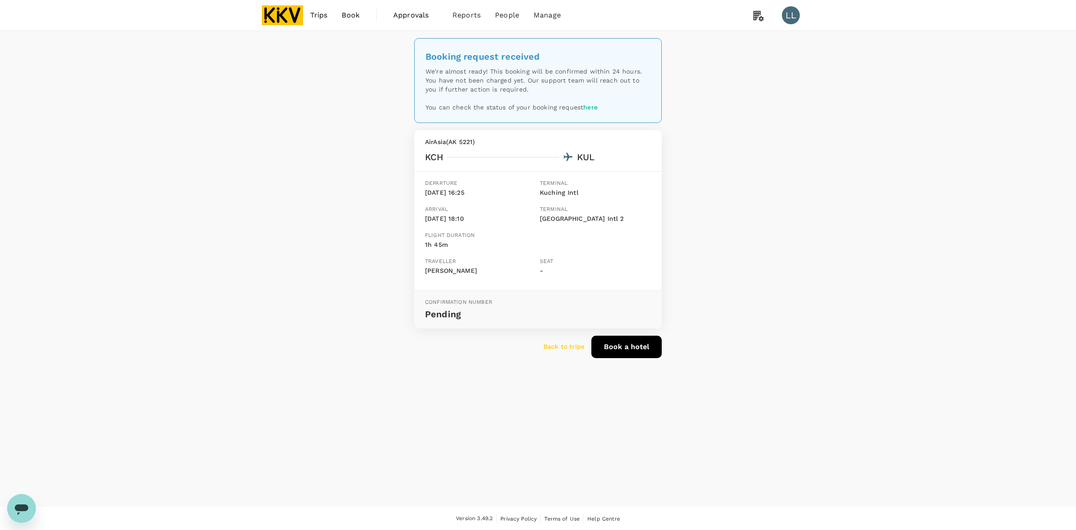
click at [747, 322] on div "Booking request received We're almost ready! This booking will be confirmed wit…" at bounding box center [538, 268] width 1076 height 475
click at [296, 16] on img at bounding box center [282, 15] width 41 height 20
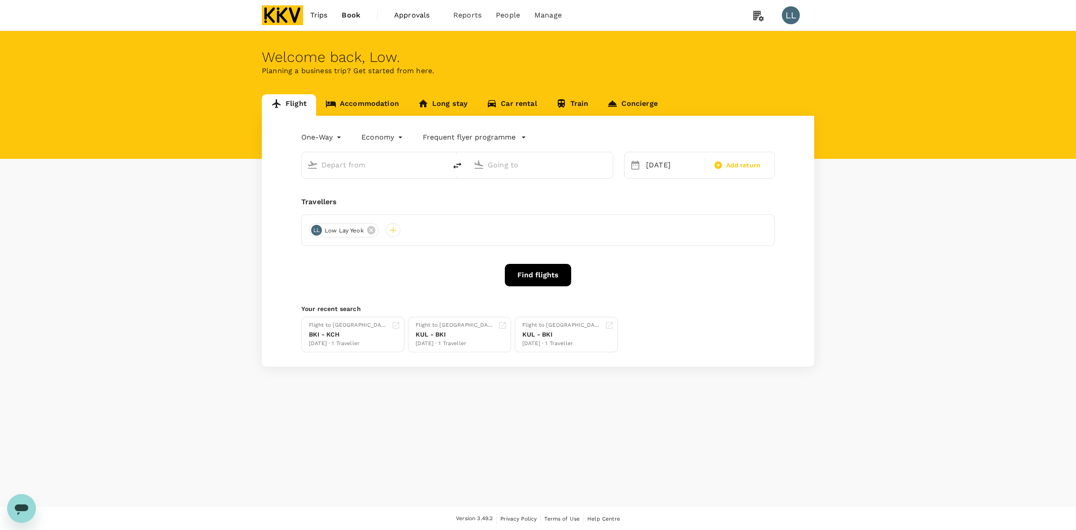
type input "Kuching Intl (KCH)"
type input "Kuala Lumpur Intl ([GEOGRAPHIC_DATA])"
click at [892, 263] on div "Flight Accommodation Long stay Car rental Train Concierge One-Way oneway Econom…" at bounding box center [538, 230] width 1076 height 272
type input "Kuching Intl (KCH)"
type input "Kuala Lumpur Intl ([GEOGRAPHIC_DATA])"
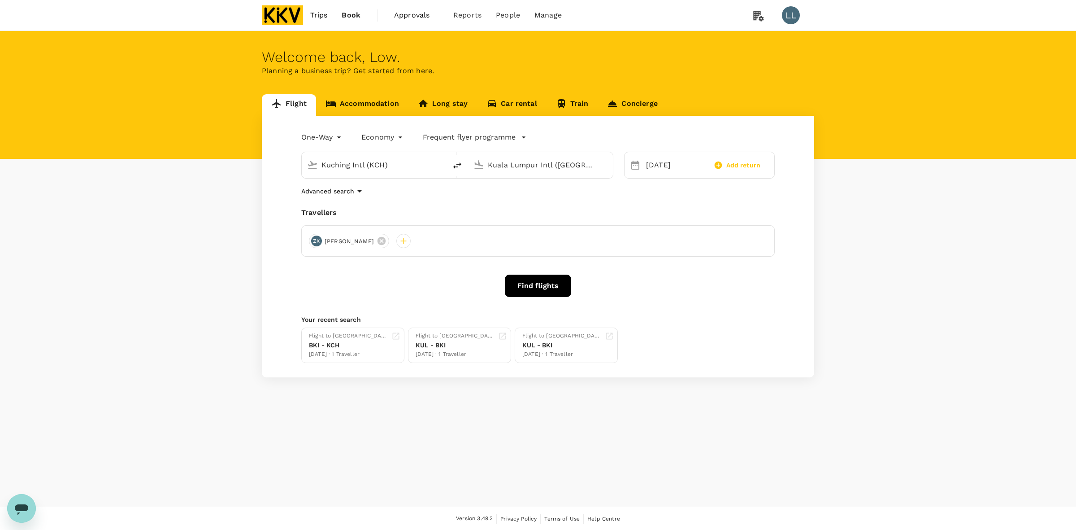
click at [891, 264] on div "Flight Accommodation Long stay Car rental Train Concierge One-Way oneway Econom…" at bounding box center [538, 235] width 1076 height 283
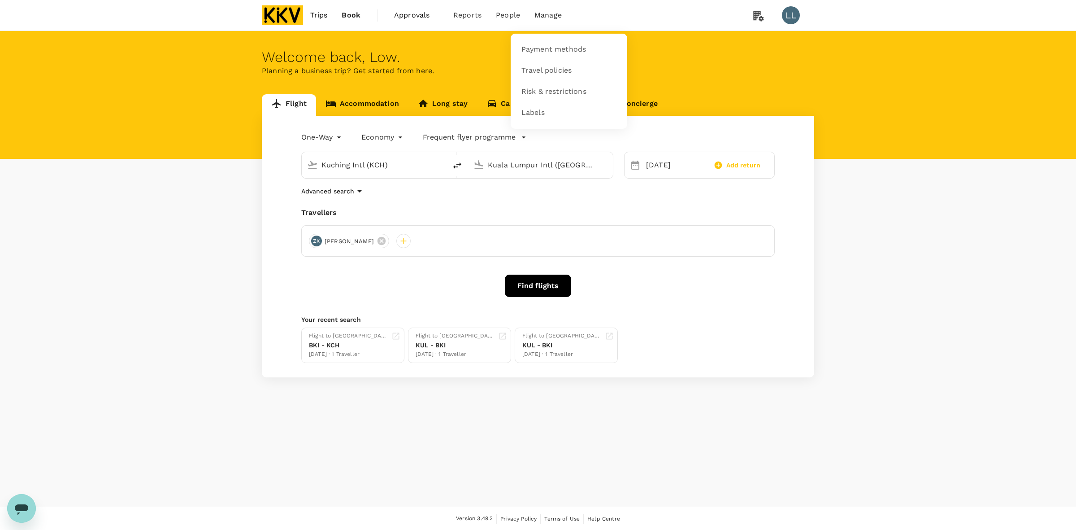
click at [554, 14] on span "Manage" at bounding box center [548, 15] width 27 height 11
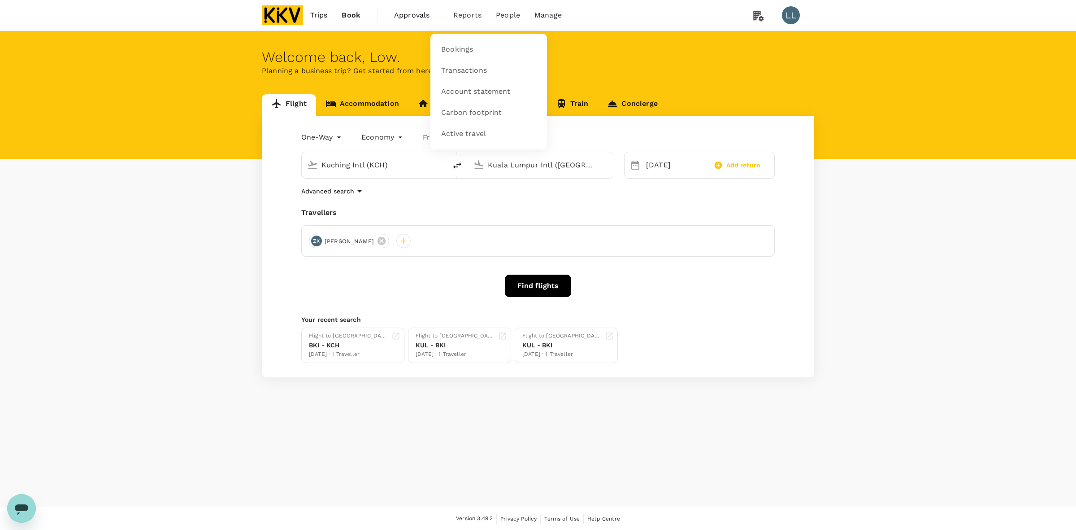
click at [469, 13] on span "Reports" at bounding box center [467, 15] width 28 height 11
click at [457, 75] on span "Transactions" at bounding box center [464, 70] width 46 height 10
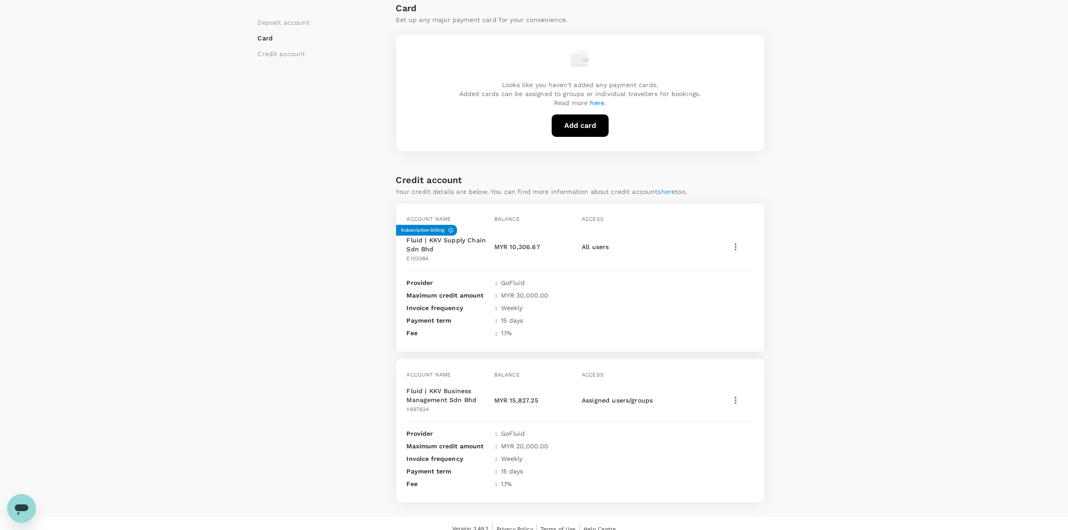
scroll to position [241, 0]
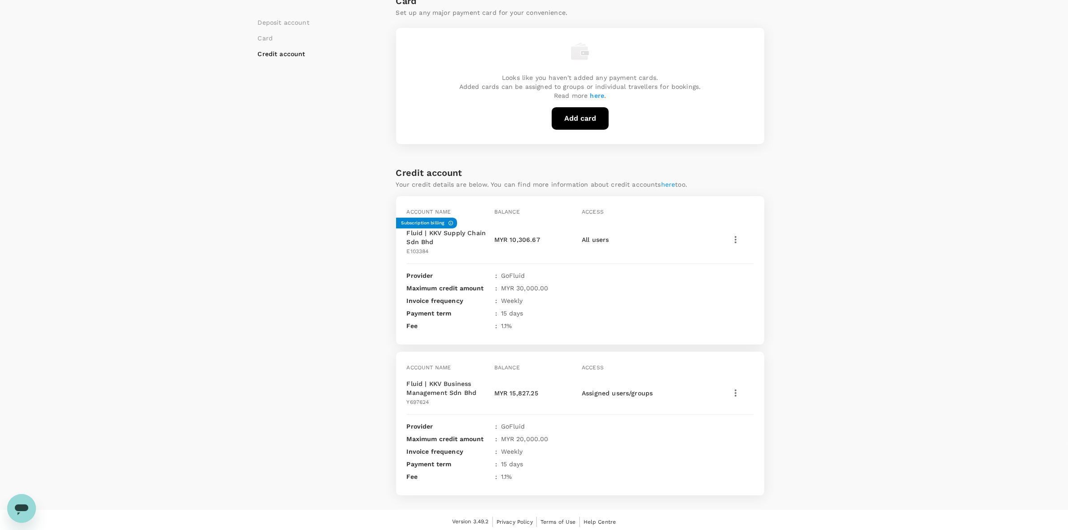
click at [844, 317] on div "Payment methods Deposit account Card Credit account Deposit account Add deposit…" at bounding box center [534, 150] width 1068 height 720
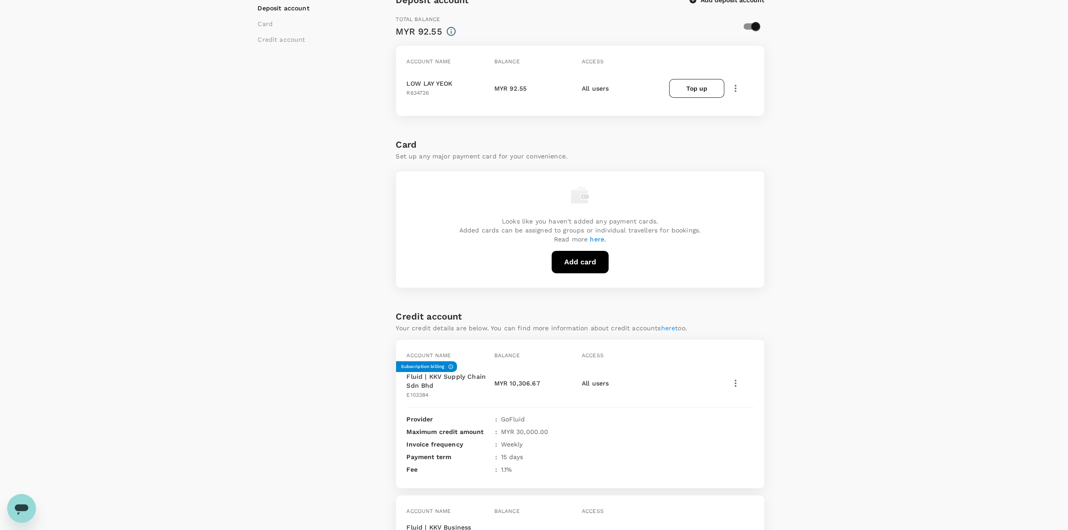
scroll to position [0, 0]
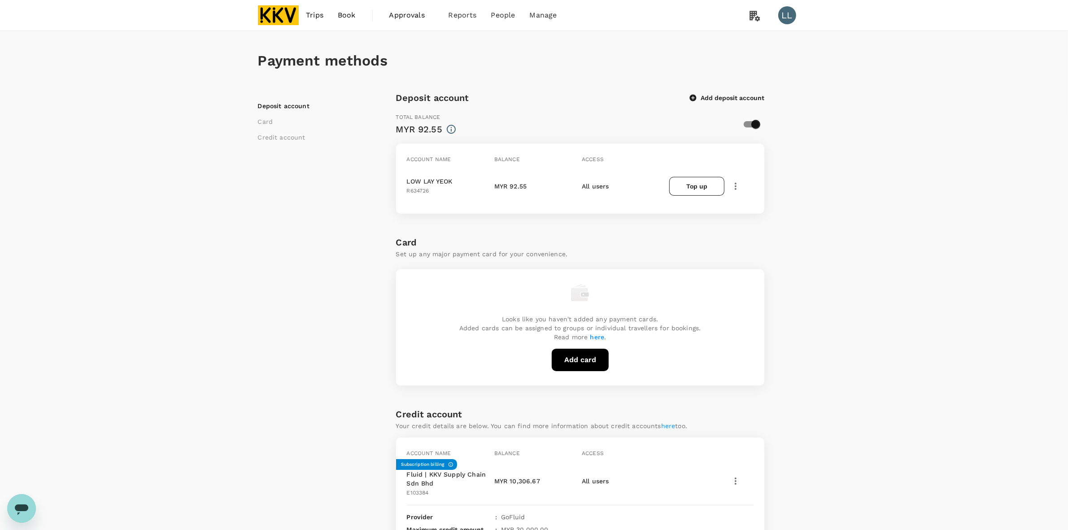
click at [348, 14] on span "Book" at bounding box center [347, 15] width 18 height 11
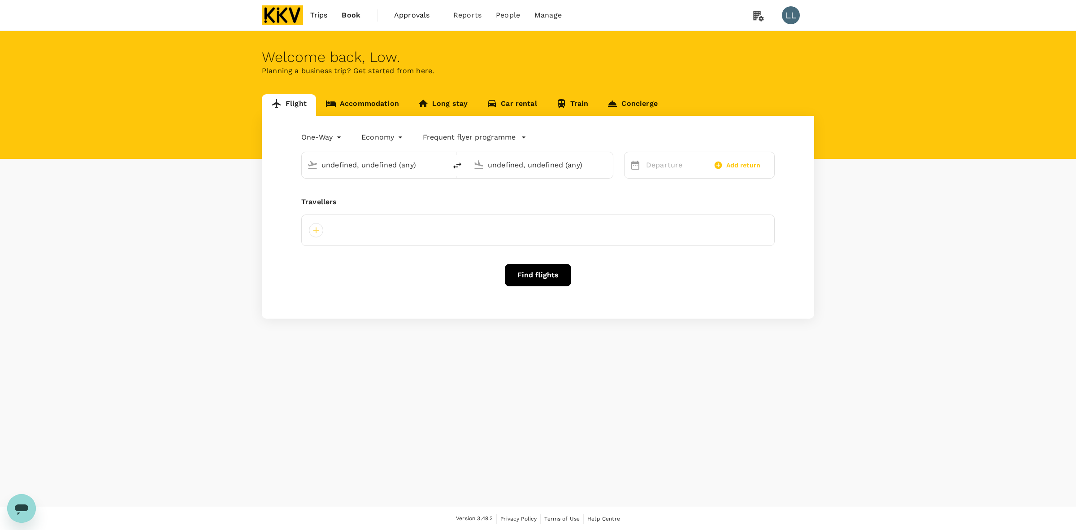
type input "Kuching Intl (KCH)"
type input "Kuala Lumpur Intl ([GEOGRAPHIC_DATA])"
type input "Kuching Intl (KCH)"
type input "Kuala Lumpur Intl ([GEOGRAPHIC_DATA])"
type input "Kuching Intl (KCH)"
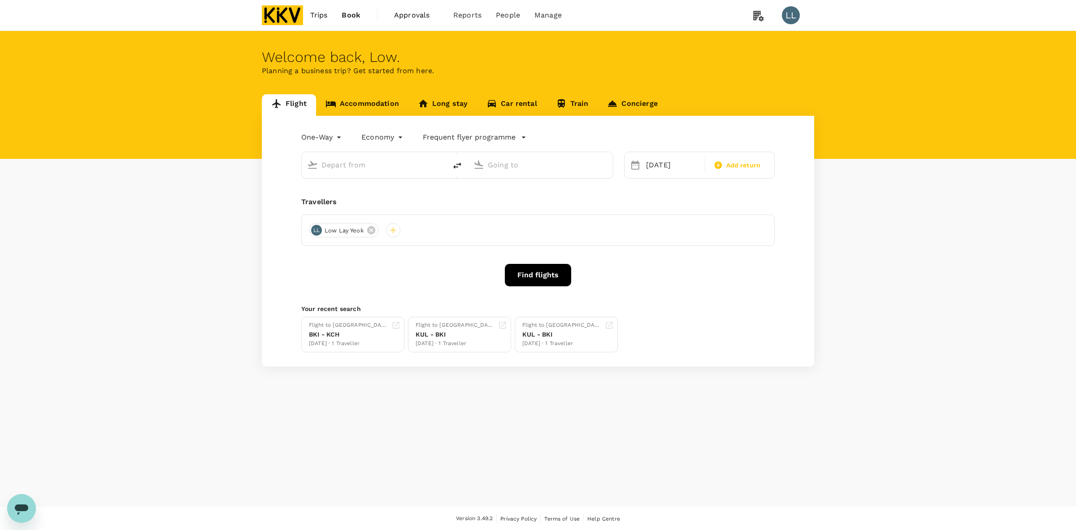
type input "Kuala Lumpur Intl ([GEOGRAPHIC_DATA])"
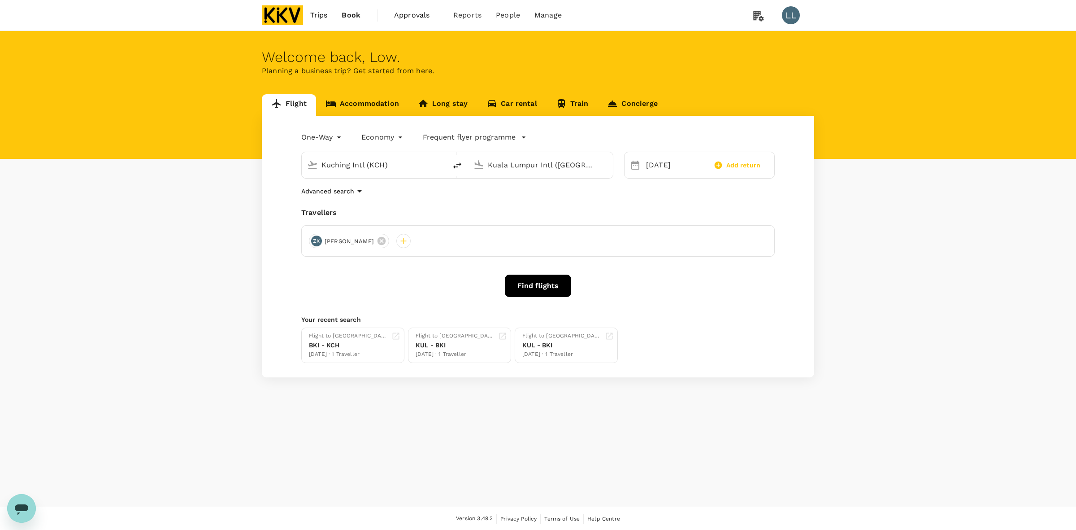
click at [324, 12] on span "Trips" at bounding box center [318, 15] width 17 height 11
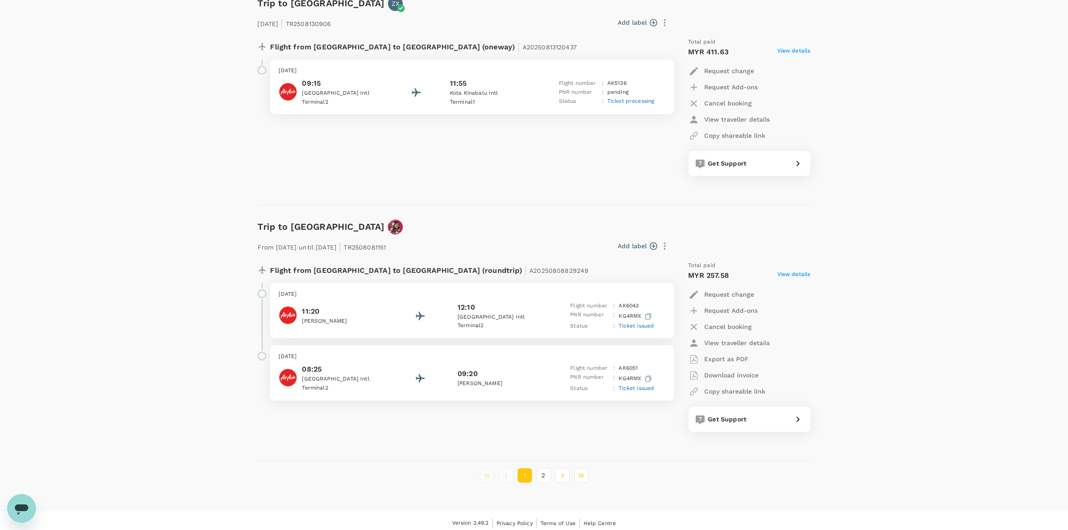
scroll to position [2185, 0]
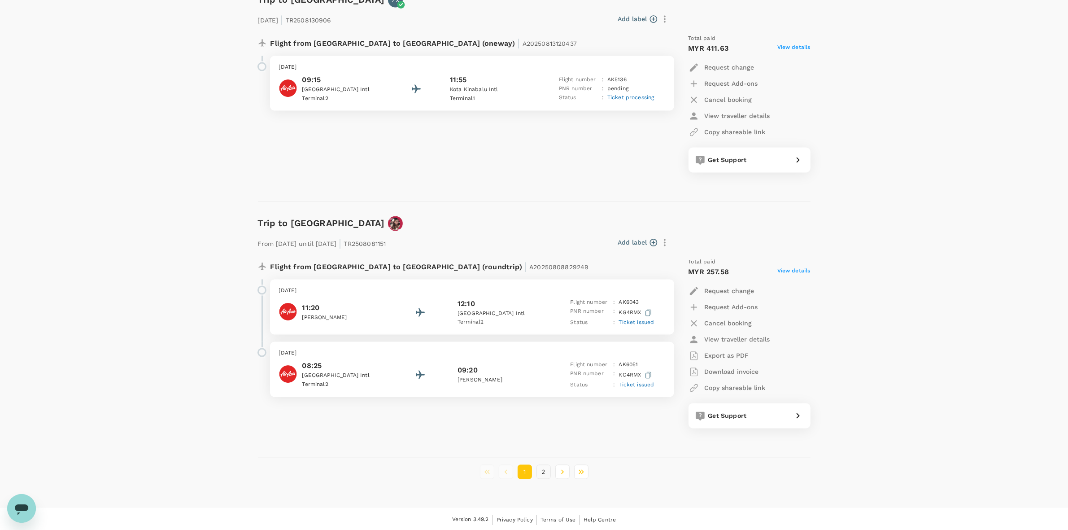
click at [543, 472] on button "2" at bounding box center [543, 471] width 14 height 14
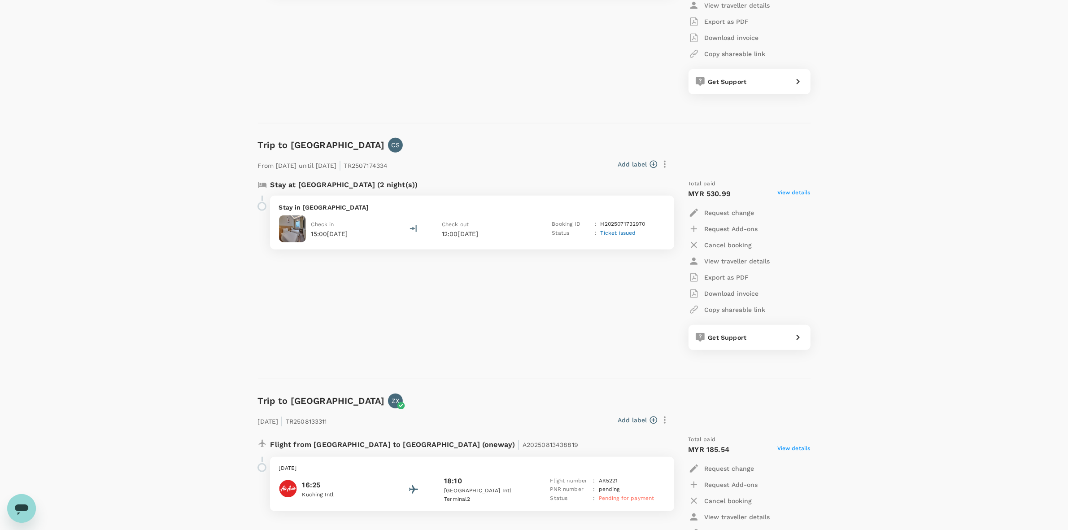
scroll to position [875, 0]
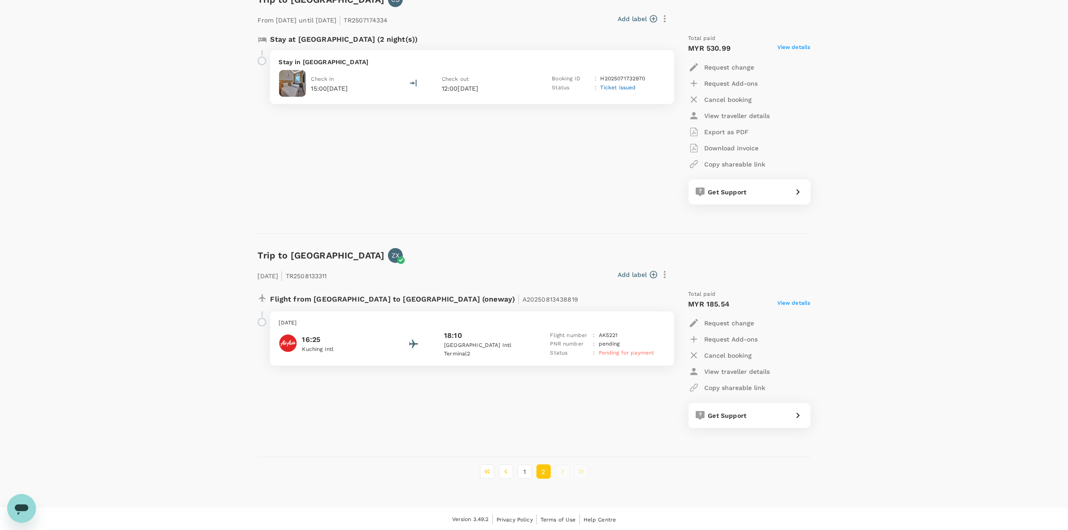
click at [626, 353] on span "Pending for payment" at bounding box center [627, 352] width 56 height 6
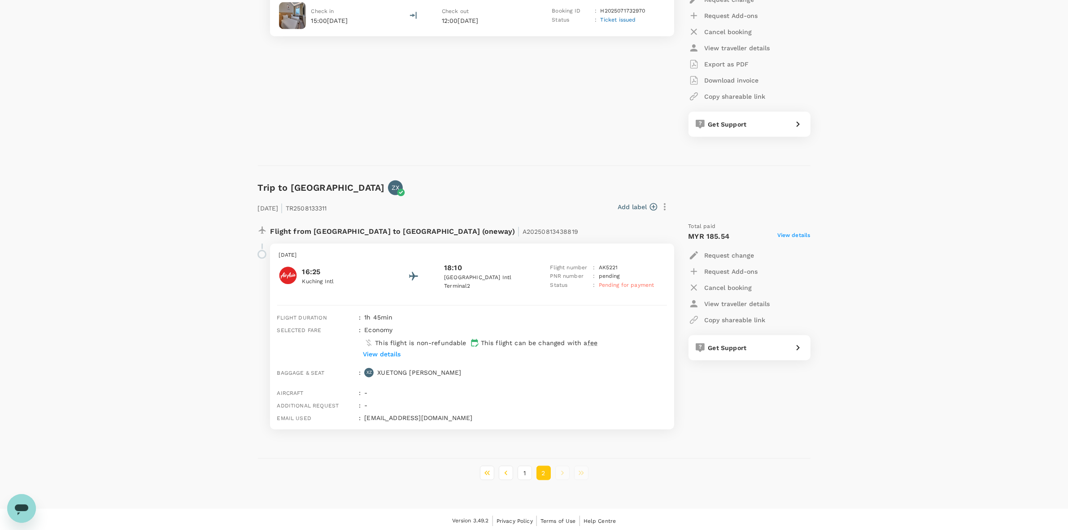
scroll to position [944, 0]
click at [388, 353] on p "View details" at bounding box center [382, 352] width 38 height 9
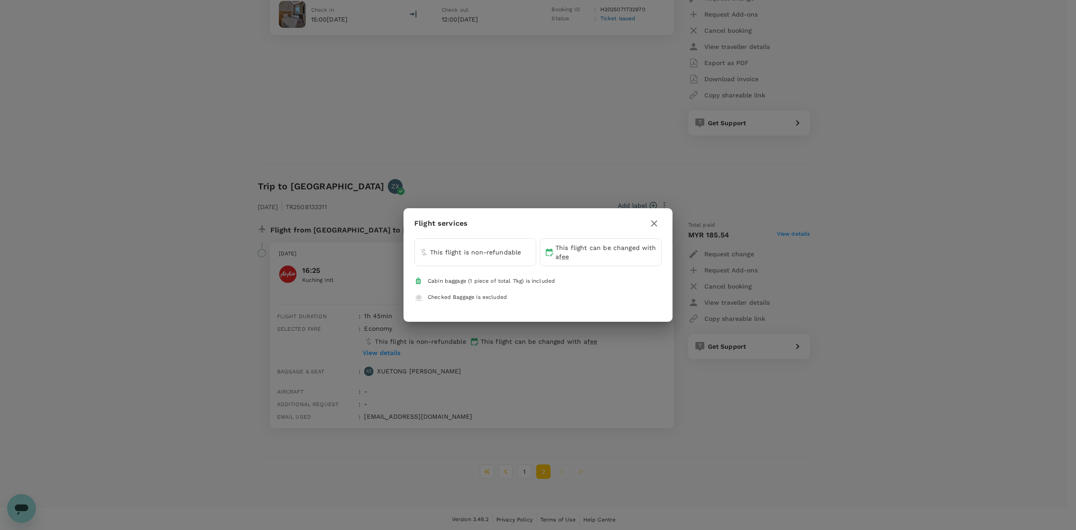
click at [652, 219] on icon "button" at bounding box center [654, 223] width 11 height 11
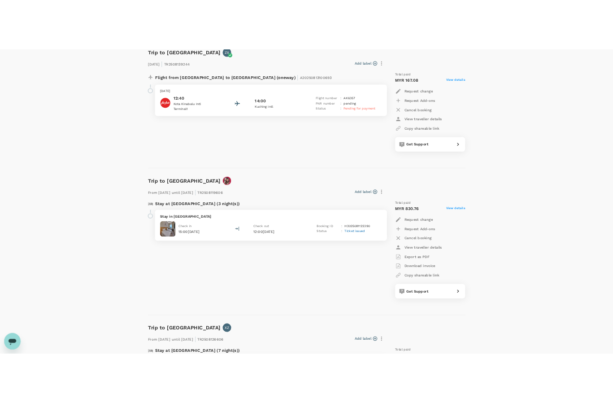
scroll to position [0, 0]
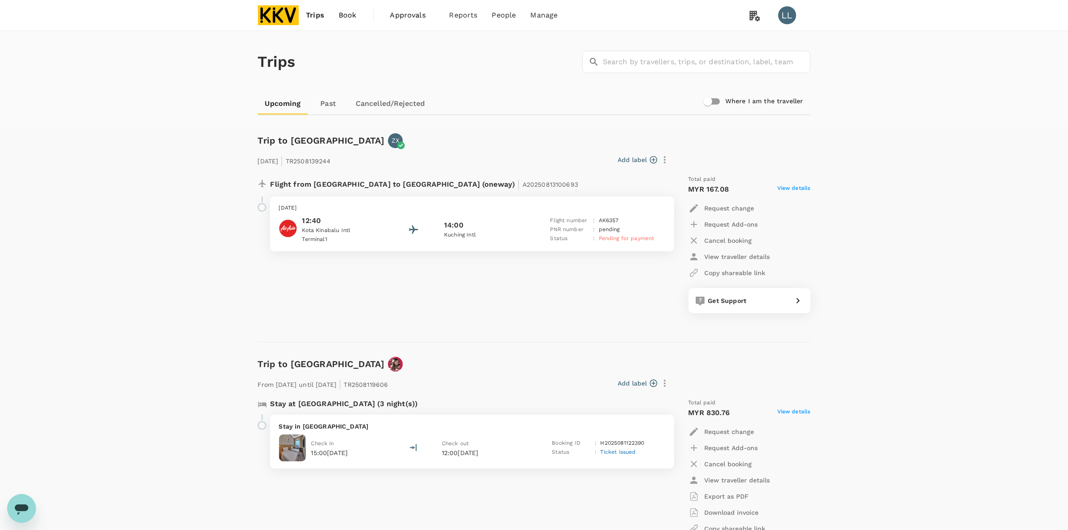
click at [556, 315] on div "Flight from [GEOGRAPHIC_DATA] to [GEOGRAPHIC_DATA] (oneway) | A20250813100693 […" at bounding box center [461, 244] width 420 height 152
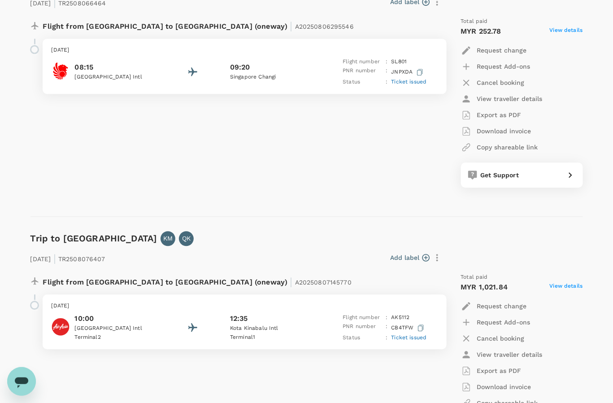
scroll to position [729, 0]
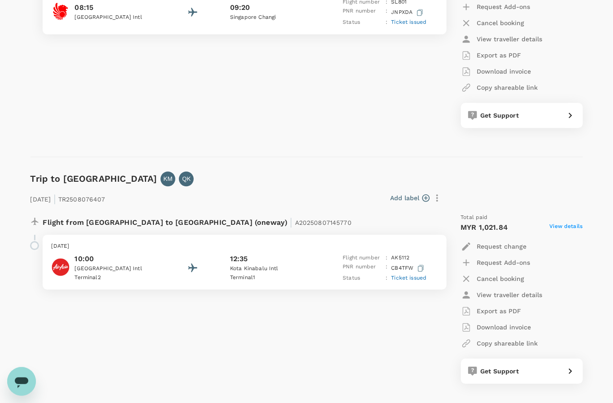
click at [261, 193] on div "Add label" at bounding box center [277, 197] width 336 height 15
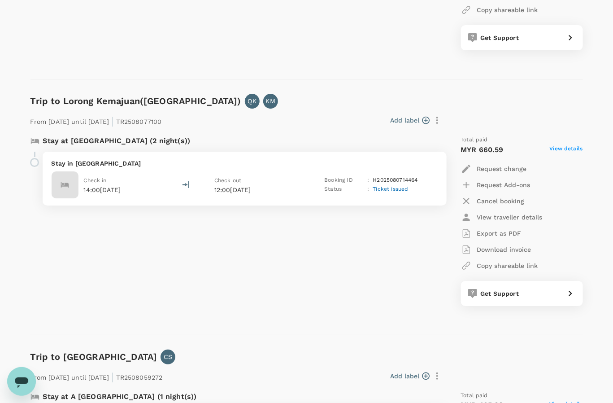
scroll to position [1065, 0]
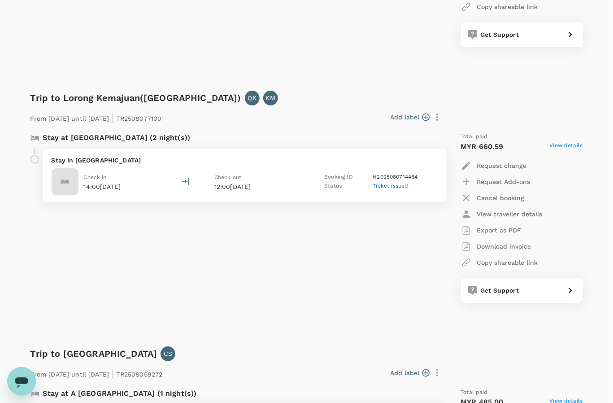
click at [294, 254] on div "Stay at [GEOGRAPHIC_DATA] (2 night(s)) Stay in [GEOGRAPHIC_DATA] Check in 14:00…" at bounding box center [233, 217] width 420 height 185
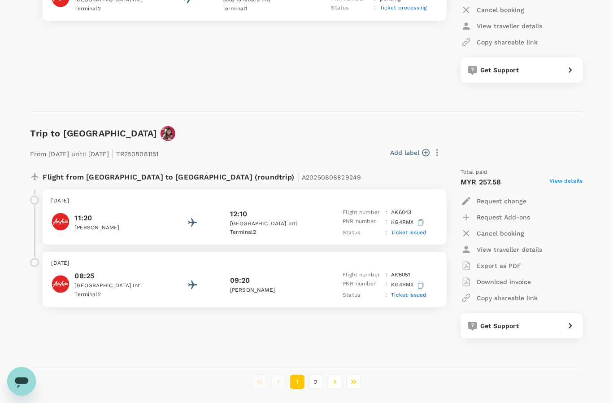
scroll to position [2312, 0]
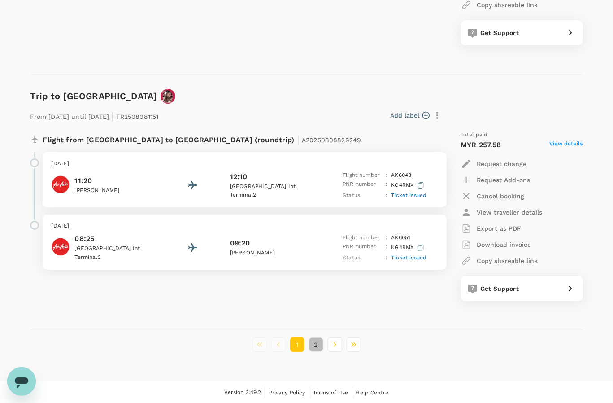
click at [312, 341] on button "2" at bounding box center [316, 344] width 14 height 14
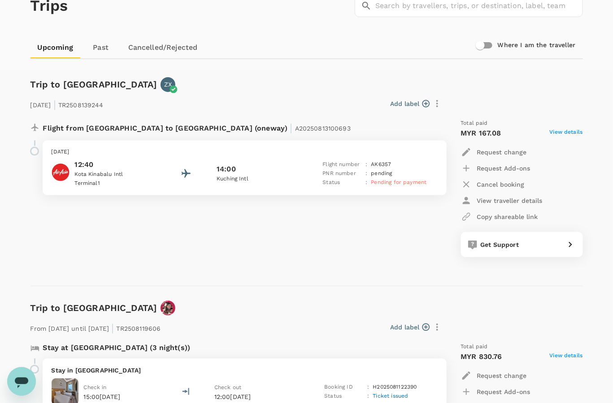
scroll to position [0, 0]
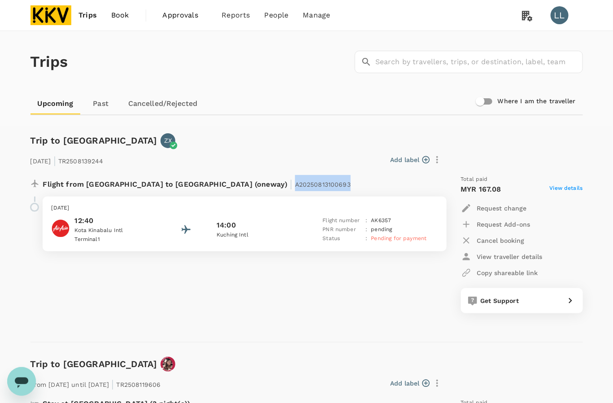
drag, startPoint x: 201, startPoint y: 183, endPoint x: 292, endPoint y: 191, distance: 91.4
click at [292, 191] on div "Flight from [GEOGRAPHIC_DATA] to [GEOGRAPHIC_DATA] (oneway) | A20250813100693" at bounding box center [236, 186] width 413 height 22
copy span "A20250813100693"
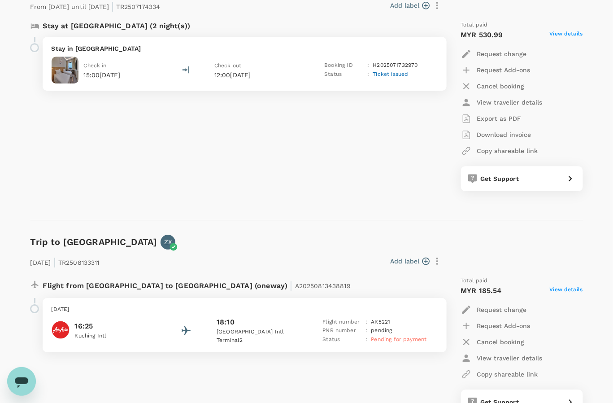
scroll to position [1002, 0]
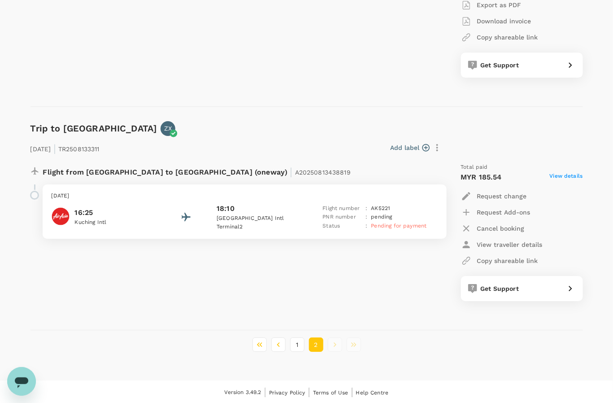
click at [343, 281] on div "Flight from [GEOGRAPHIC_DATA] to [GEOGRAPHIC_DATA] (oneway) | A20250813438819 […" at bounding box center [233, 232] width 420 height 152
drag, startPoint x: 201, startPoint y: 170, endPoint x: 274, endPoint y: 167, distance: 72.7
click at [274, 167] on div "Flight from [GEOGRAPHIC_DATA] to [GEOGRAPHIC_DATA] (oneway) | A20250813438819" at bounding box center [215, 171] width 344 height 16
copy span "A20250813438819"
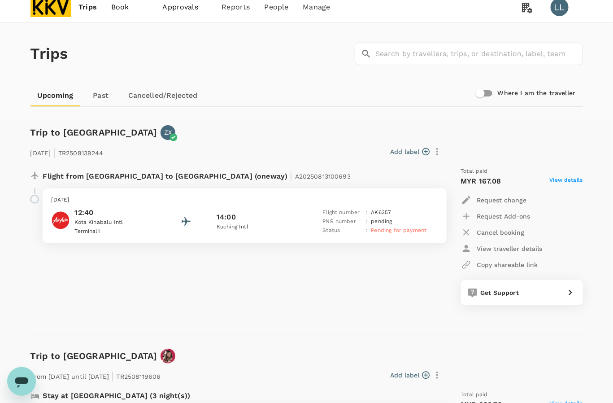
scroll to position [0, 0]
